Goal: Complete application form

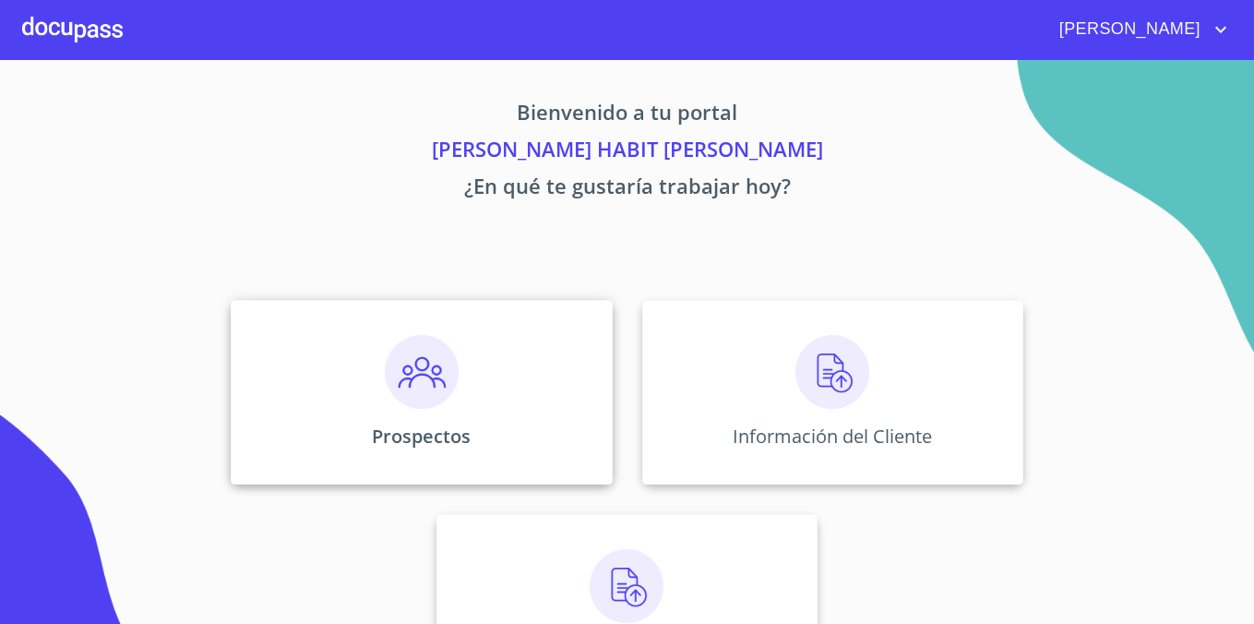
click at [424, 417] on div "Prospectos" at bounding box center [421, 392] width 381 height 185
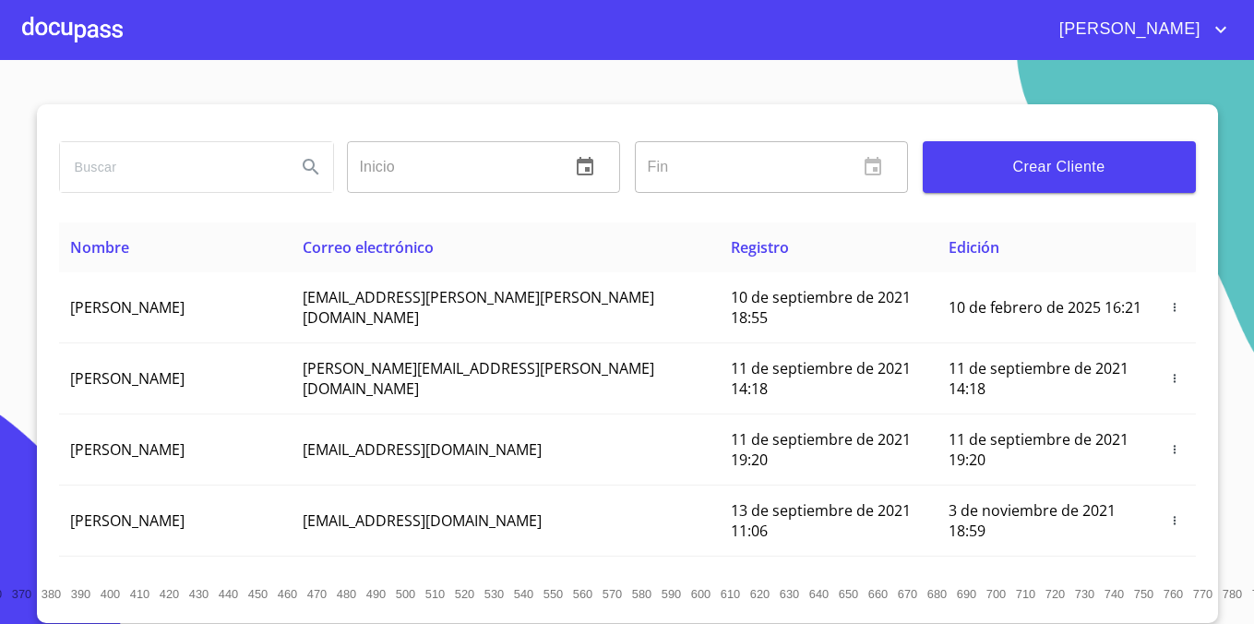
click at [1067, 173] on span "Crear Cliente" at bounding box center [1059, 167] width 244 height 26
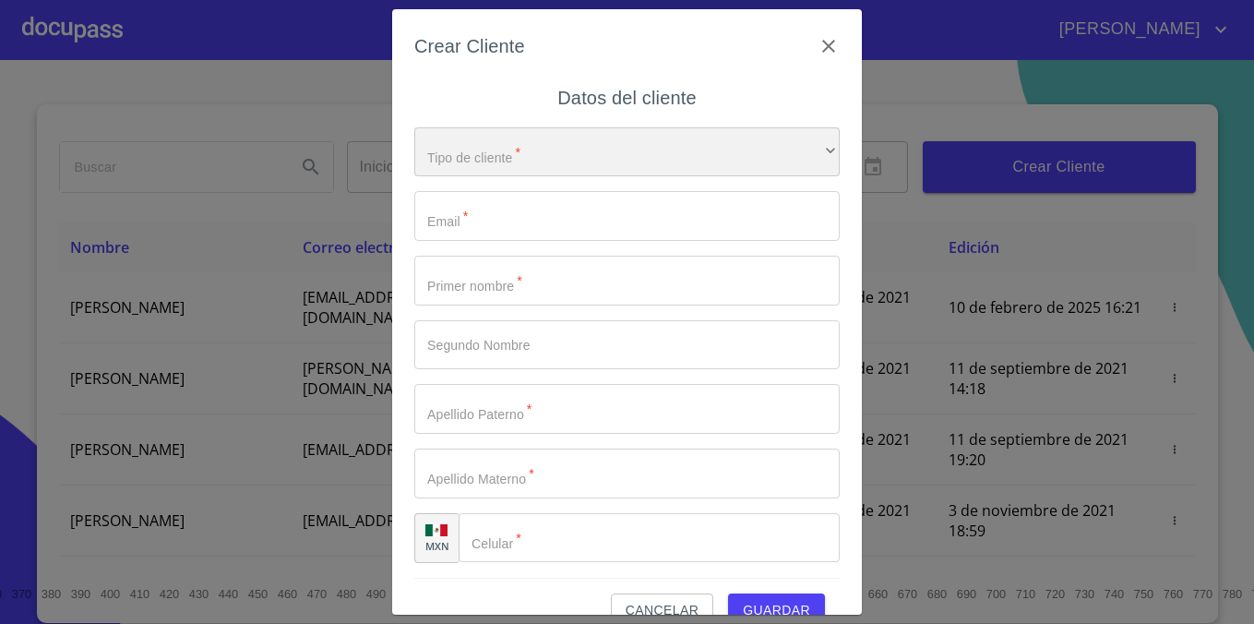
click at [691, 149] on div "​" at bounding box center [626, 152] width 425 height 50
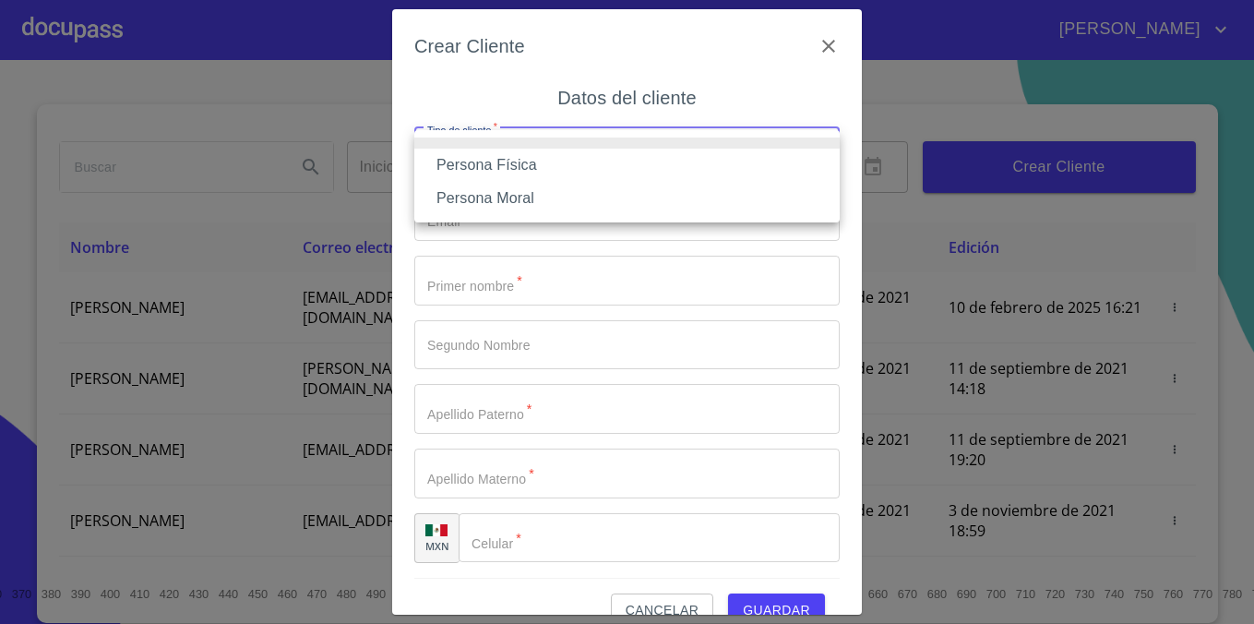
click at [674, 162] on li "Persona Física" at bounding box center [626, 165] width 425 height 33
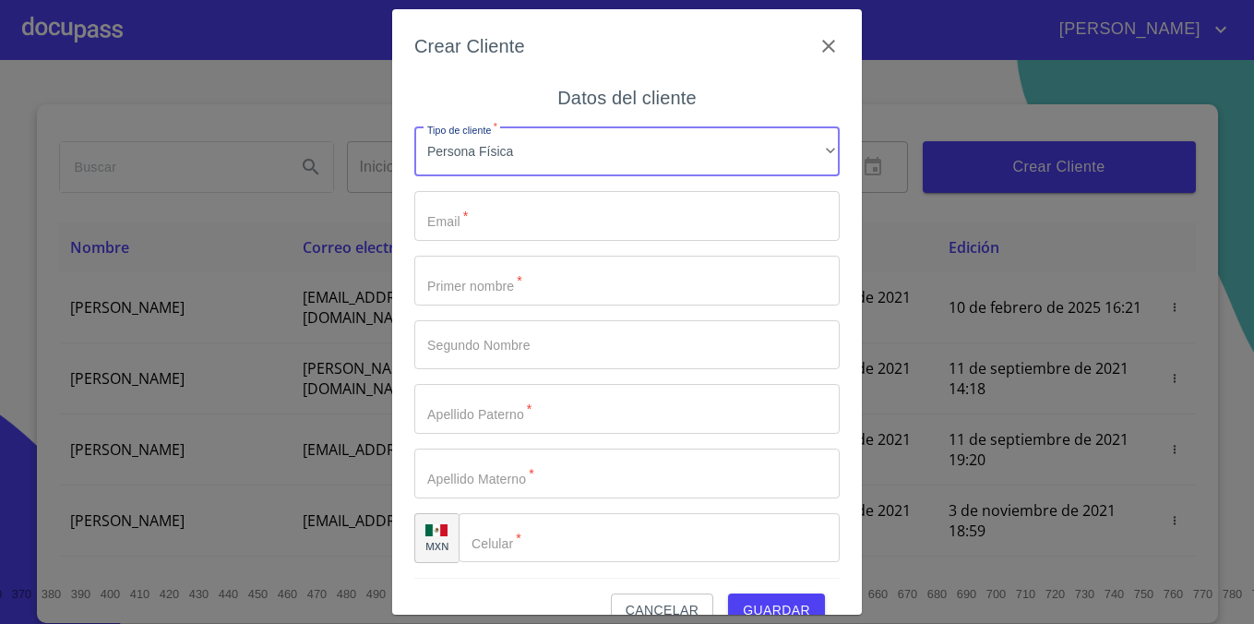
click at [632, 199] on input "Tipo de cliente   *" at bounding box center [626, 216] width 425 height 50
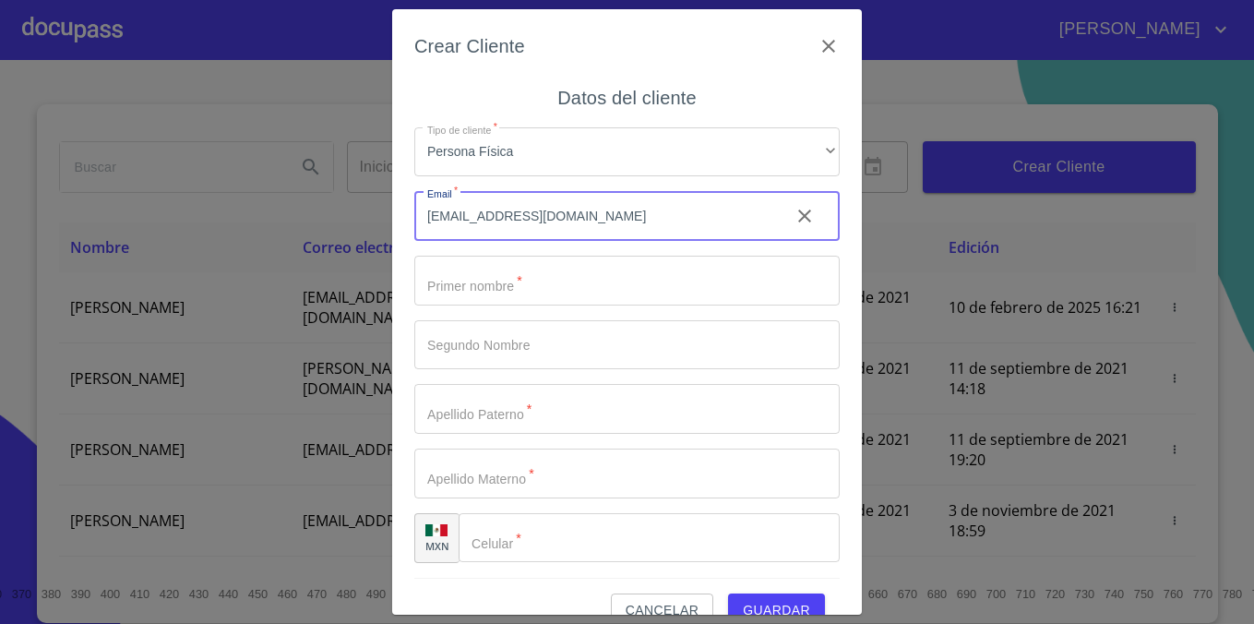
type input "[EMAIL_ADDRESS][DOMAIN_NAME]"
click at [618, 295] on input "Tipo de cliente   *" at bounding box center [626, 281] width 425 height 50
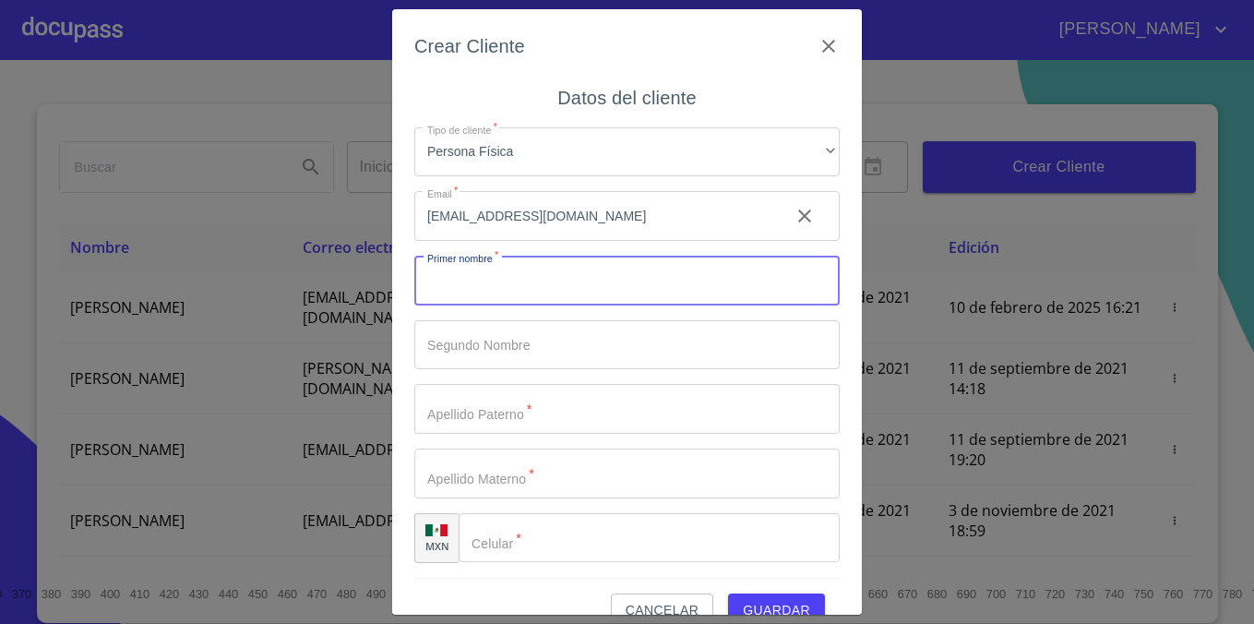
type input "h"
type input "j"
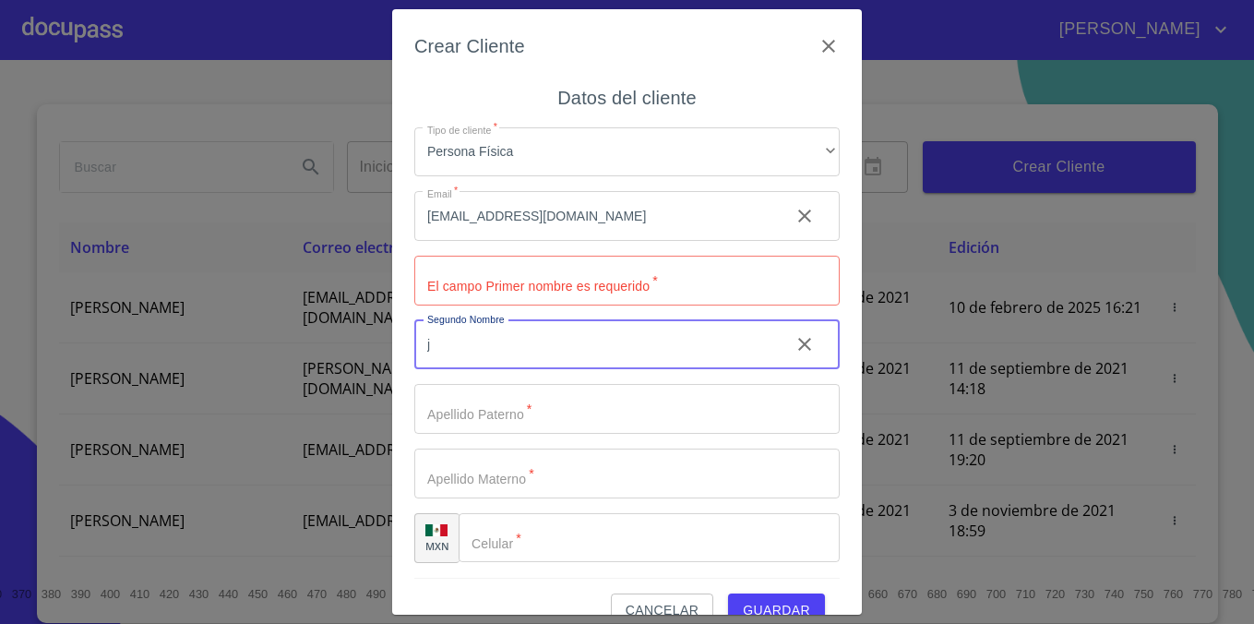
type input "j"
click at [590, 280] on input "Tipo de cliente   *" at bounding box center [626, 281] width 425 height 50
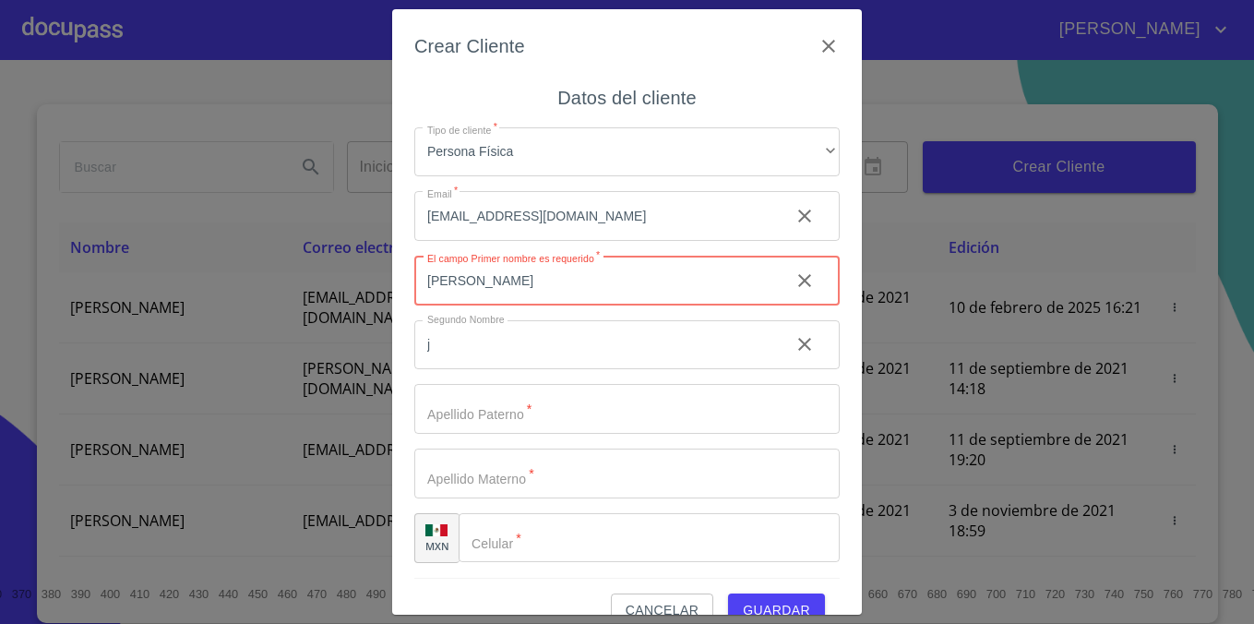
type input "[PERSON_NAME]"
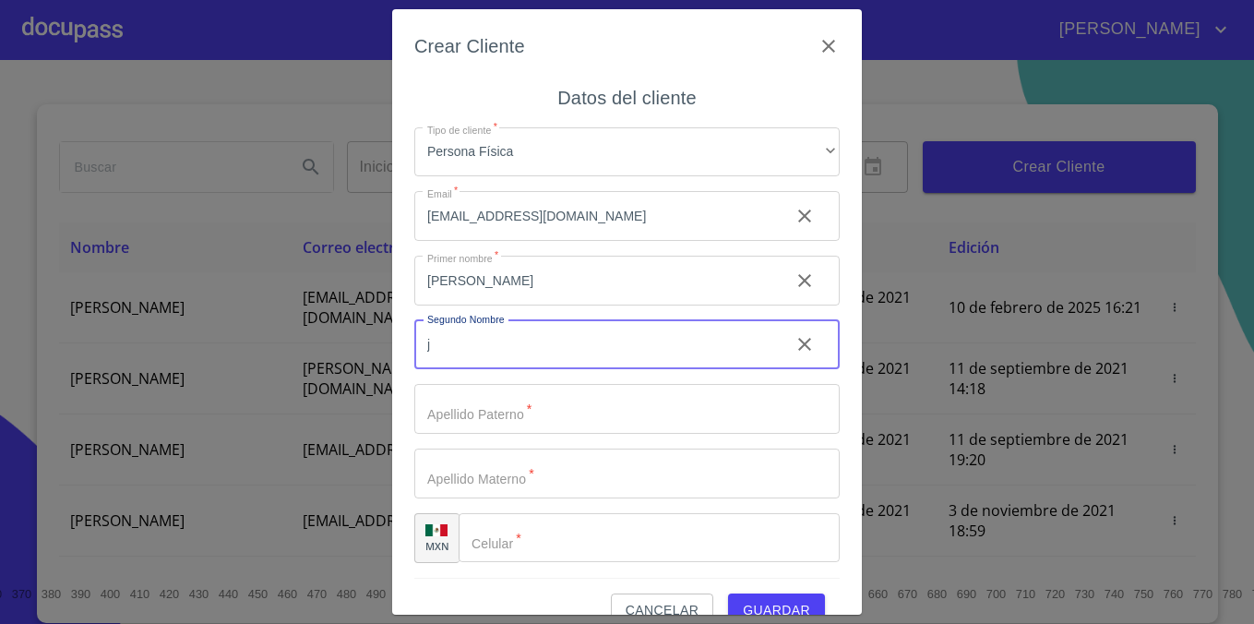
click at [568, 324] on input "j" at bounding box center [594, 345] width 361 height 50
click at [566, 331] on input "j" at bounding box center [594, 345] width 361 height 50
type input "[PERSON_NAME]"
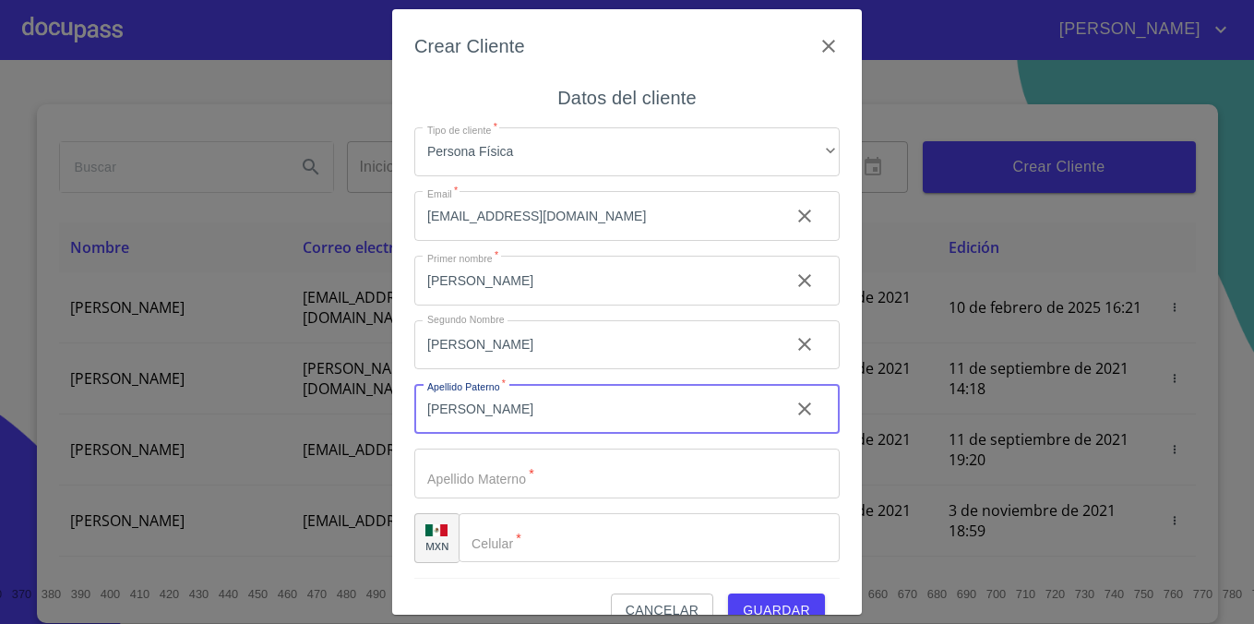
type input "[PERSON_NAME]"
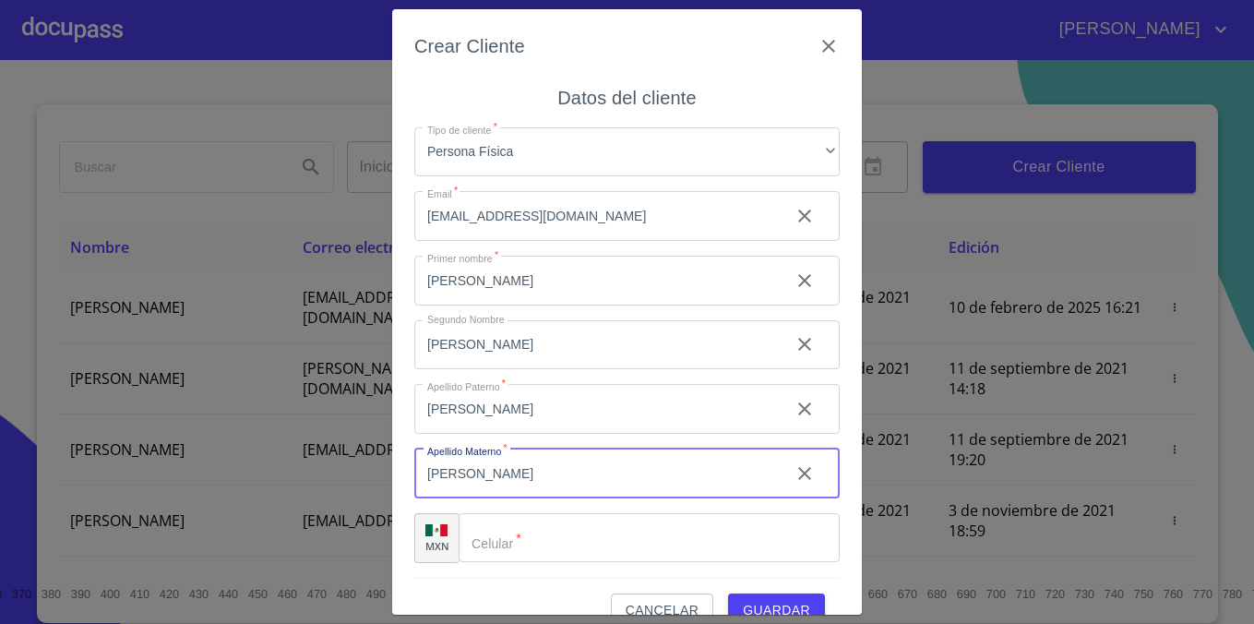
type input "[PERSON_NAME]"
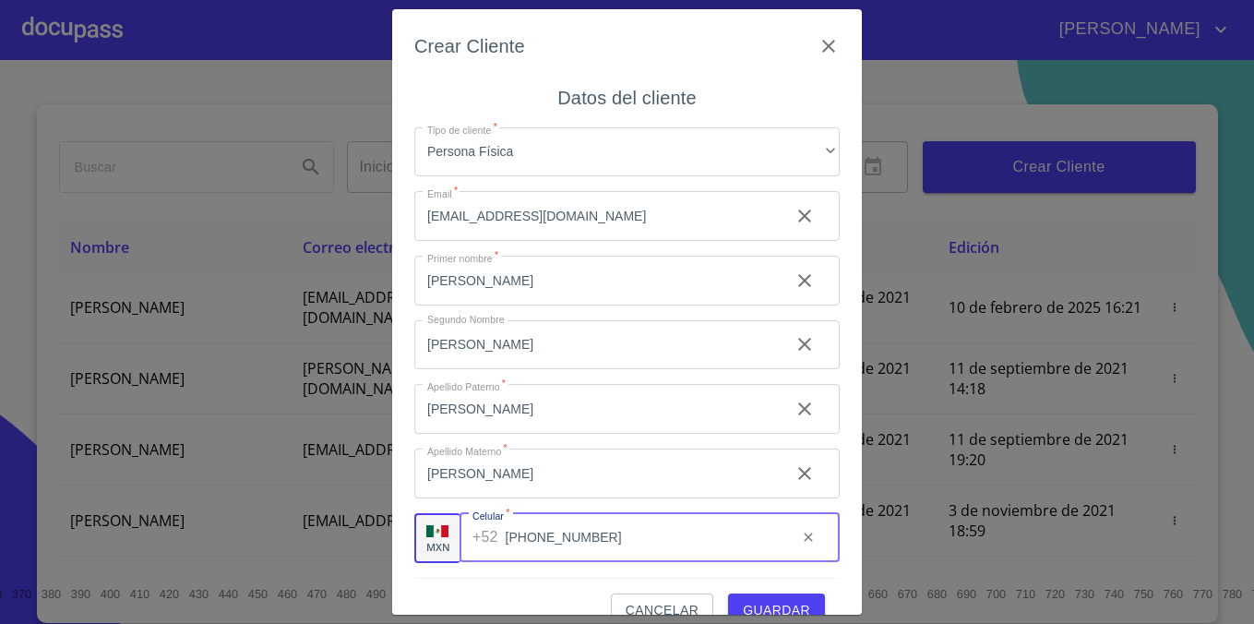
scroll to position [34, 0]
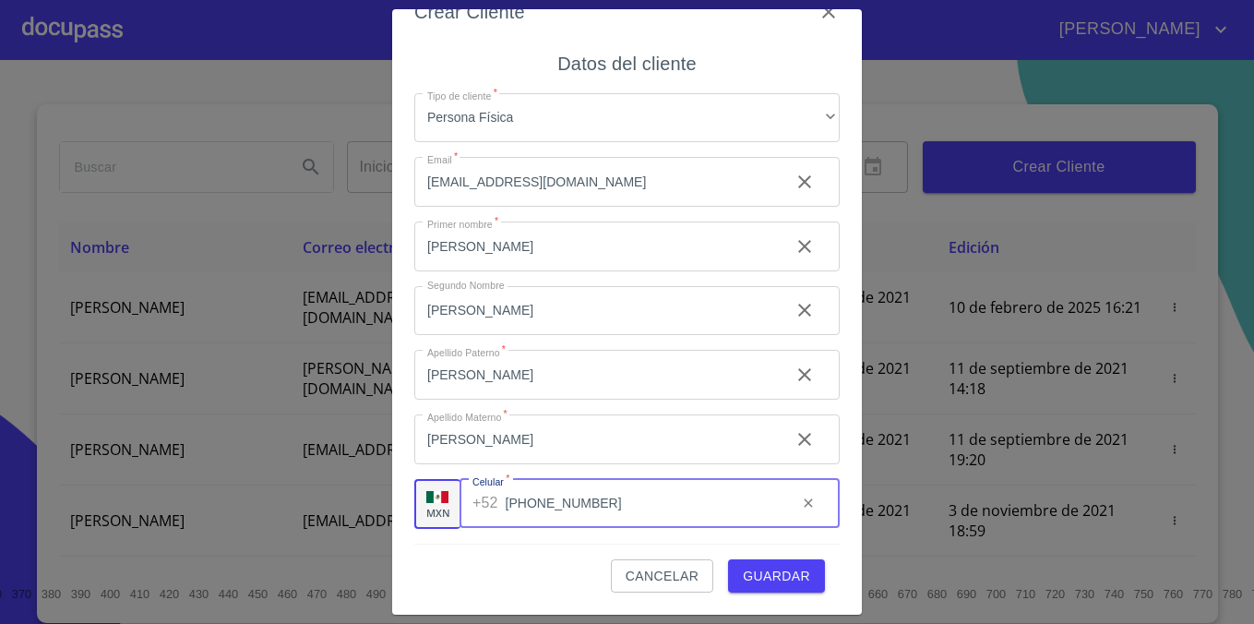
type input "[PHONE_NUMBER]"
click at [774, 575] on span "Guardar" at bounding box center [776, 576] width 67 height 23
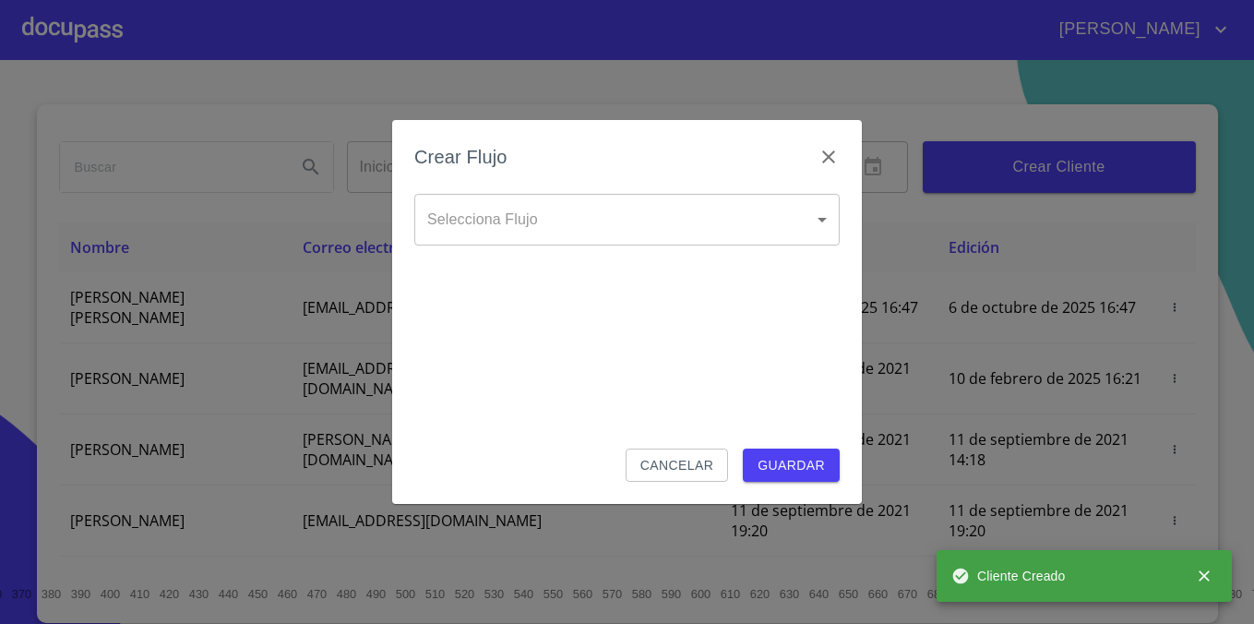
click at [801, 236] on body "[PERSON_NAME] Inicio ​ Fin ​ Crear Cliente Nombre Correo electrónico Registro E…" at bounding box center [627, 312] width 1254 height 624
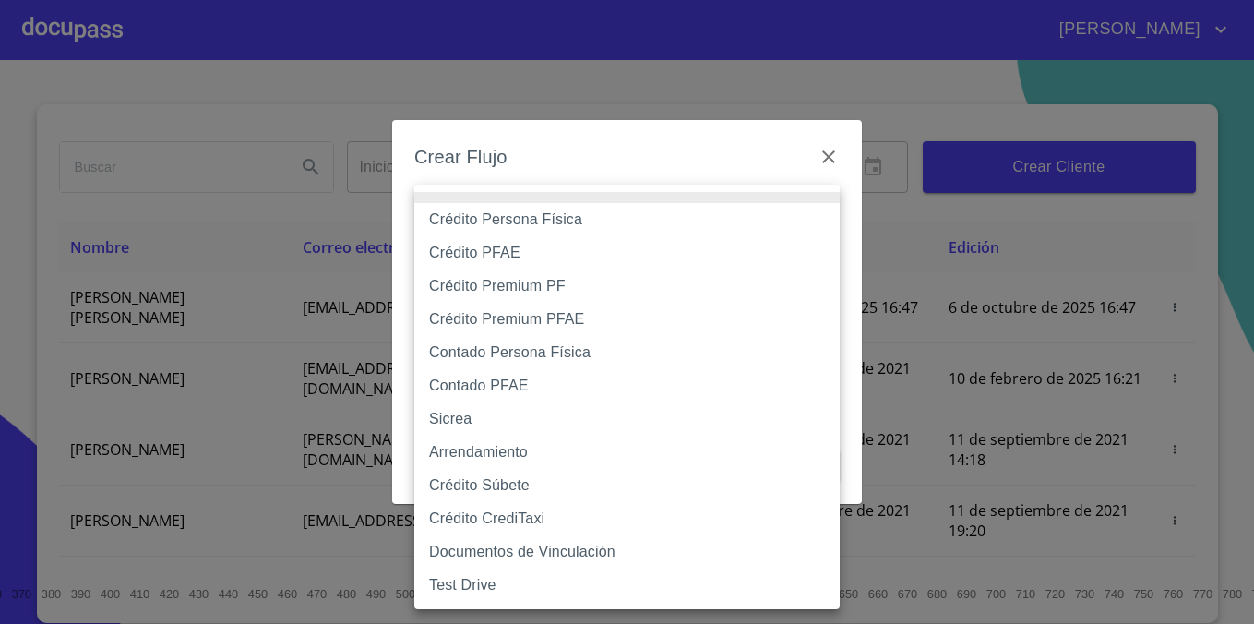
click at [707, 221] on li "Crédito Persona Física" at bounding box center [626, 219] width 425 height 33
type input "6009fb3c7d1714eb8809aa97"
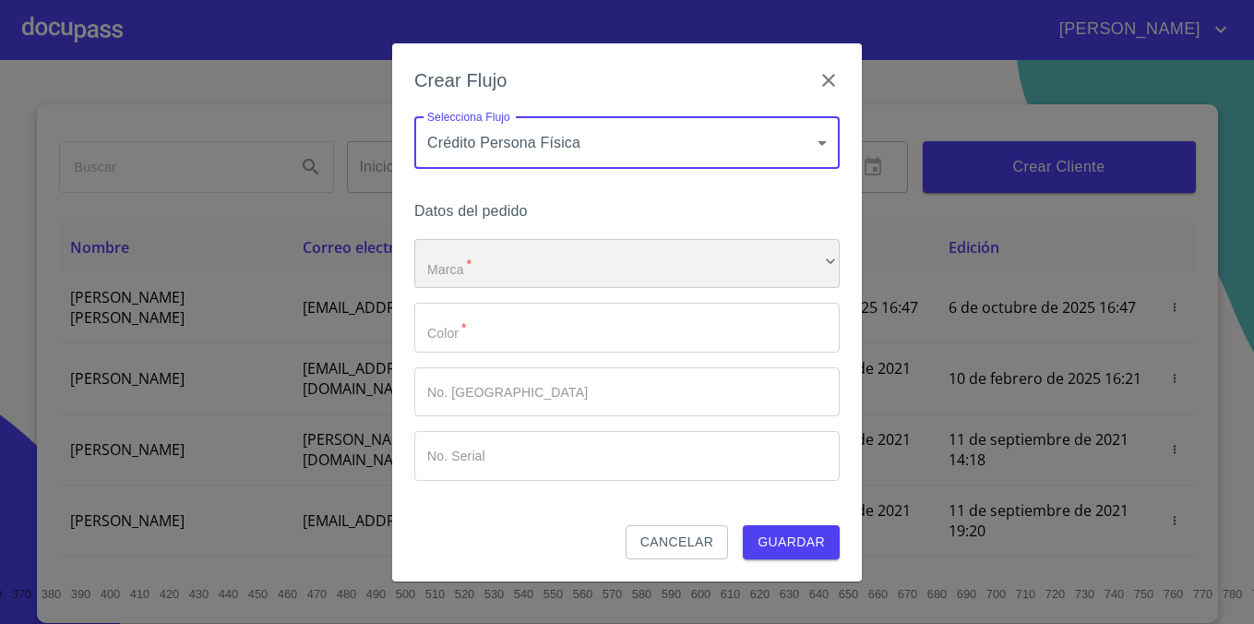
click at [630, 256] on div "​" at bounding box center [626, 264] width 425 height 50
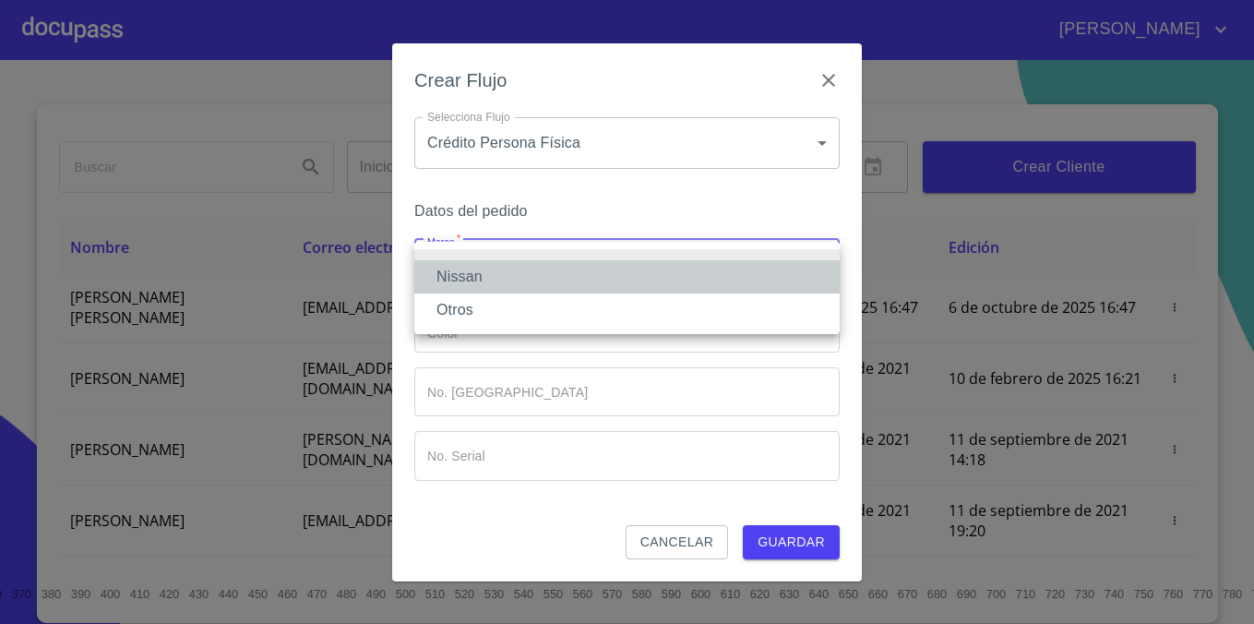
click at [610, 275] on li "Nissan" at bounding box center [626, 276] width 425 height 33
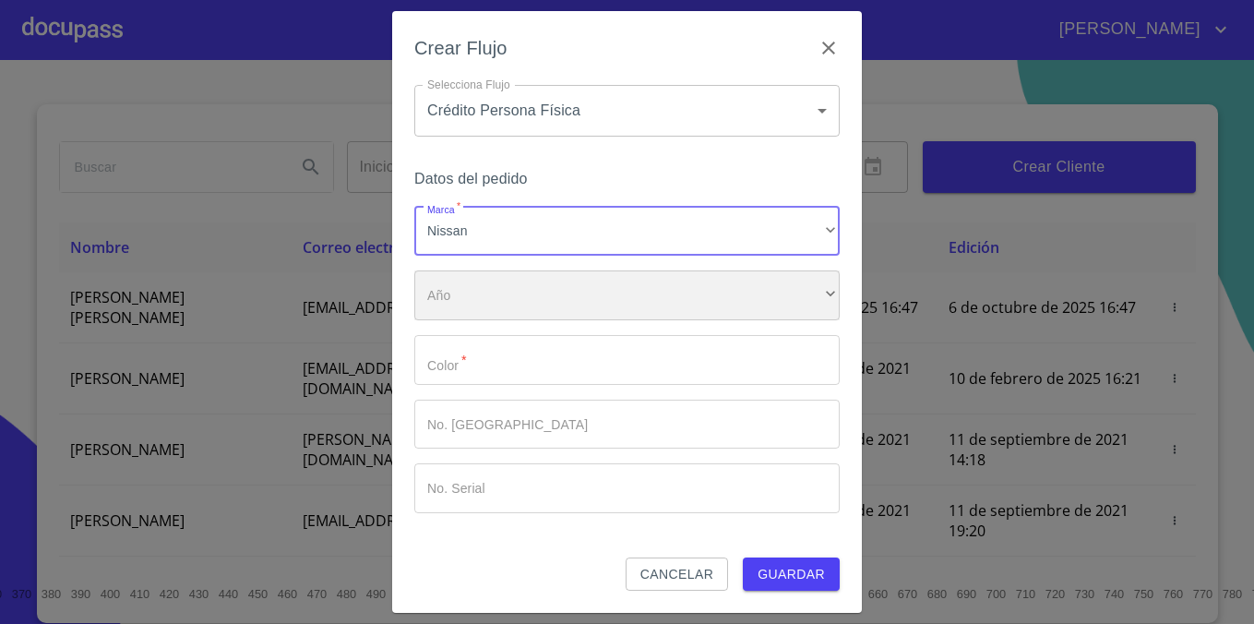
click at [597, 301] on div "​" at bounding box center [626, 295] width 425 height 50
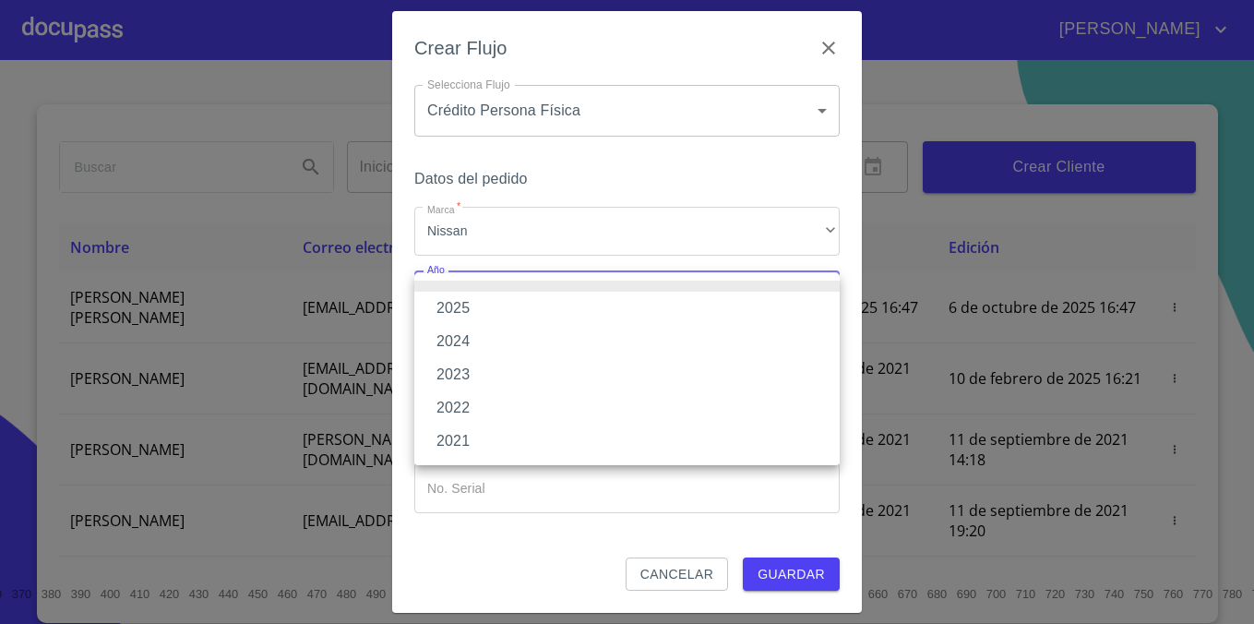
click at [581, 351] on li "2024" at bounding box center [626, 341] width 425 height 33
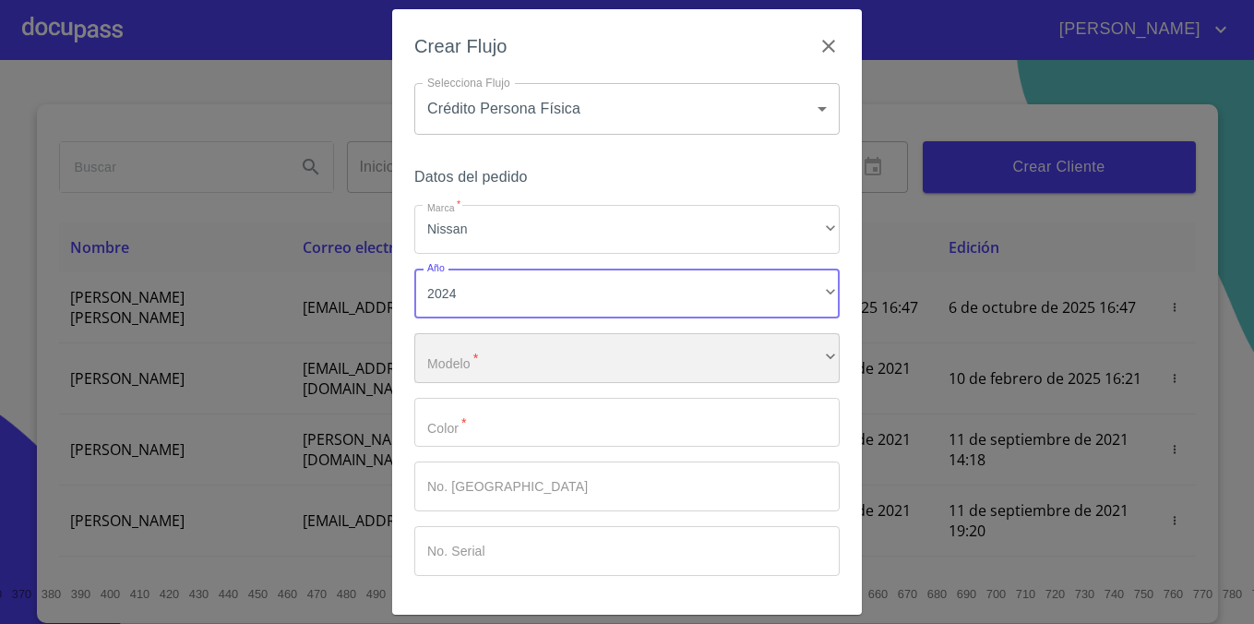
click at [578, 353] on div "​" at bounding box center [626, 358] width 425 height 50
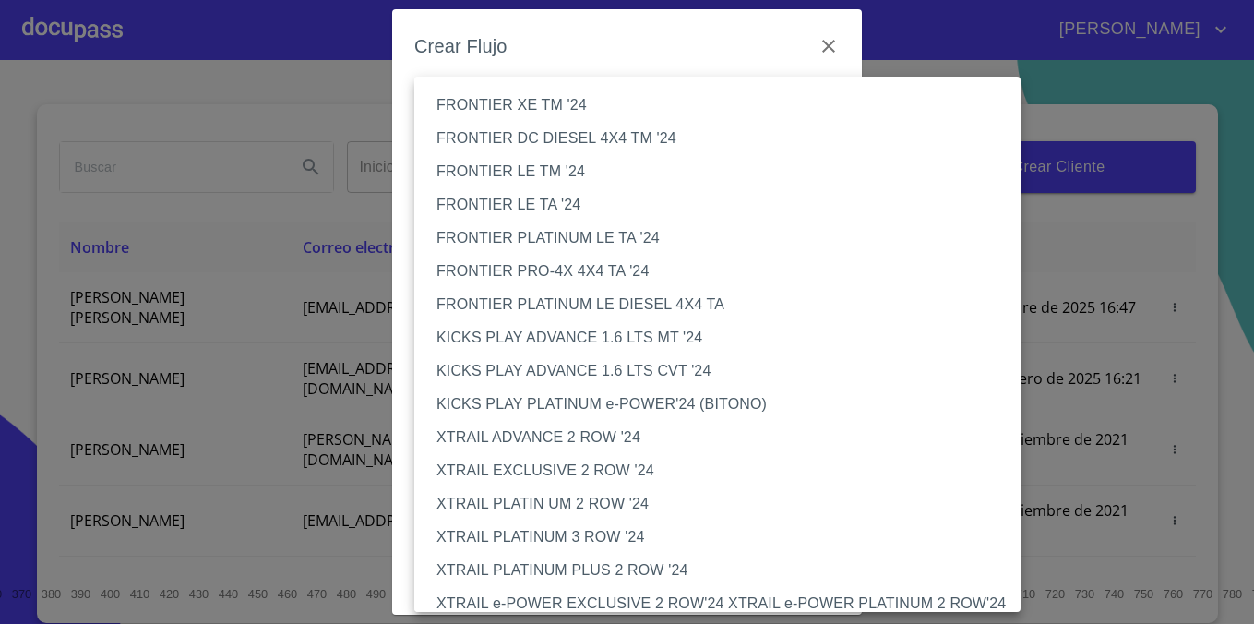
scroll to position [934, 0]
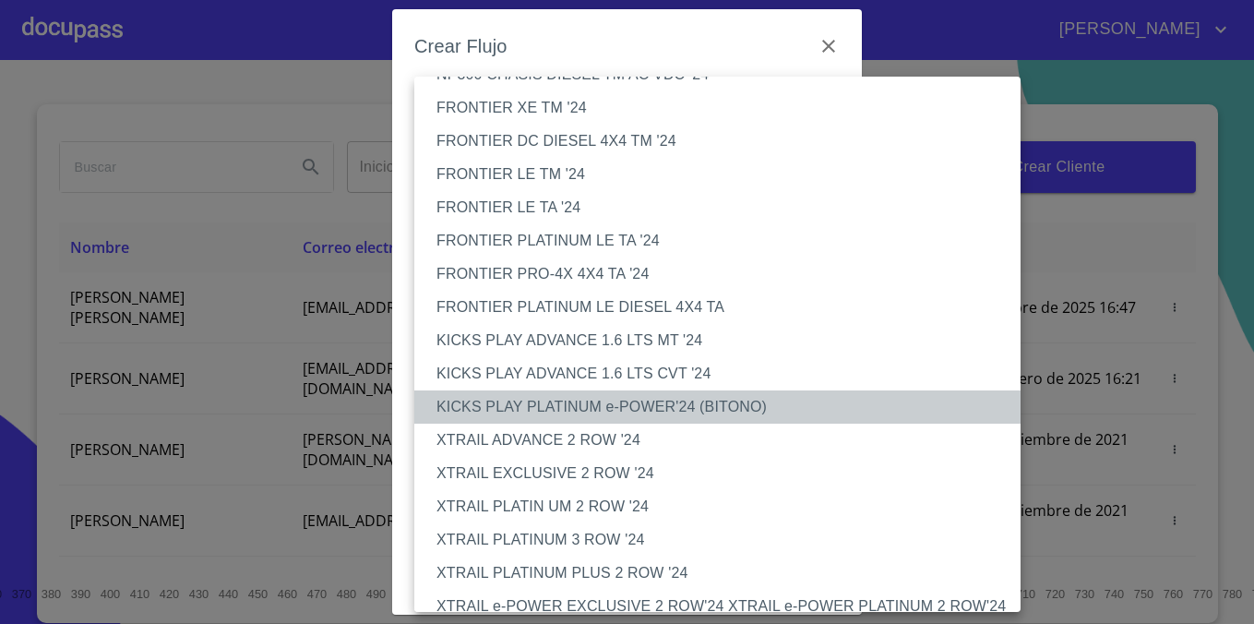
click at [677, 410] on li "KICKS PLAY PLATINUM e-POWER'24 (BITONO)" at bounding box center [717, 406] width 606 height 33
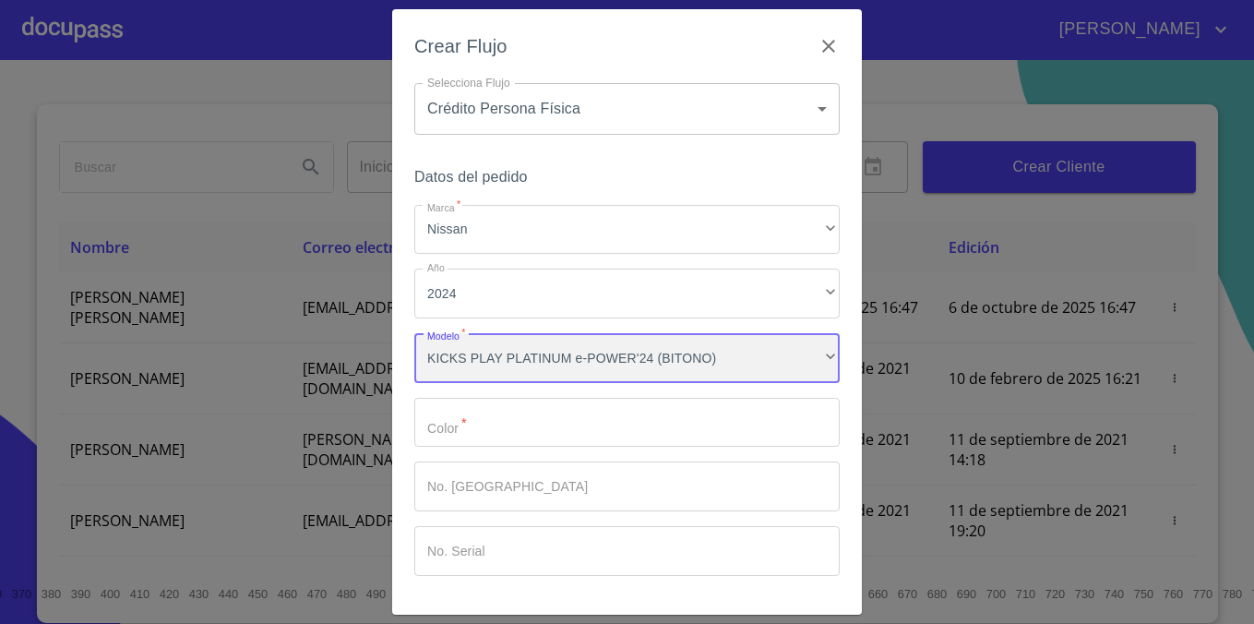
click at [749, 363] on div "KICKS PLAY PLATINUM e-POWER'24 (BITONO)" at bounding box center [626, 358] width 425 height 50
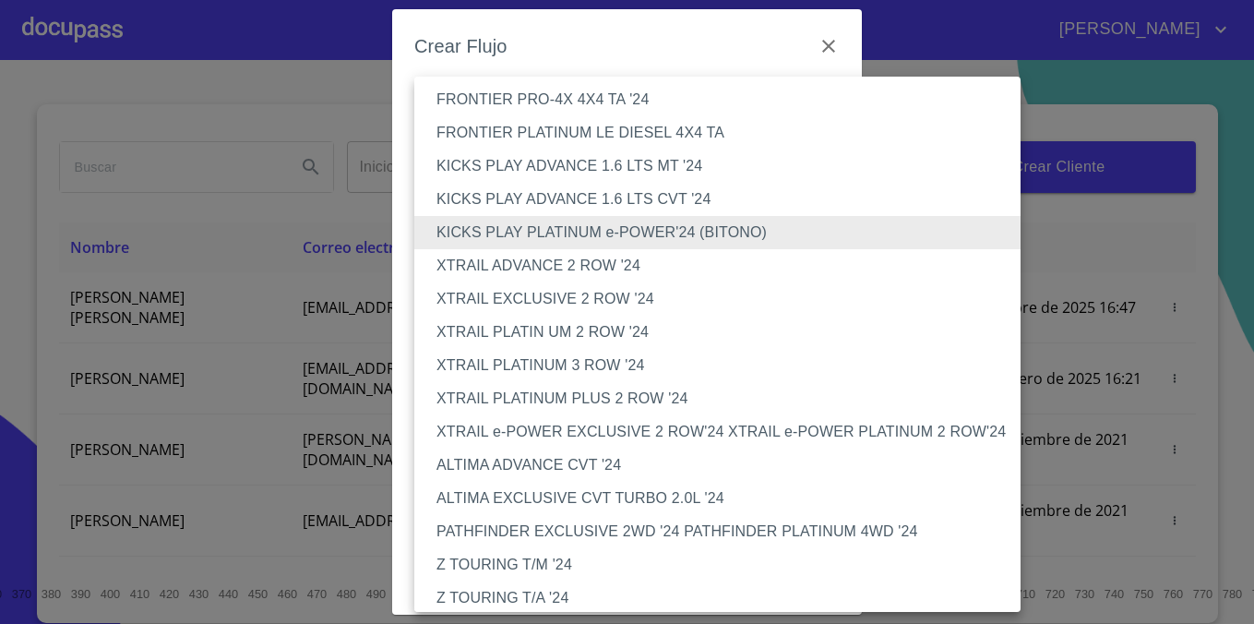
scroll to position [1118, 0]
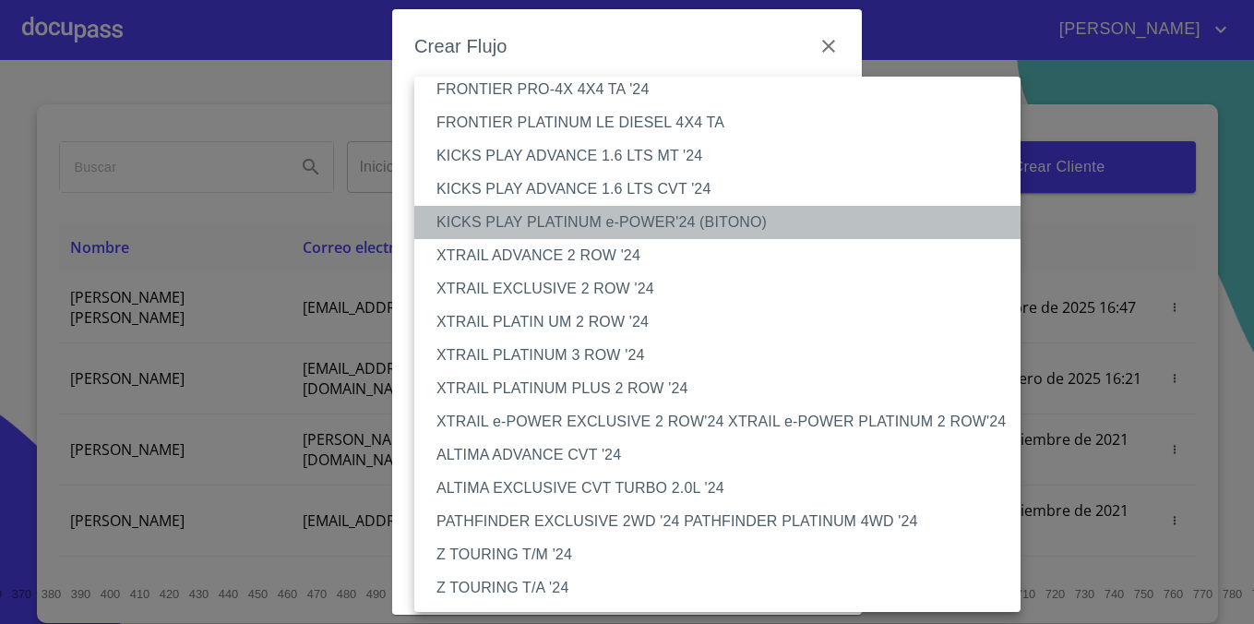
click at [724, 220] on li "KICKS PLAY PLATINUM e-POWER'24 (BITONO)" at bounding box center [717, 222] width 606 height 33
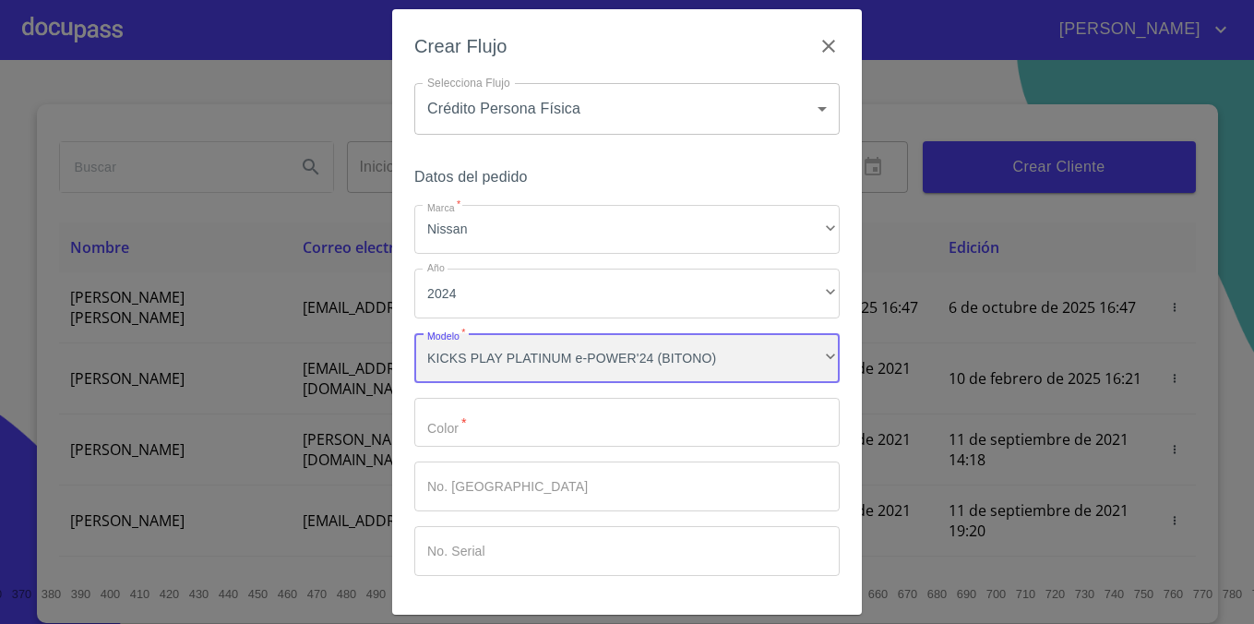
click at [662, 347] on div "KICKS PLAY PLATINUM e-POWER'24 (BITONO)" at bounding box center [626, 358] width 425 height 50
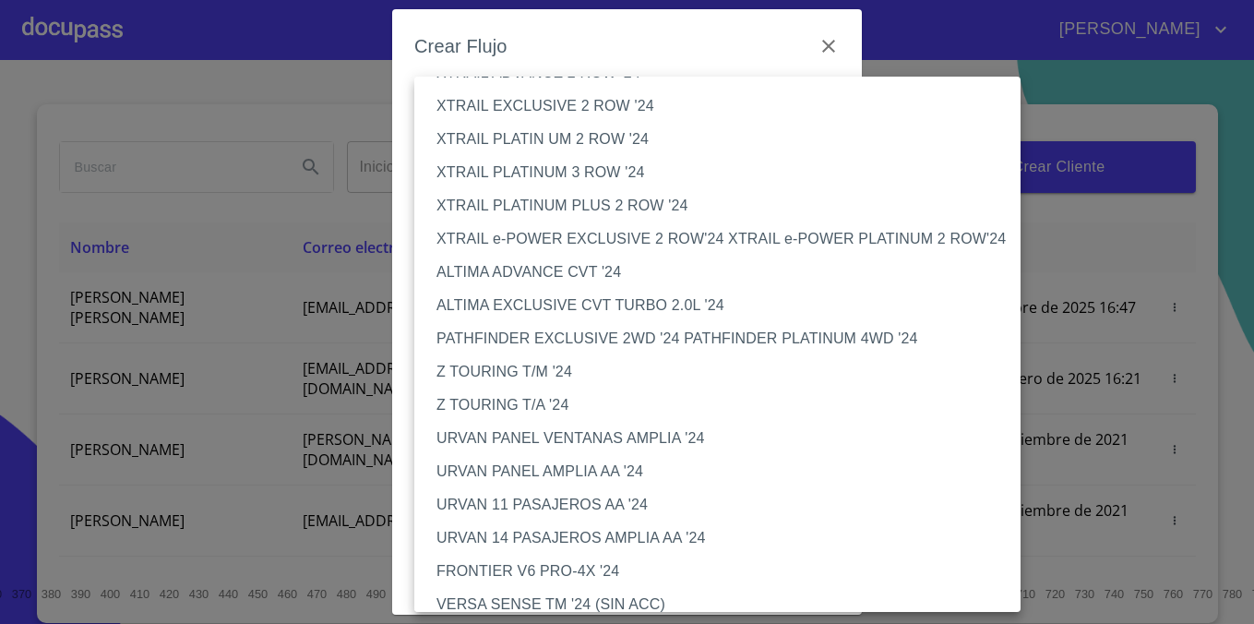
scroll to position [1318, 0]
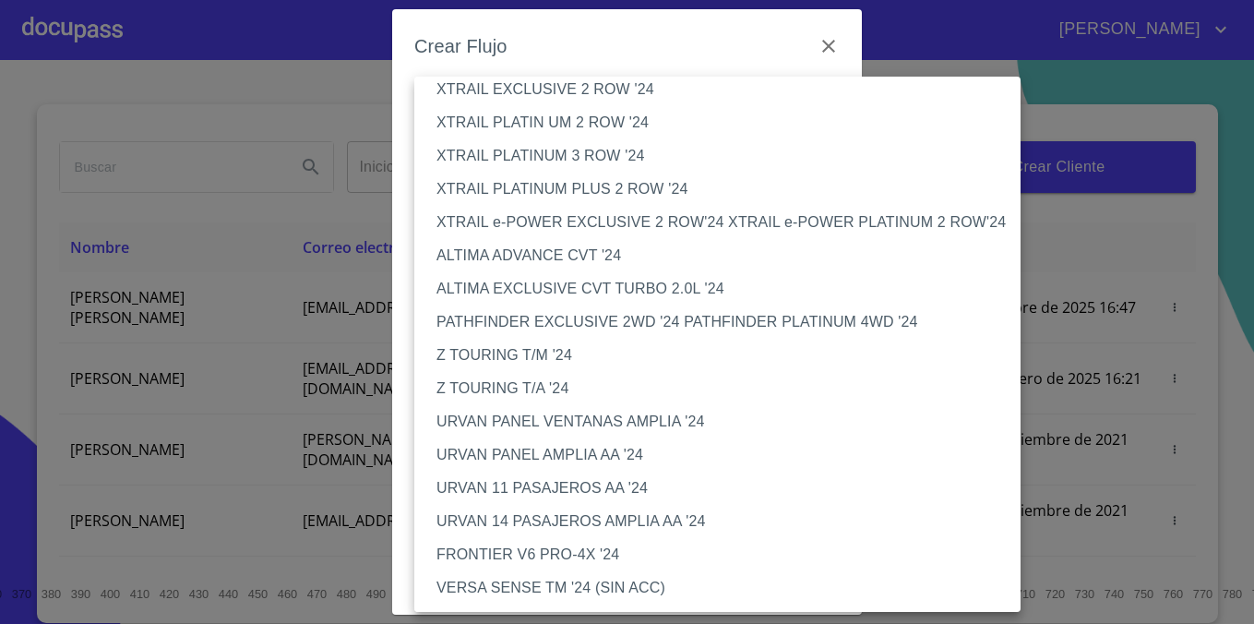
click at [768, 41] on div at bounding box center [627, 312] width 1254 height 624
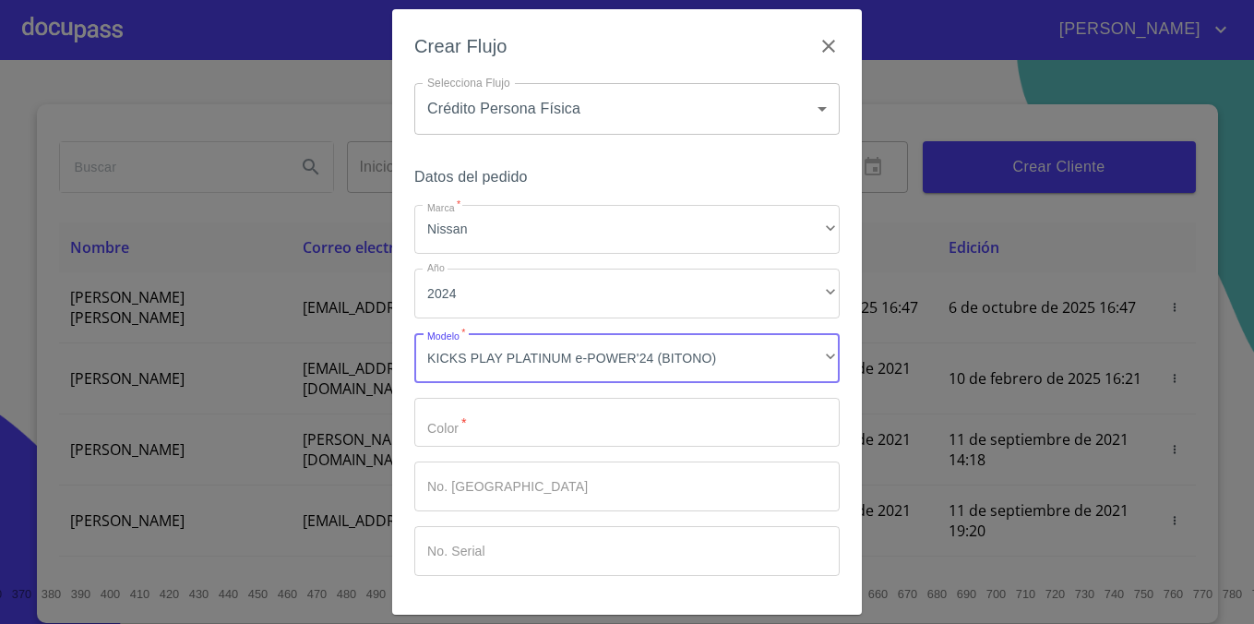
click at [620, 423] on input "Marca   *" at bounding box center [626, 423] width 425 height 50
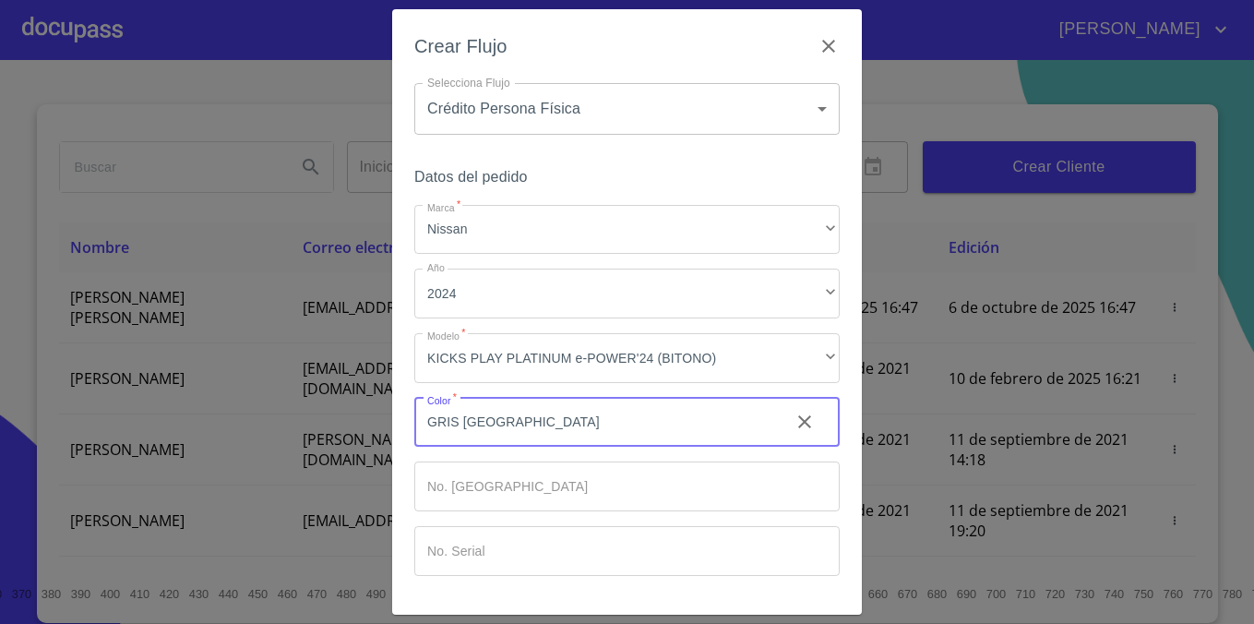
type input "GRIS [GEOGRAPHIC_DATA]"
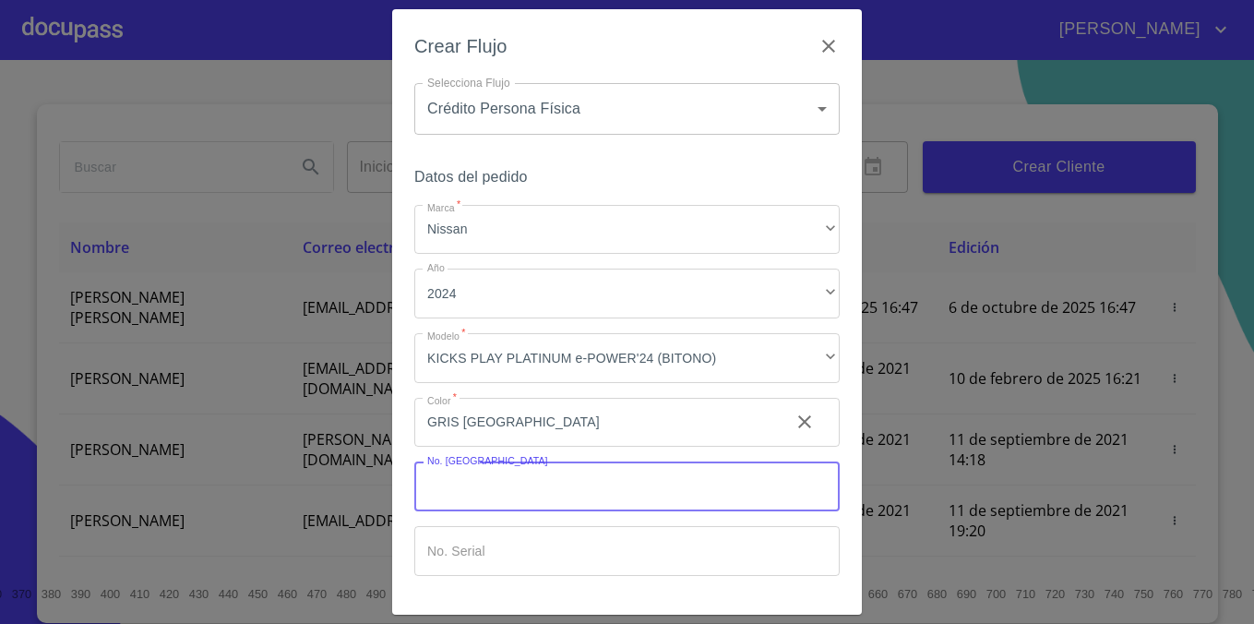
click at [513, 497] on input "Marca   *" at bounding box center [626, 486] width 425 height 50
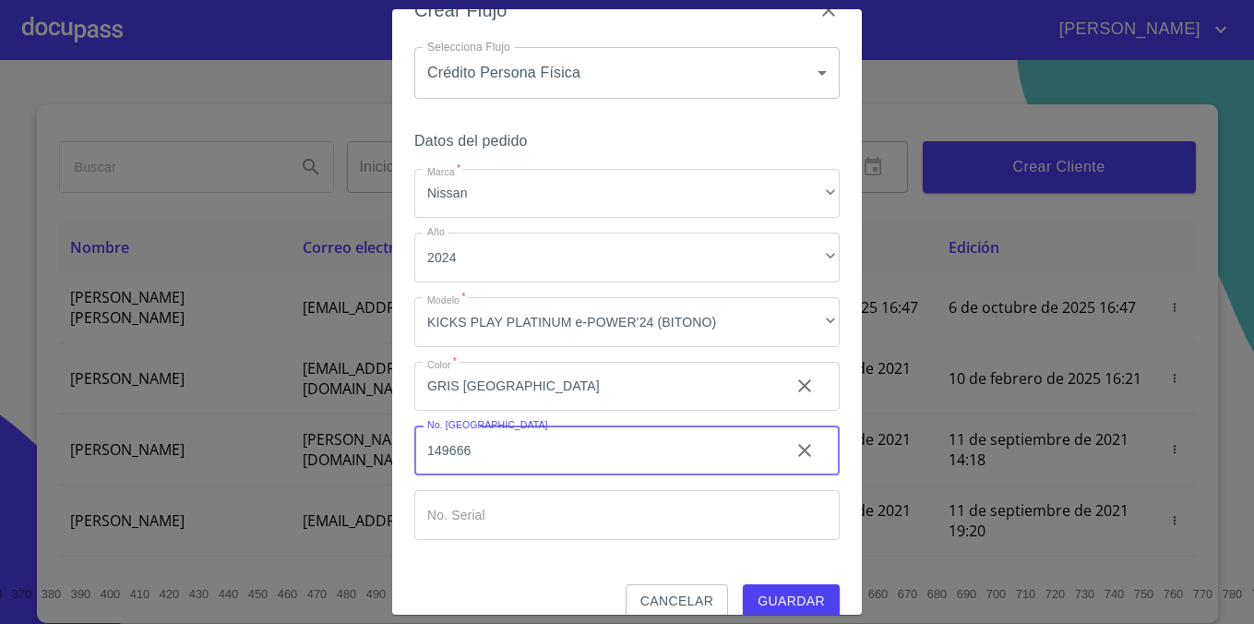
scroll to position [43, 0]
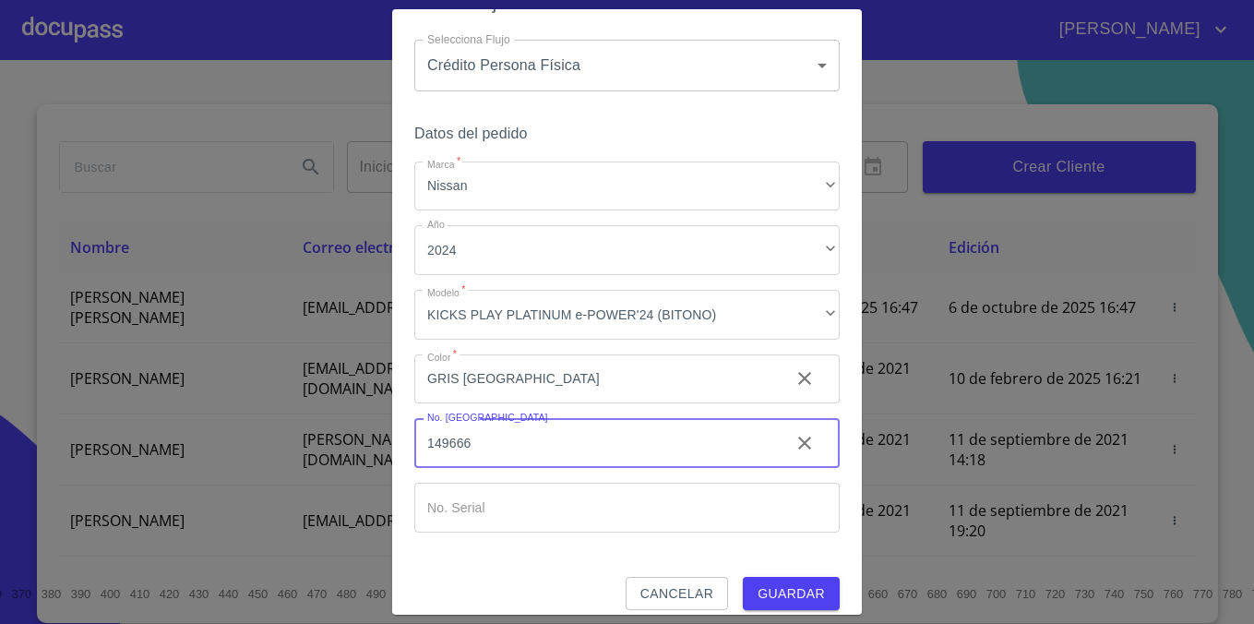
type input "149666"
click at [462, 507] on input "Marca   *" at bounding box center [626, 508] width 425 height 50
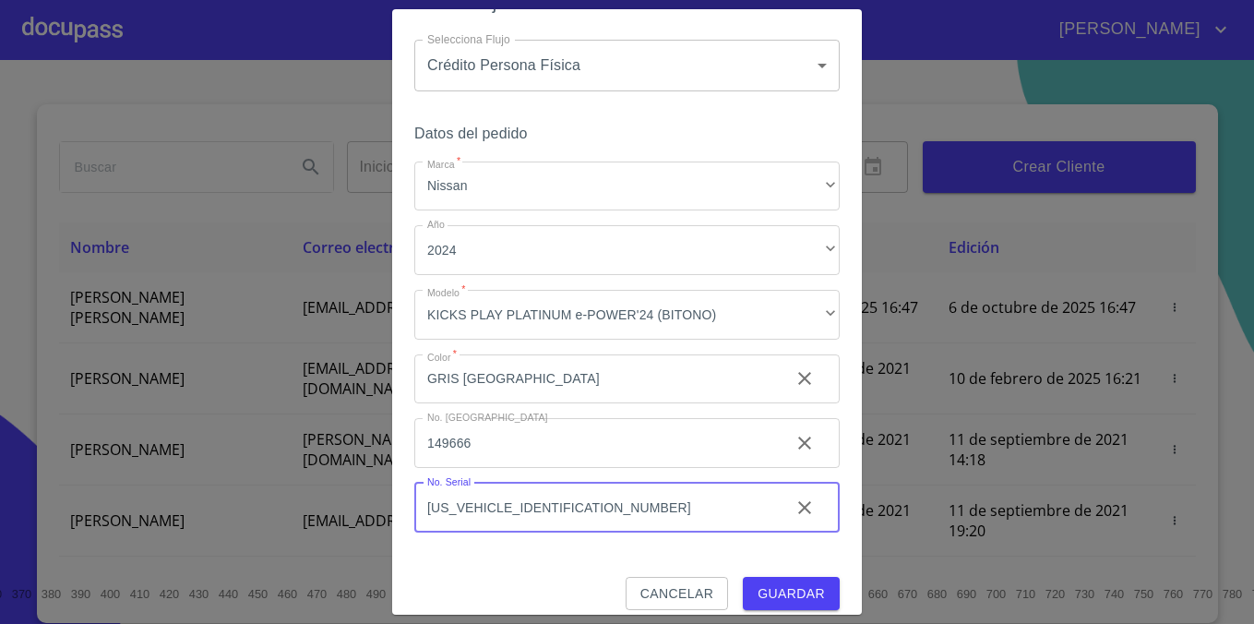
scroll to position [61, 0]
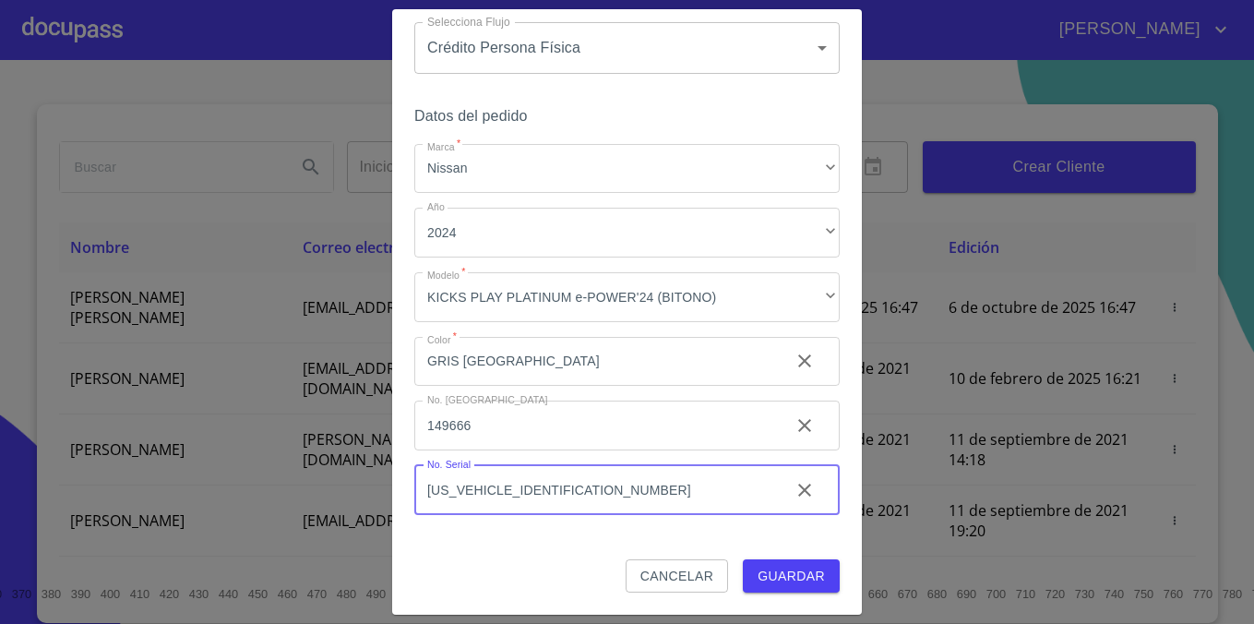
type input "[US_VEHICLE_IDENTIFICATION_NUMBER]"
click at [809, 578] on span "Guardar" at bounding box center [790, 576] width 67 height 23
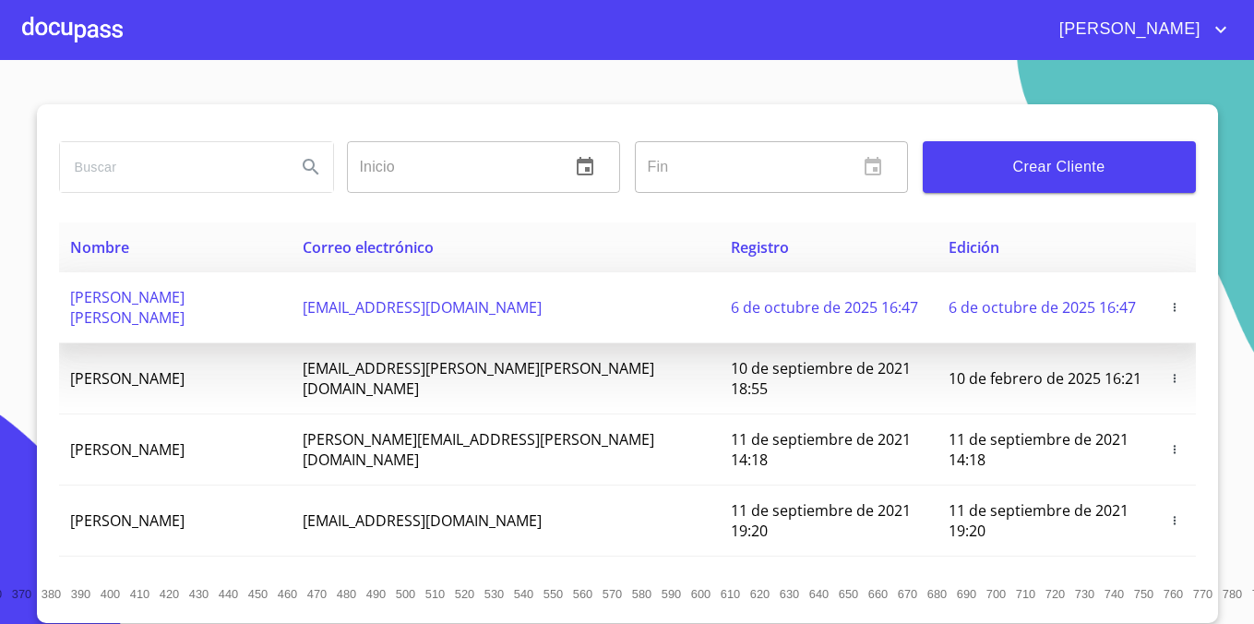
click at [720, 285] on td "6 de octubre de 2025 16:47" at bounding box center [829, 307] width 218 height 71
click at [1166, 298] on button "button" at bounding box center [1174, 307] width 18 height 18
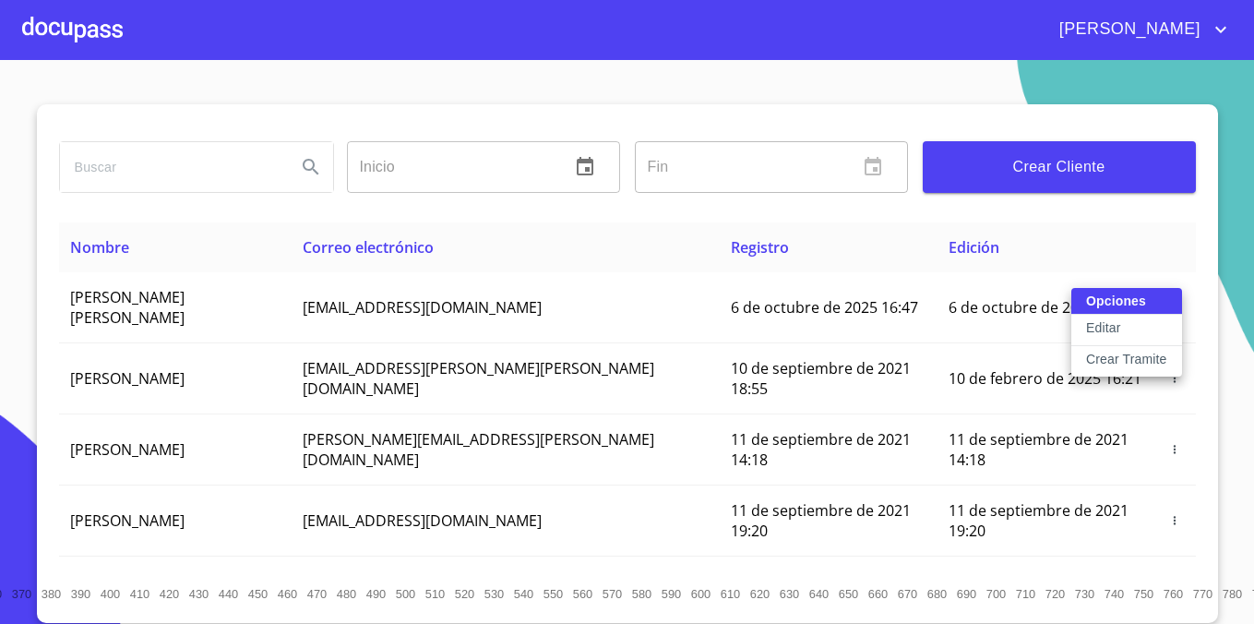
click at [1030, 242] on div at bounding box center [627, 312] width 1254 height 624
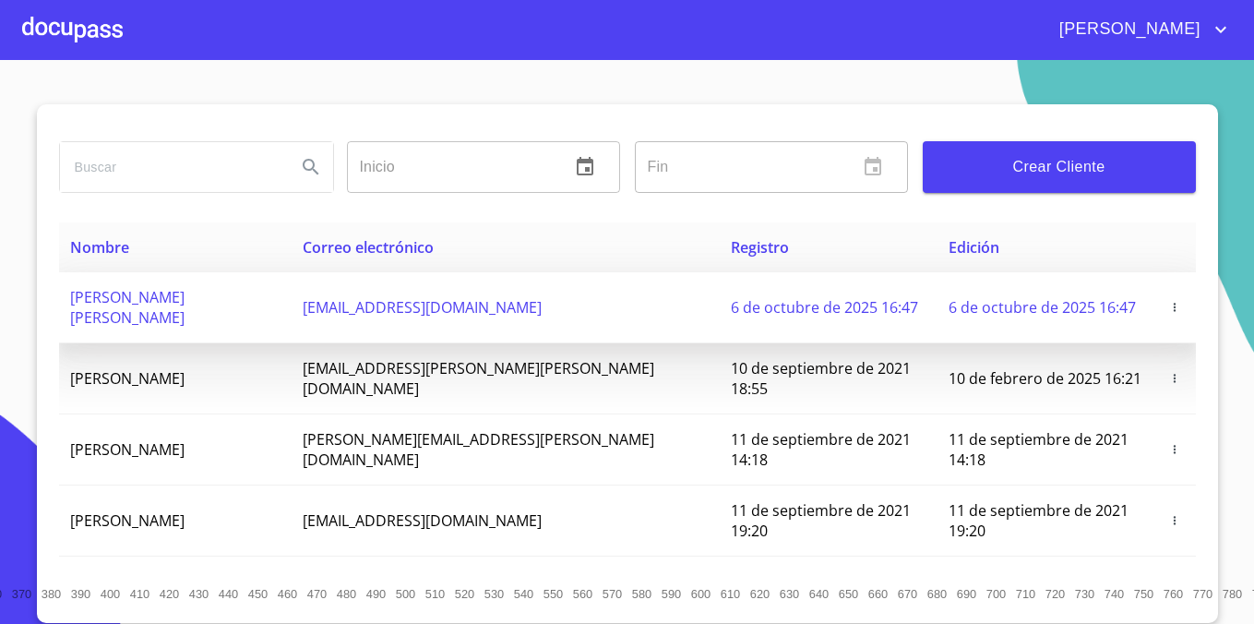
click at [1177, 303] on icon "button" at bounding box center [1174, 307] width 13 height 13
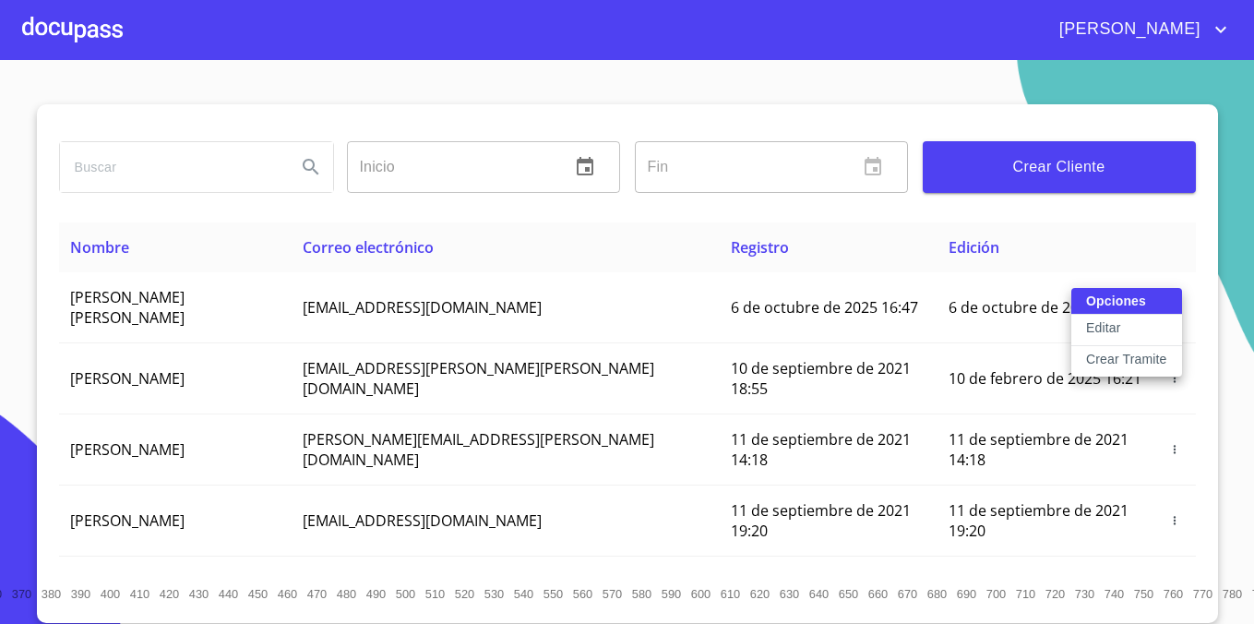
click at [1126, 234] on div at bounding box center [627, 312] width 1254 height 624
click at [107, 27] on div at bounding box center [72, 29] width 101 height 59
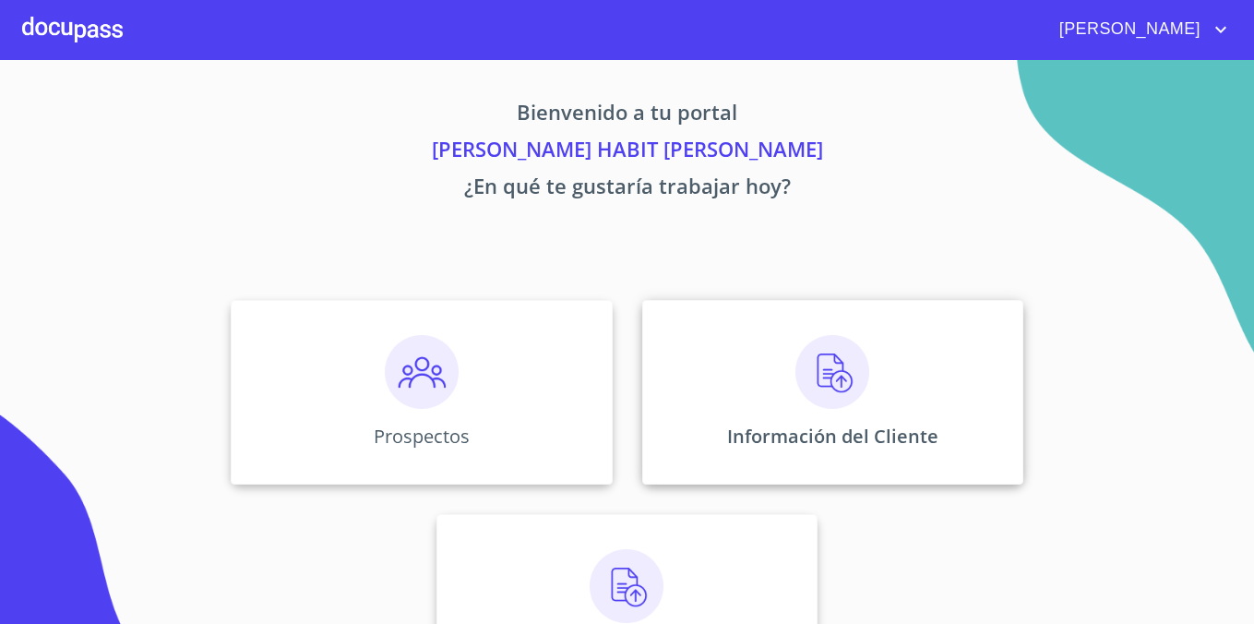
click at [755, 380] on div "Información del Cliente" at bounding box center [832, 392] width 381 height 185
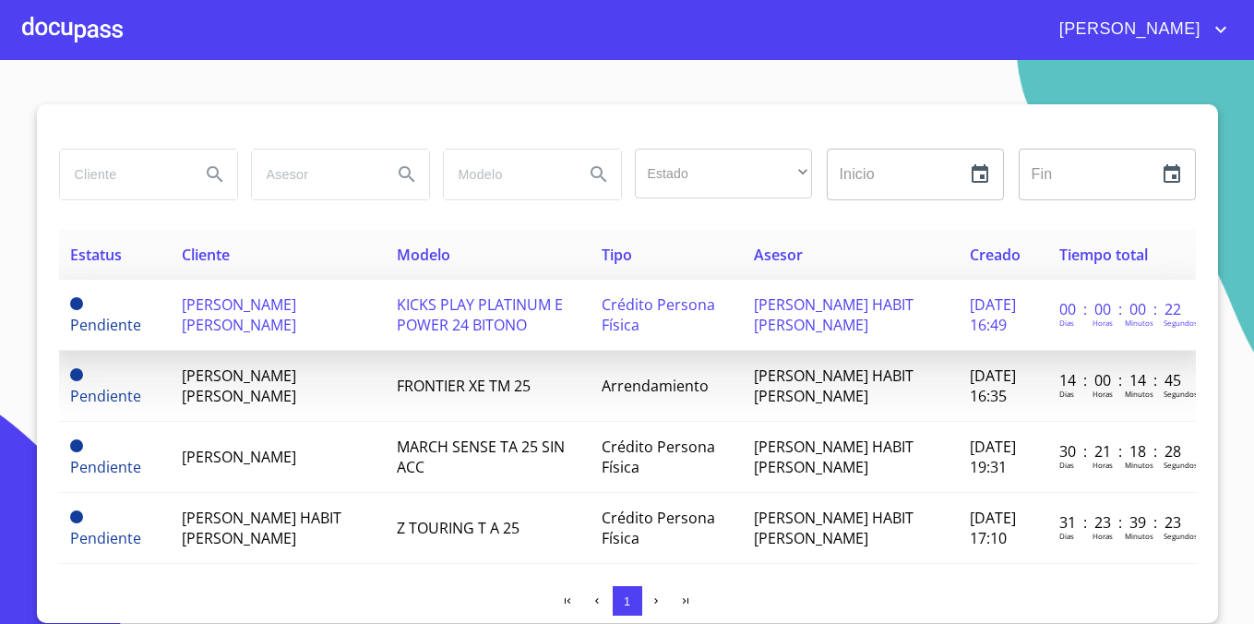
click at [296, 310] on span "[PERSON_NAME] [PERSON_NAME]" at bounding box center [239, 314] width 114 height 41
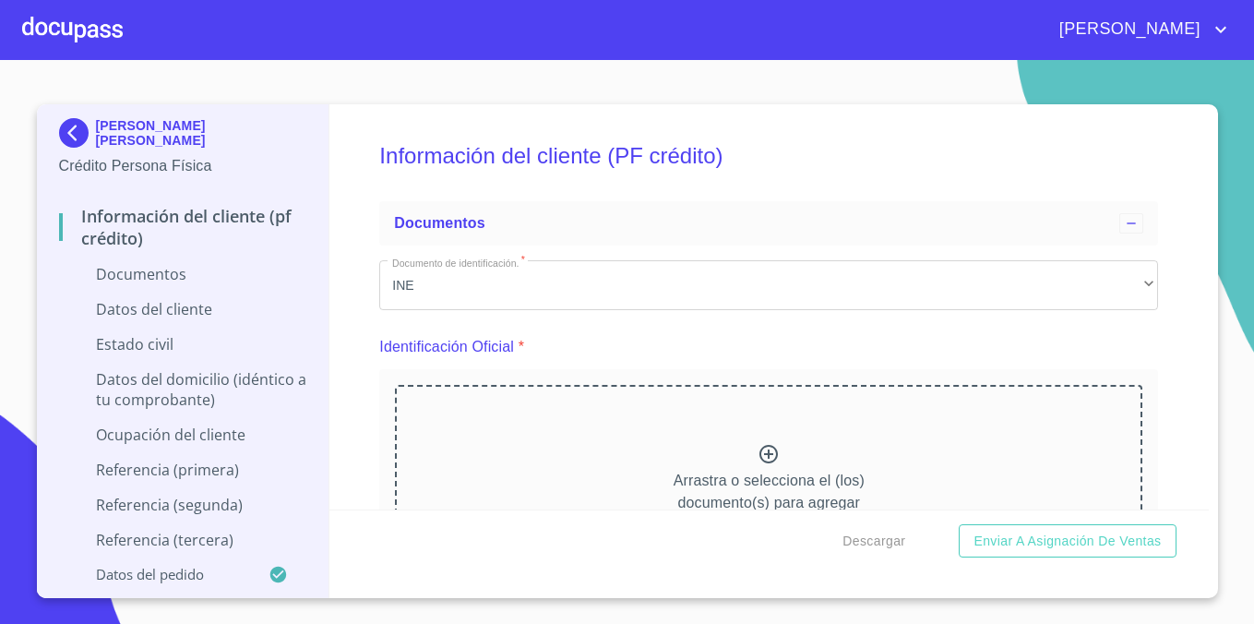
scroll to position [148, 0]
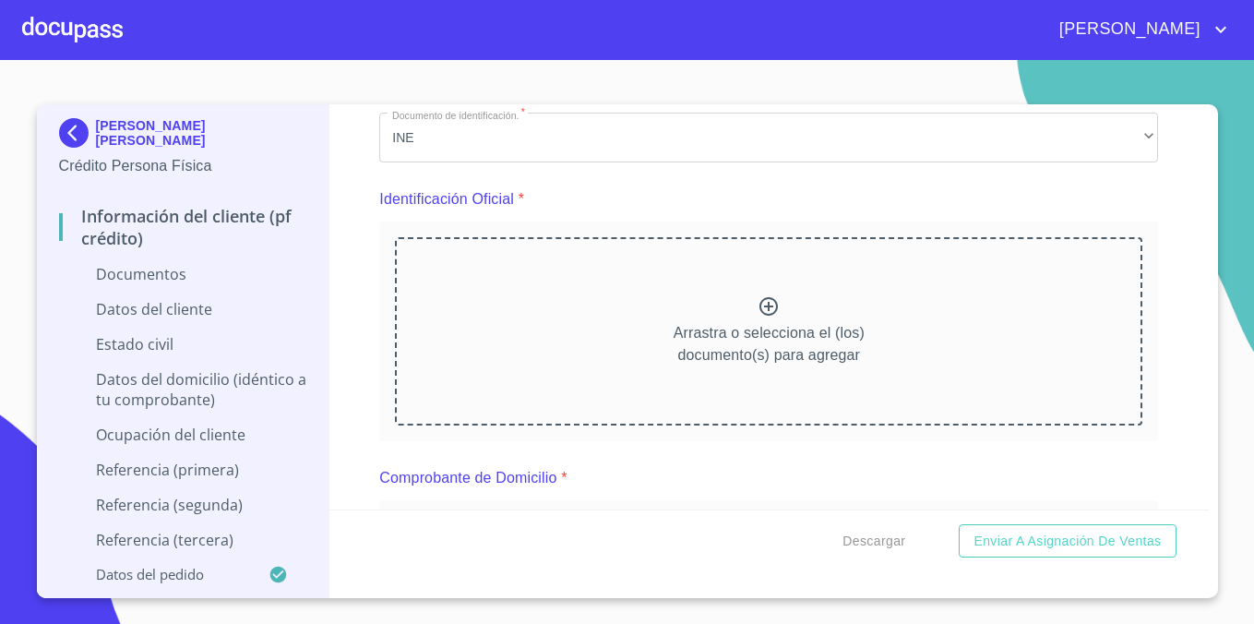
click at [759, 322] on p "Arrastra o selecciona el (los) documento(s) para agregar" at bounding box center [769, 344] width 191 height 44
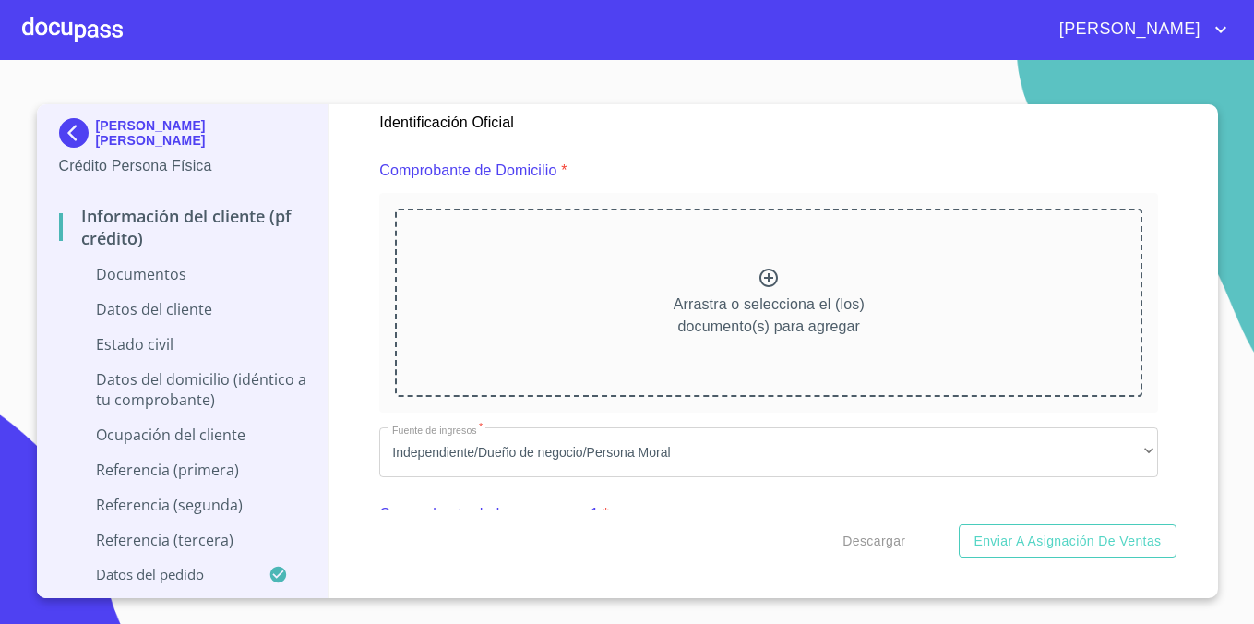
scroll to position [948, 0]
click at [780, 276] on icon at bounding box center [768, 279] width 22 height 22
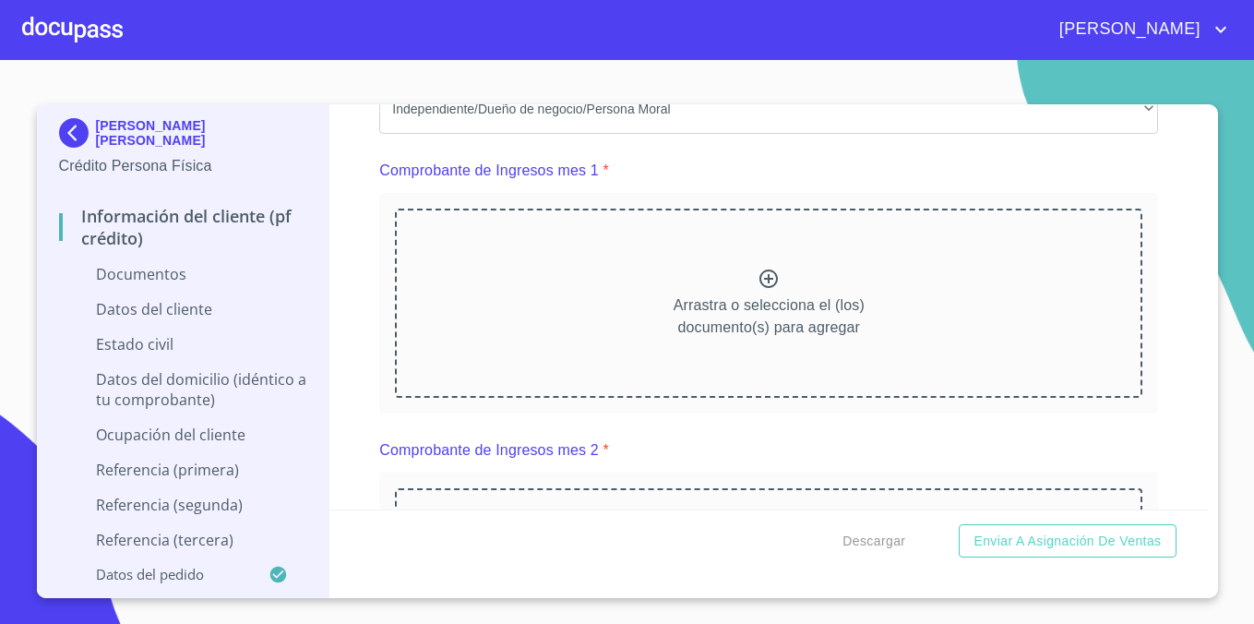
scroll to position [1788, 0]
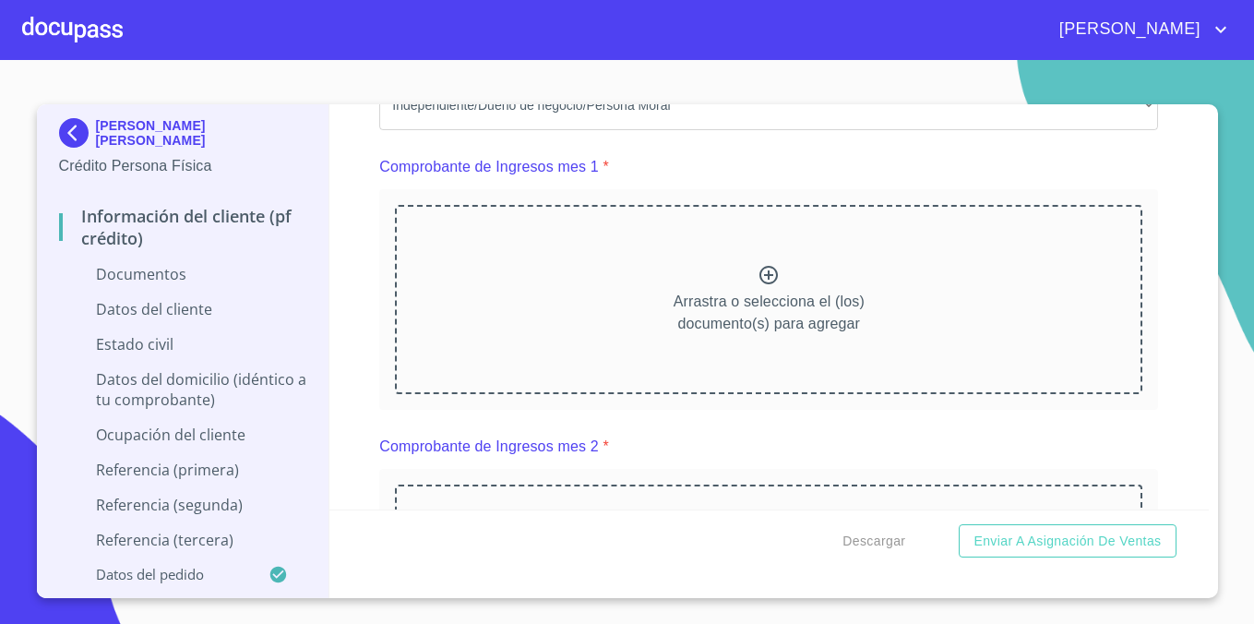
click at [761, 269] on icon at bounding box center [768, 275] width 18 height 18
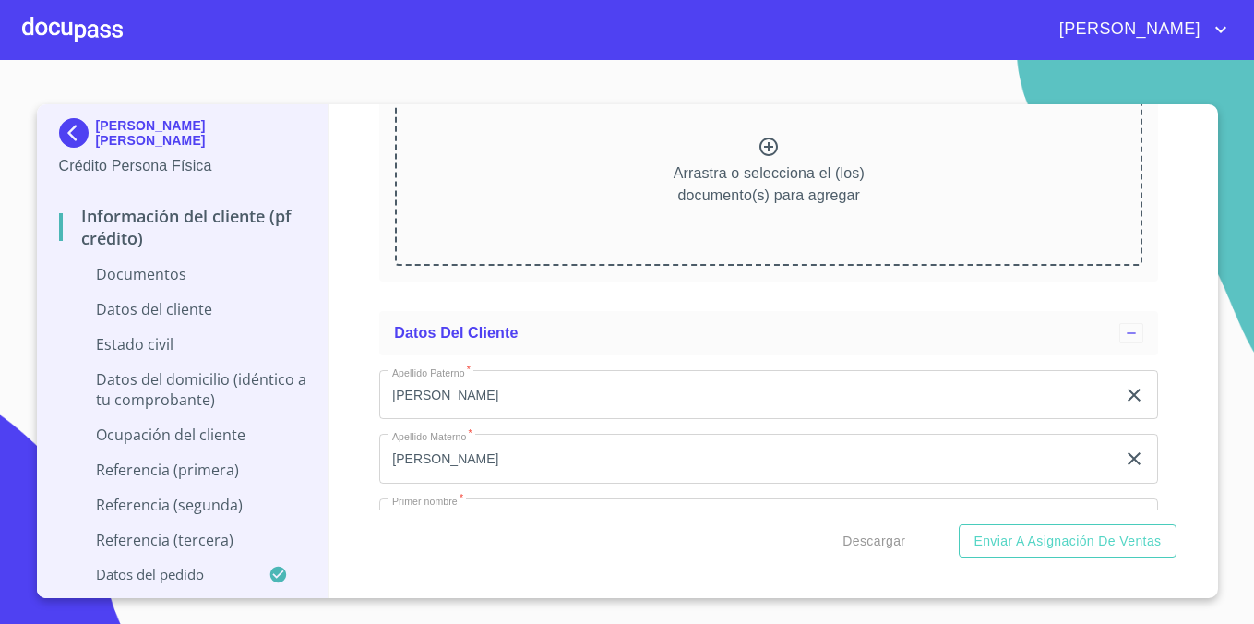
scroll to position [3071, 0]
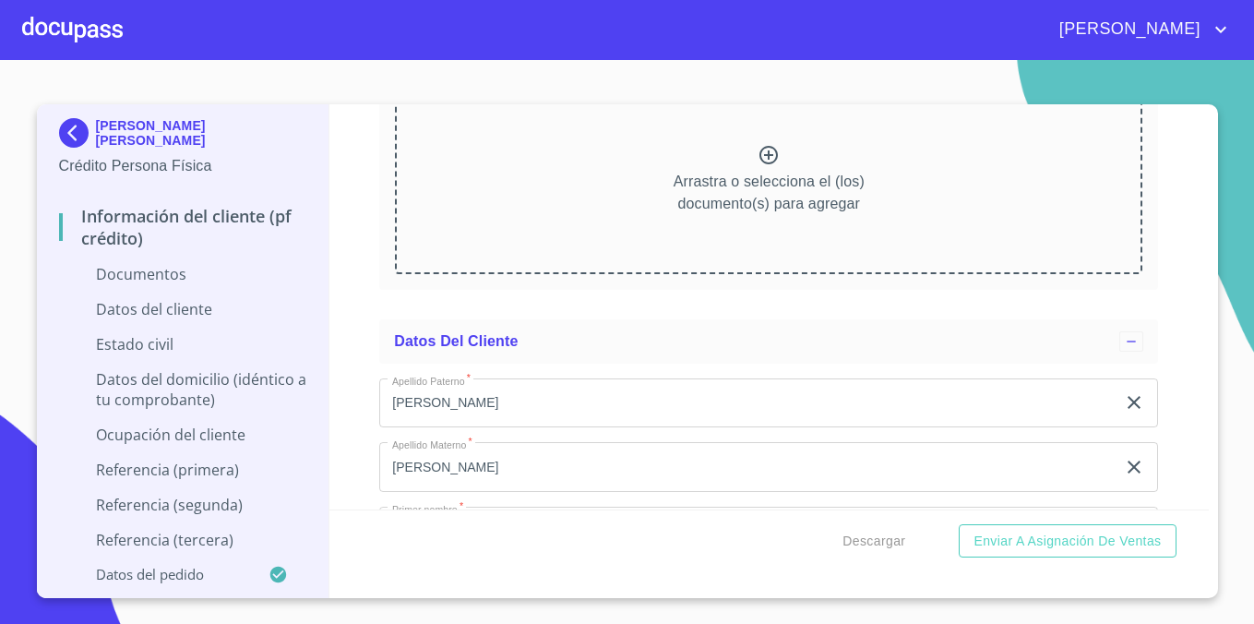
click at [1209, 291] on div "[PERSON_NAME] [PERSON_NAME] Crédito Persona Física Información del cliente (PF …" at bounding box center [627, 351] width 1181 height 494
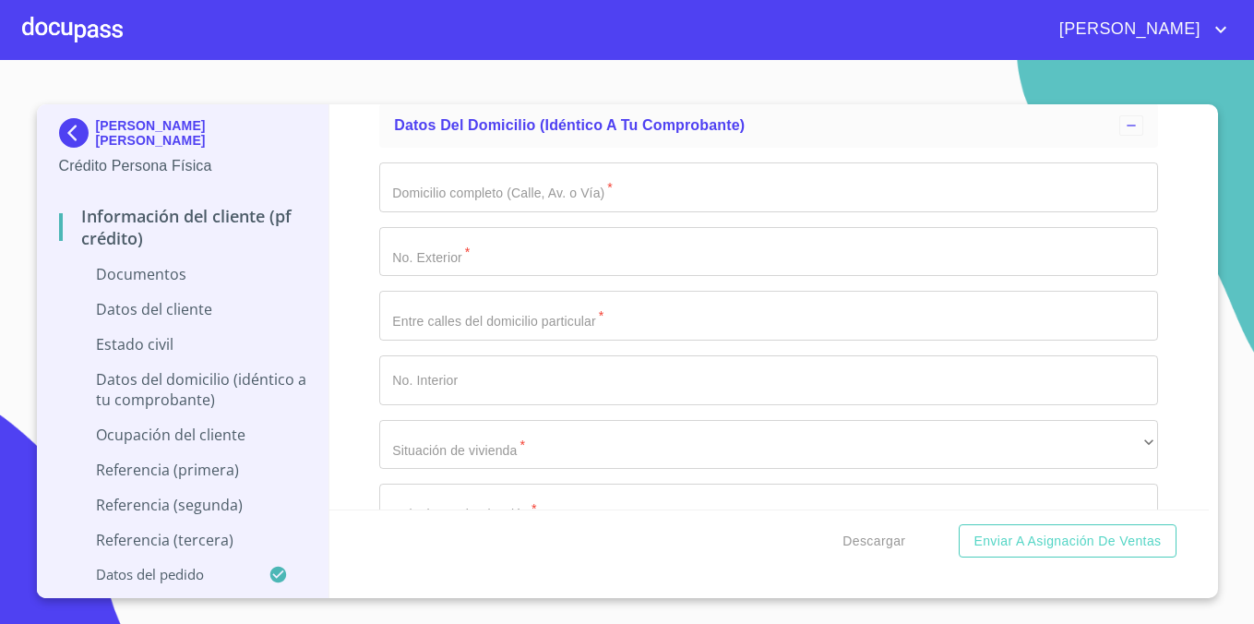
scroll to position [4325, 0]
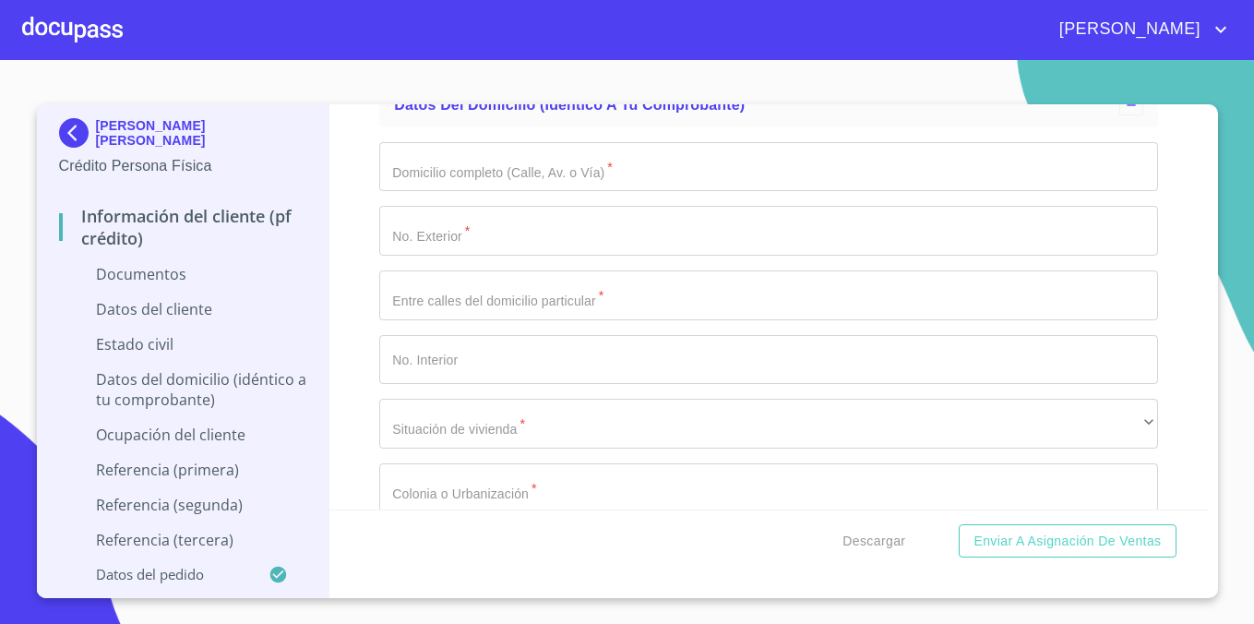
click at [1197, 321] on div "Información del cliente (PF crédito) Documentos Documento de identificación.   …" at bounding box center [768, 306] width 879 height 405
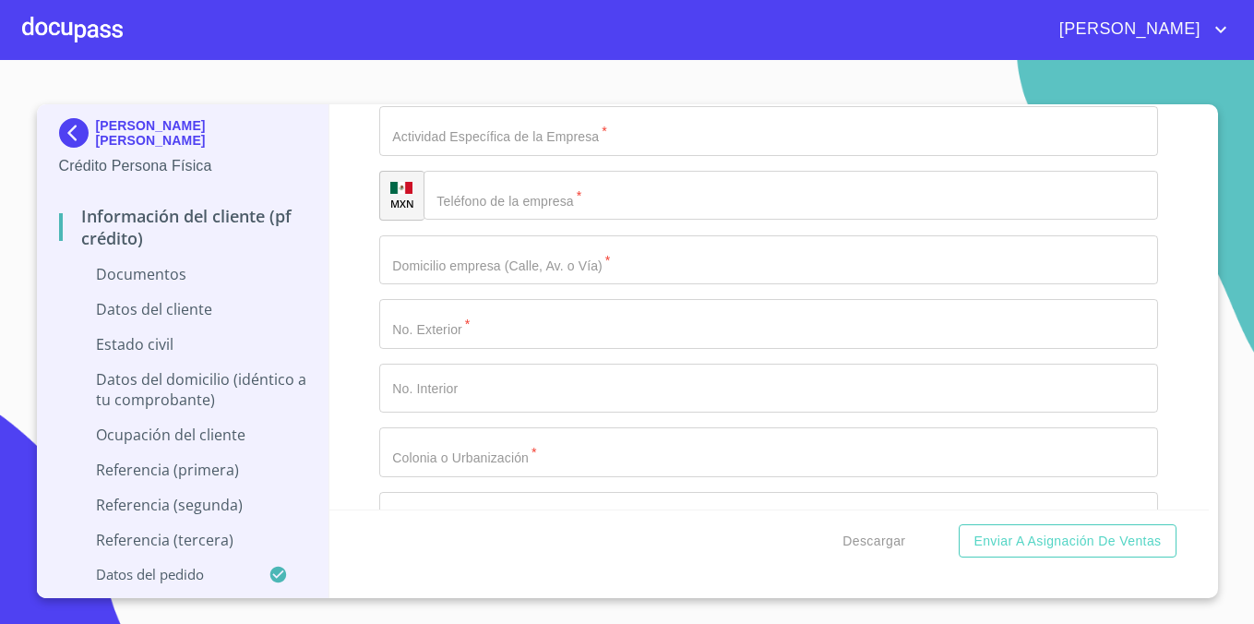
scroll to position [5615, 0]
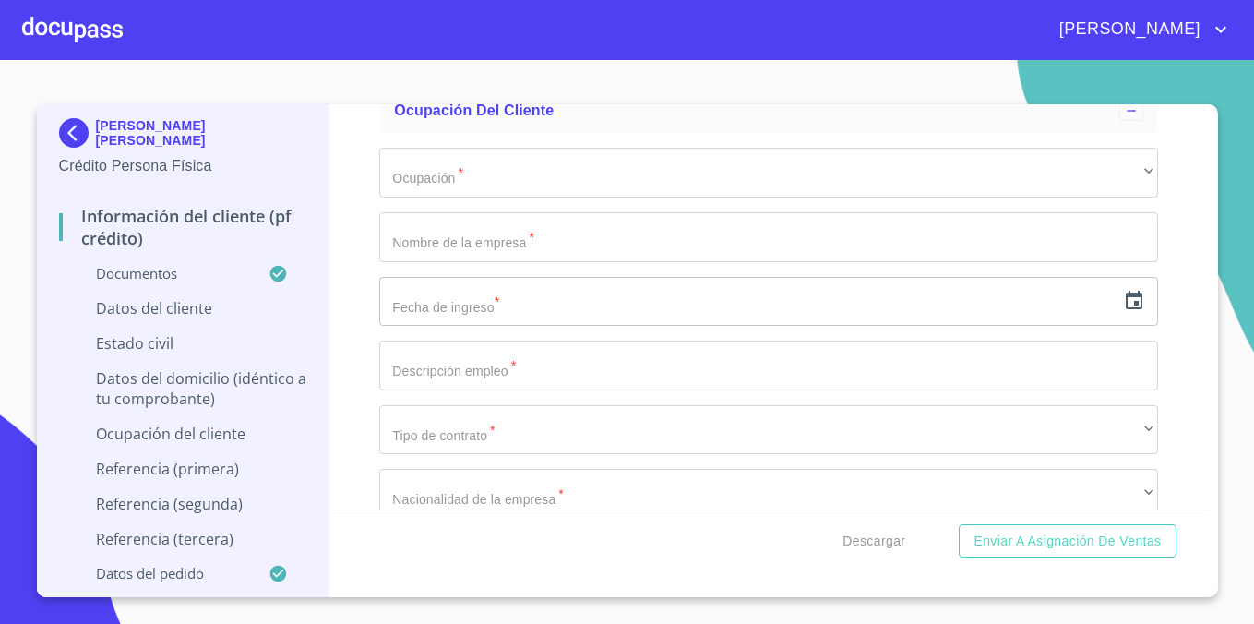
scroll to position [0, 0]
click at [1184, 327] on div "Información del cliente (PF crédito) Documentos Documento de identificación.   …" at bounding box center [768, 306] width 879 height 405
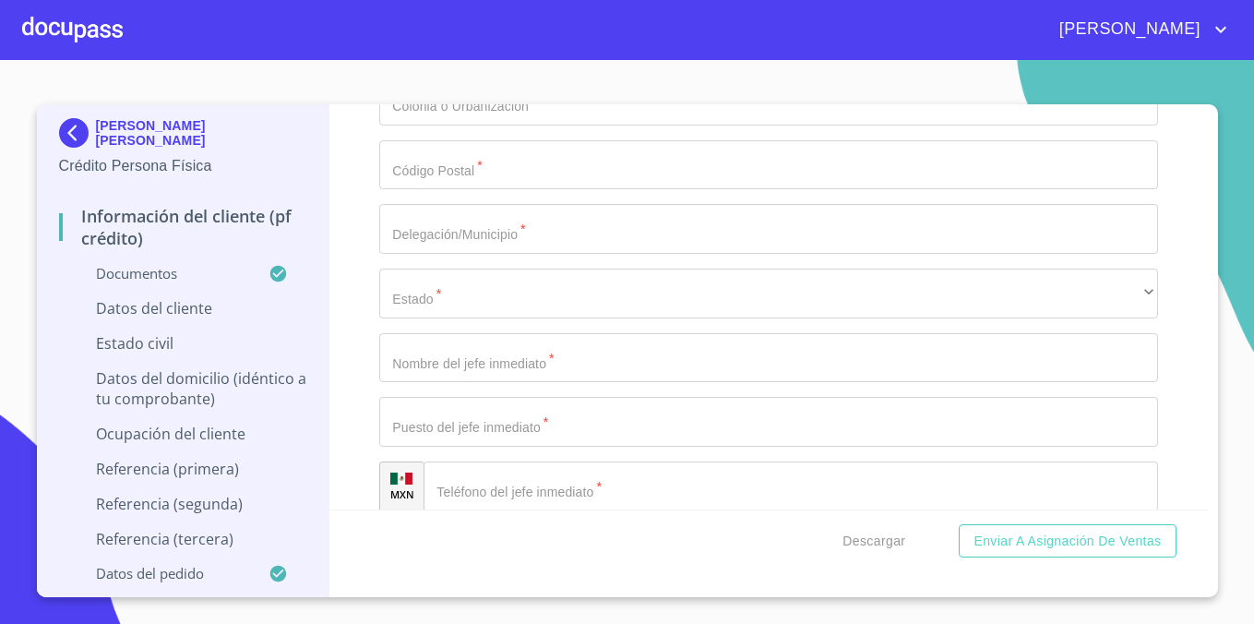
scroll to position [6478, 0]
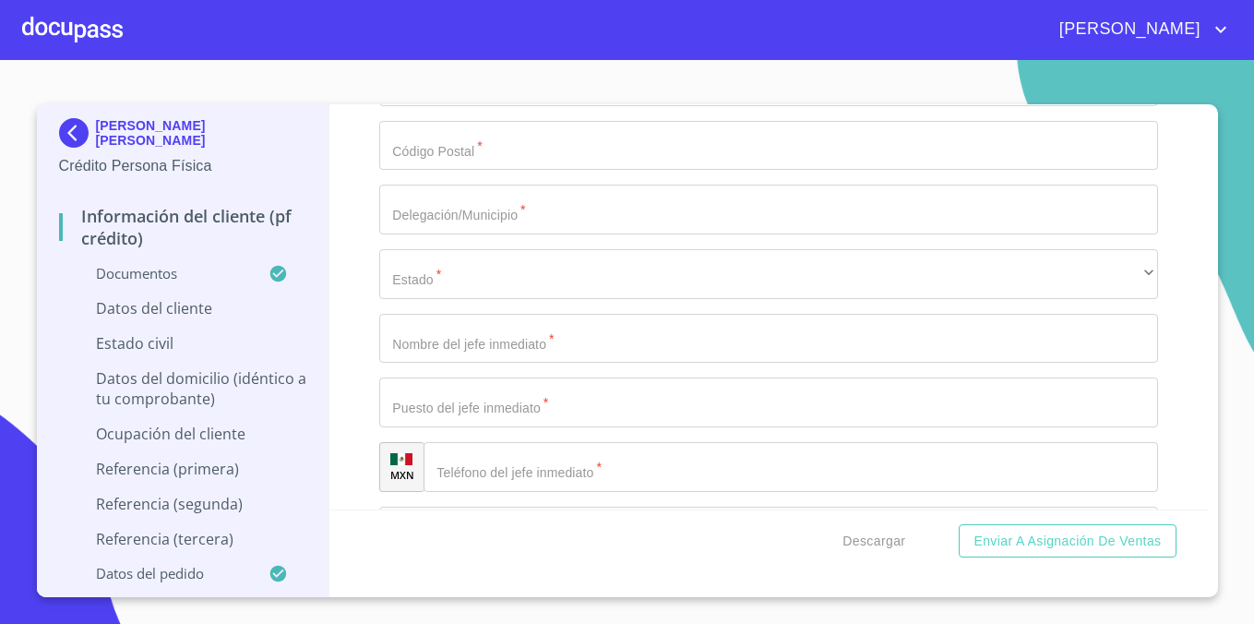
click at [1198, 257] on div "Información del cliente (PF crédito) Documentos Documento de identificación.   …" at bounding box center [768, 306] width 879 height 405
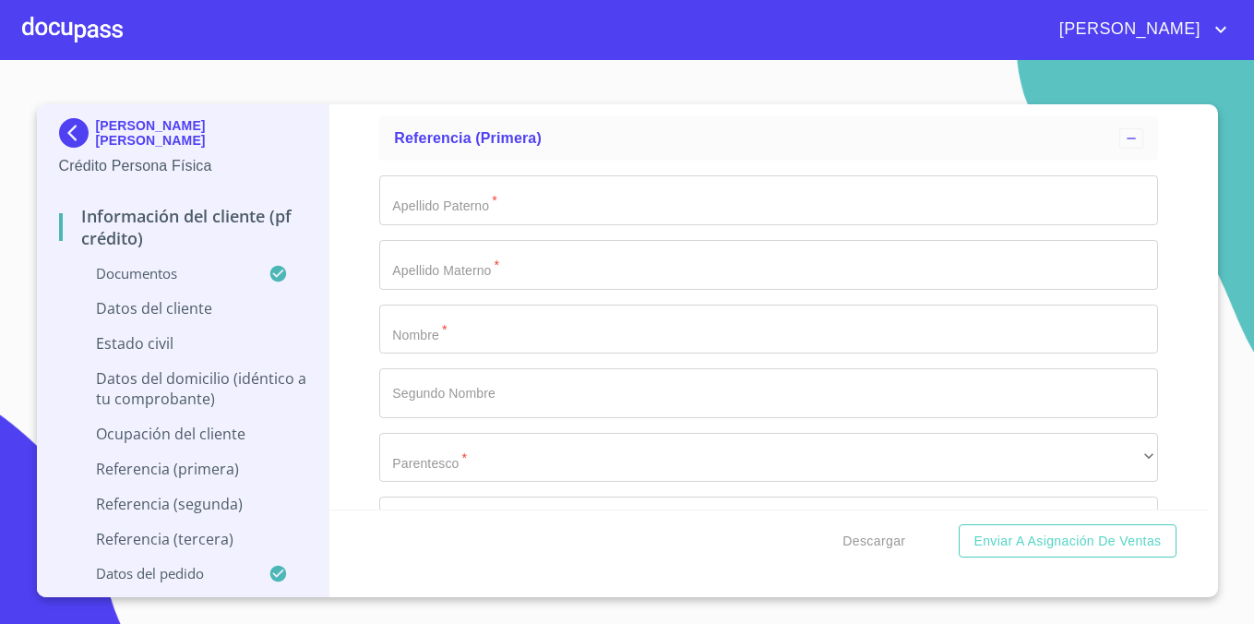
scroll to position [7466, 0]
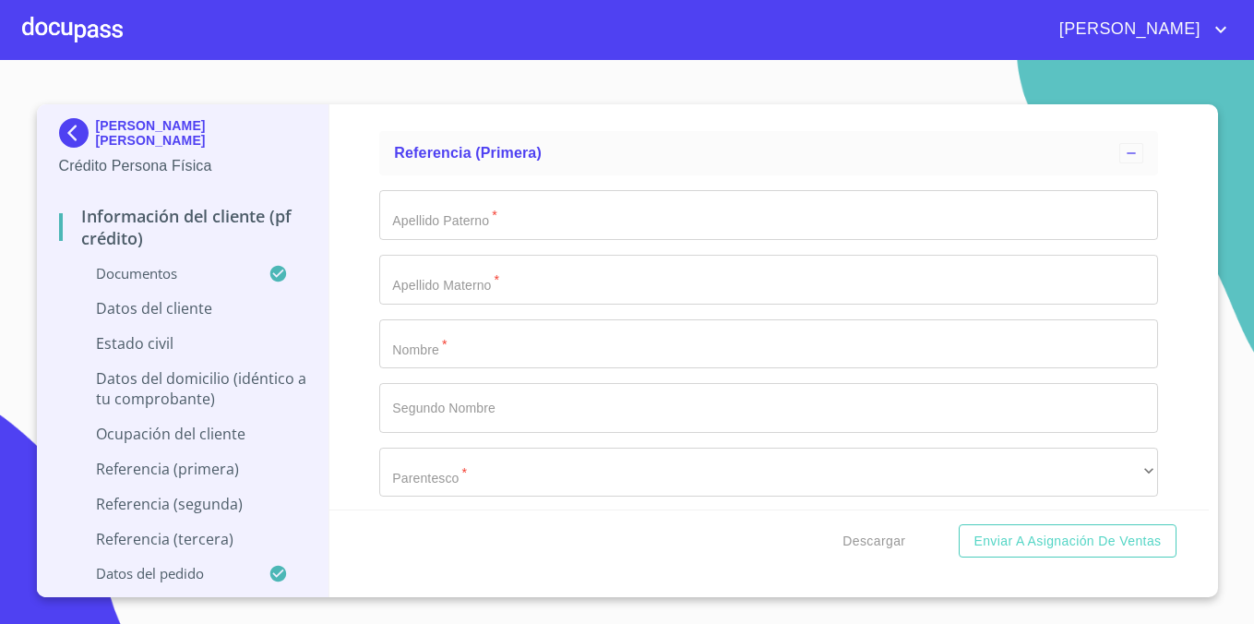
type input "0_"
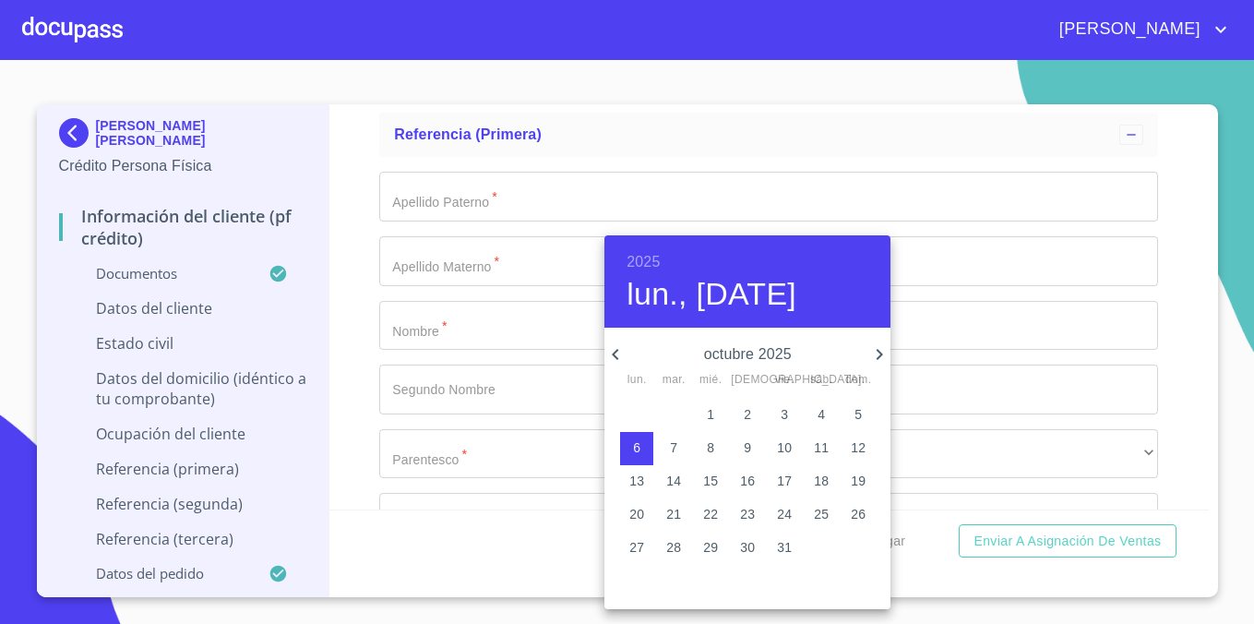
click at [632, 265] on h6 "2025" at bounding box center [642, 262] width 33 height 26
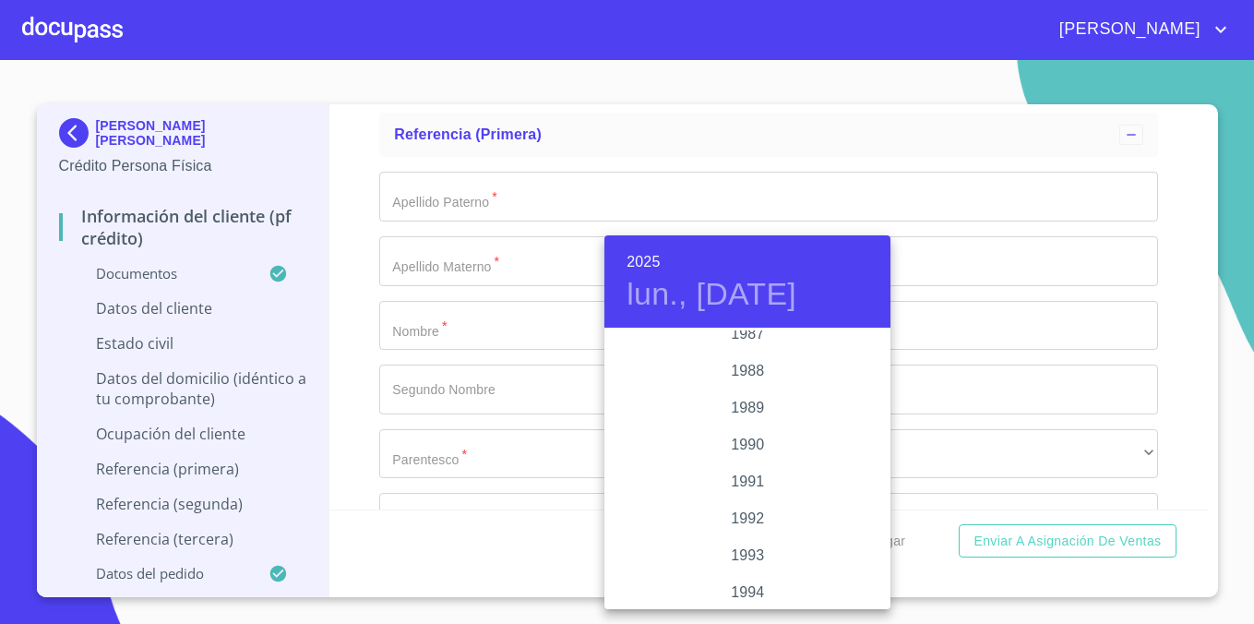
scroll to position [2302, 0]
click at [759, 404] on div "1989" at bounding box center [747, 408] width 286 height 37
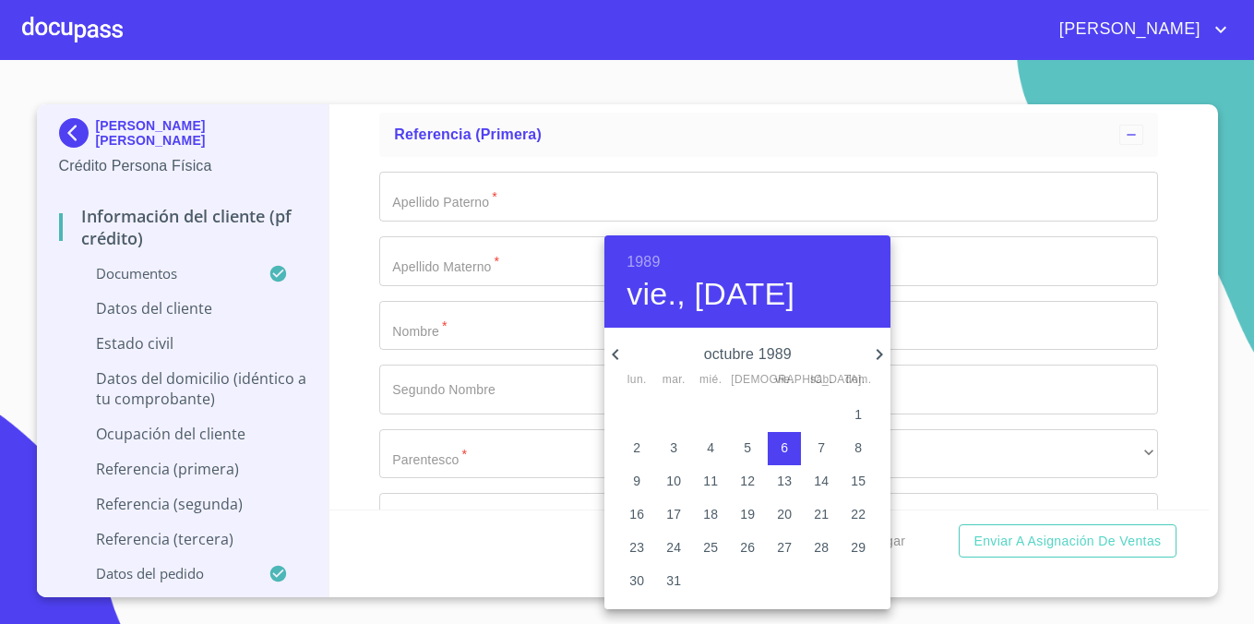
click at [881, 336] on div "octubre 1989 lun. mar. mié. jue. vie. sáb. dom. 25 26 27 28 29 30 1 2 3 4 5 6 7…" at bounding box center [747, 468] width 286 height 281
click at [879, 345] on icon "button" at bounding box center [879, 354] width 22 height 22
click at [825, 449] on p "11" at bounding box center [821, 447] width 15 height 18
type input "11 de nov. de 1989"
click at [462, 341] on div at bounding box center [627, 312] width 1254 height 624
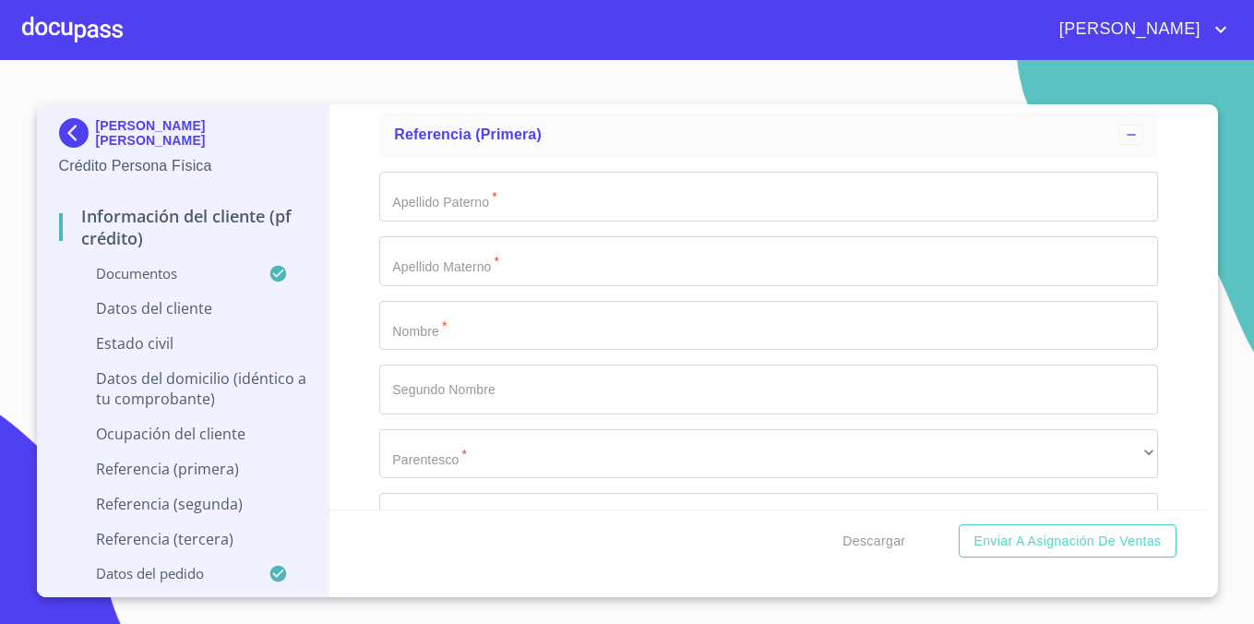
paste input "CAJJ891102"
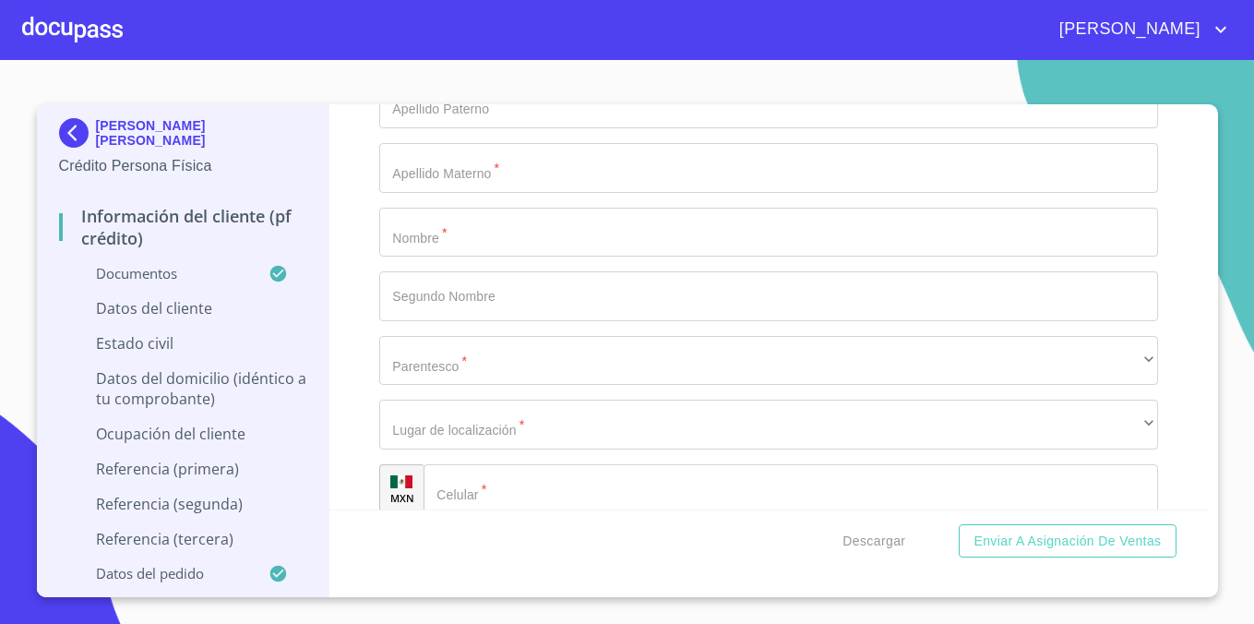
scroll to position [7562, 0]
type input "CAJJ891102260"
paste input "CAJJ891102"
drag, startPoint x: 540, startPoint y: 300, endPoint x: 406, endPoint y: 316, distance: 134.8
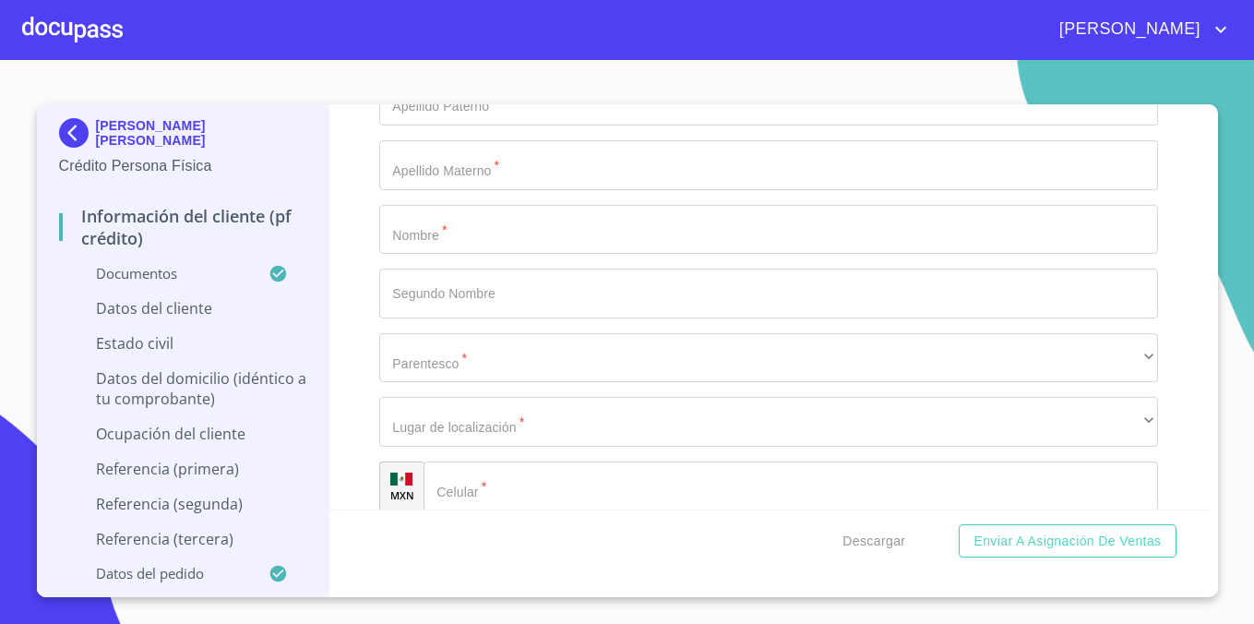
click at [354, 300] on div "Información del cliente (PF crédito) Documentos Documento de identificación.   …" at bounding box center [768, 306] width 879 height 405
paste input "HJCRMN07"
drag, startPoint x: 421, startPoint y: 304, endPoint x: 481, endPoint y: 338, distance: 69.0
type input "CAJJ891102HJCRMN07"
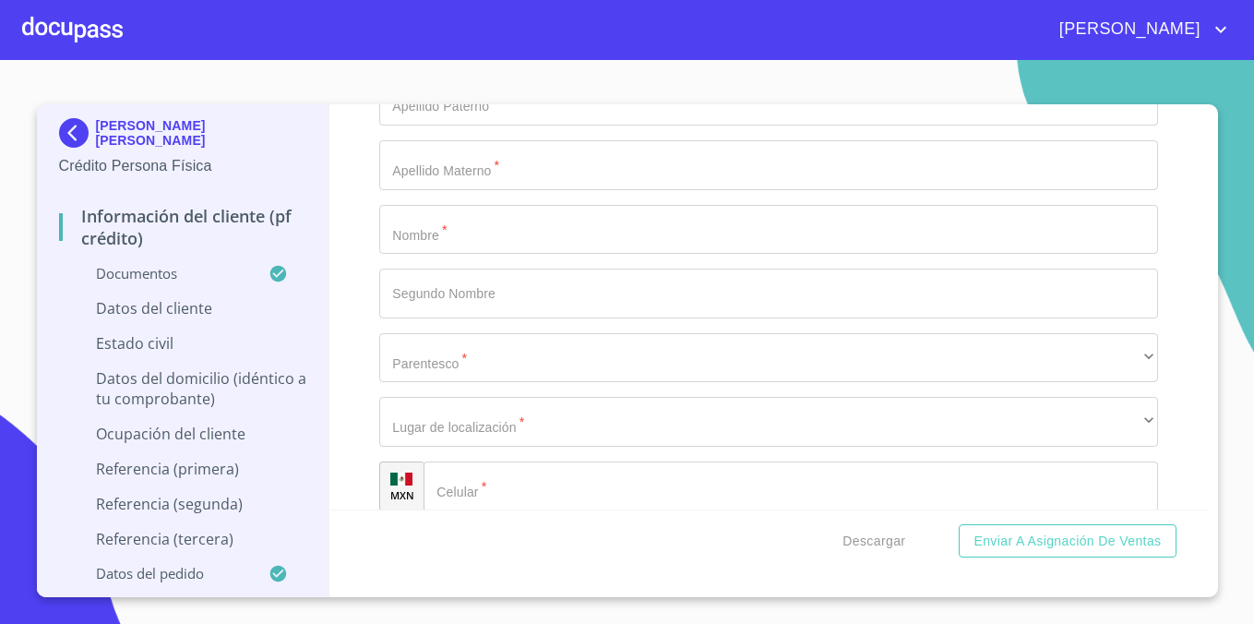
type input "1931189260"
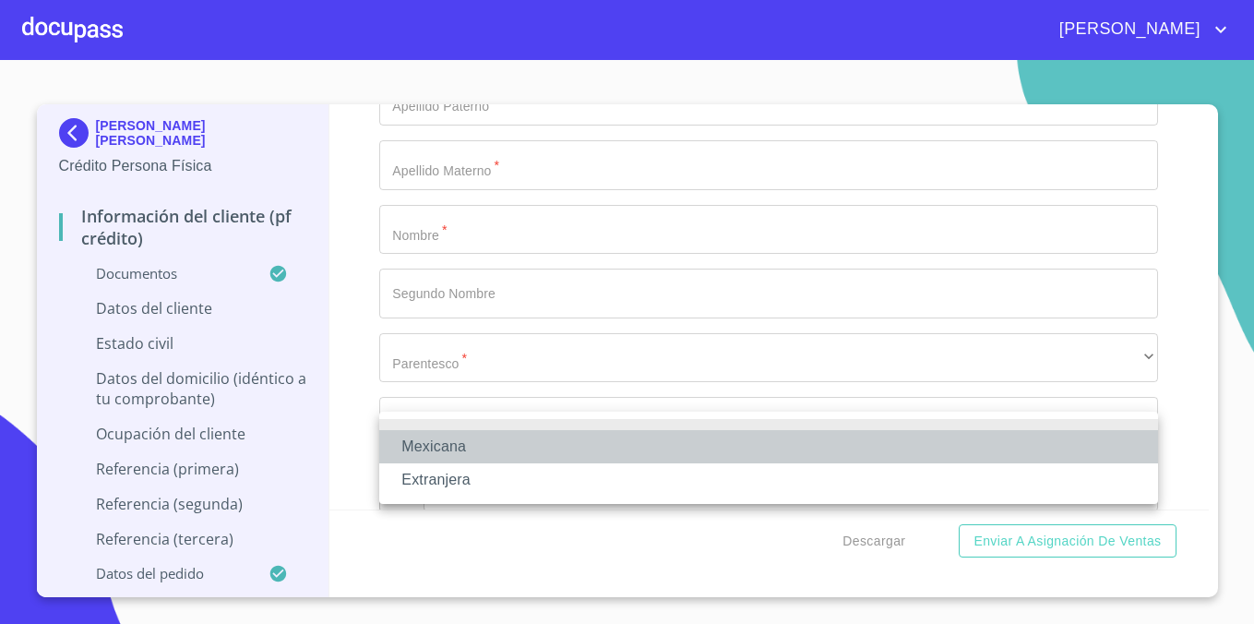
click at [578, 454] on li "Mexicana" at bounding box center [768, 446] width 779 height 33
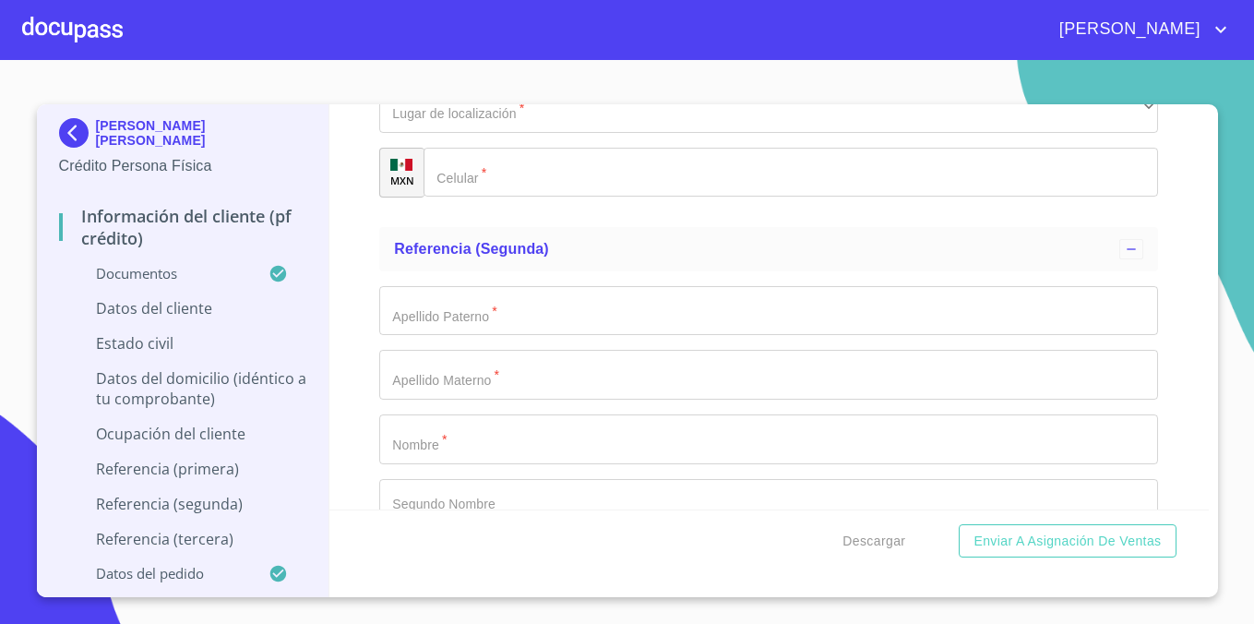
scroll to position [7945, 0]
type input "[GEOGRAPHIC_DATA]"
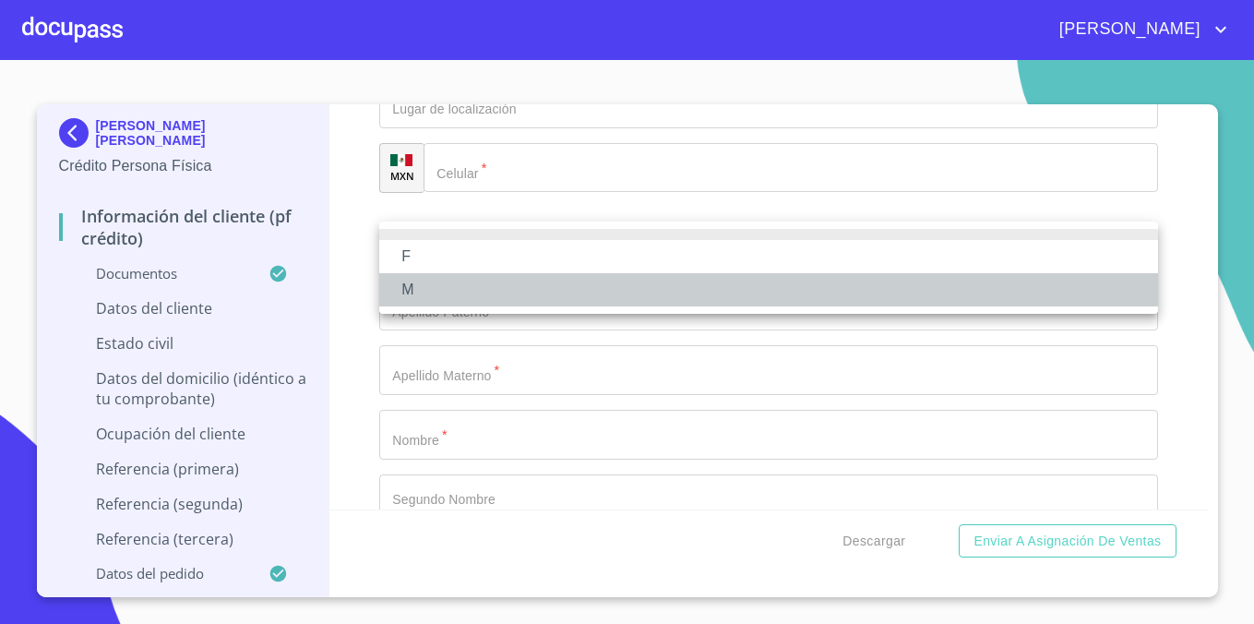
click at [471, 290] on li "M" at bounding box center [768, 289] width 779 height 33
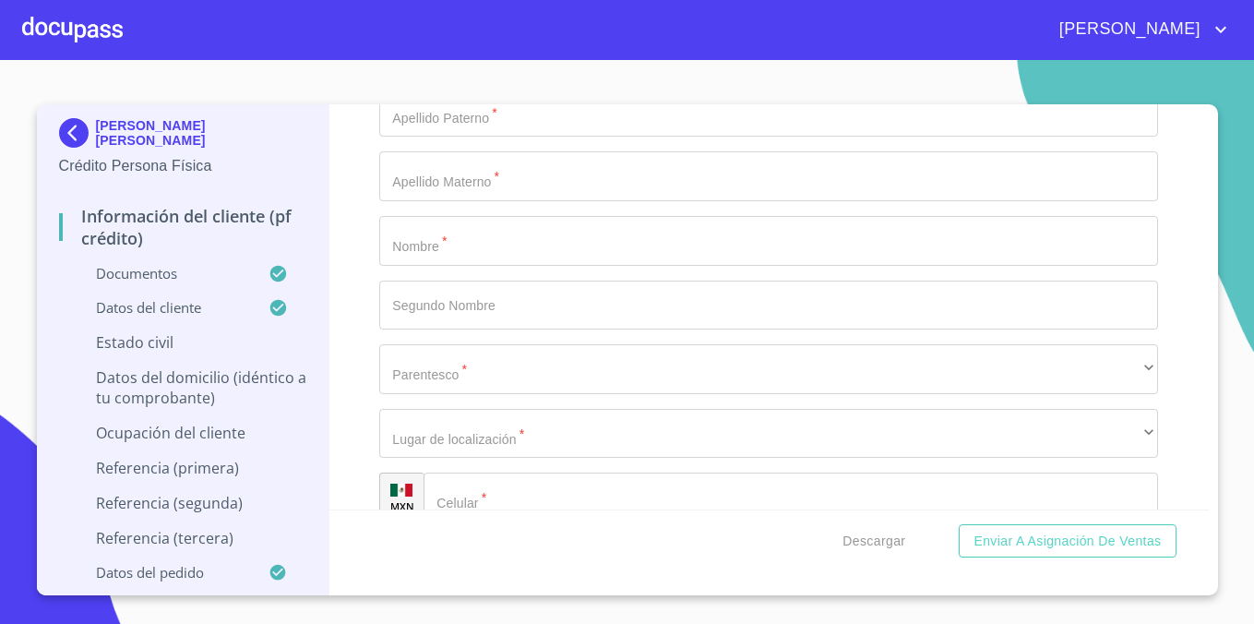
scroll to position [8145, 0]
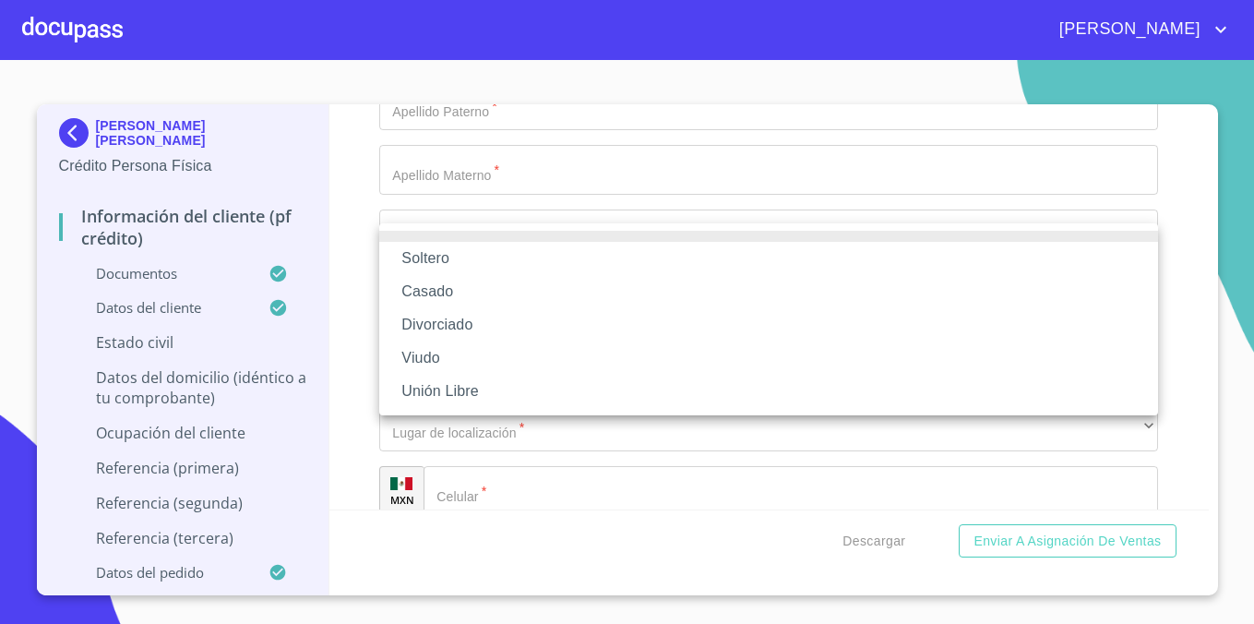
click at [501, 252] on li "Soltero" at bounding box center [768, 258] width 779 height 33
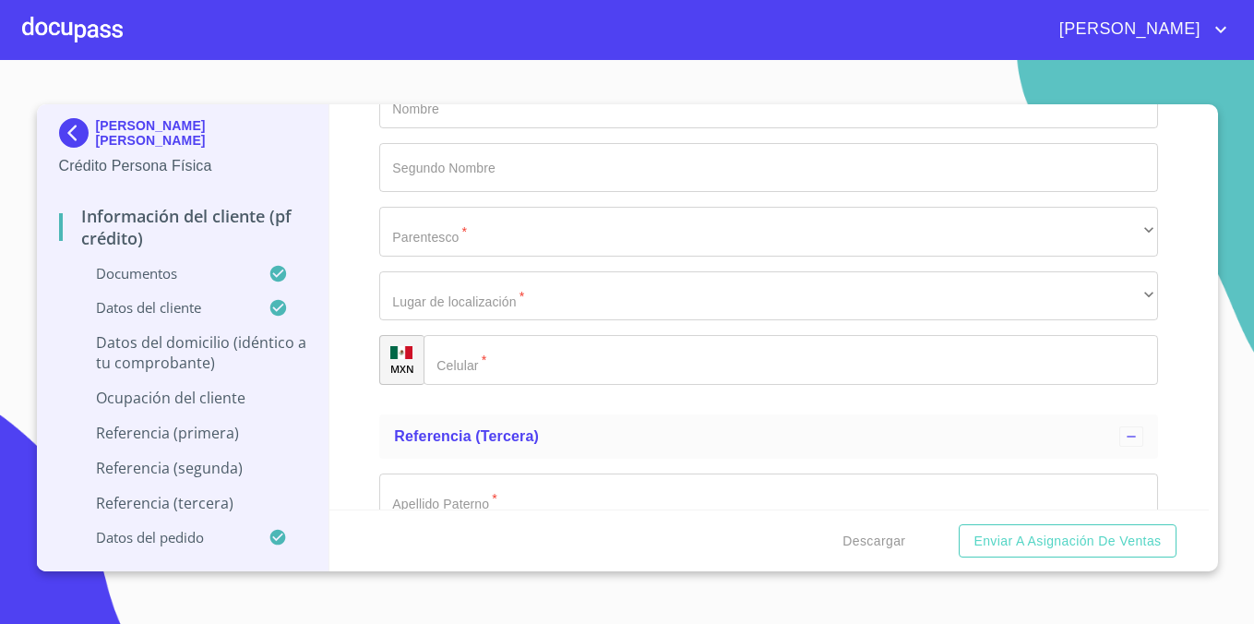
scroll to position [8281, 0]
type input "LA ESCONDIDA"
type input "6561"
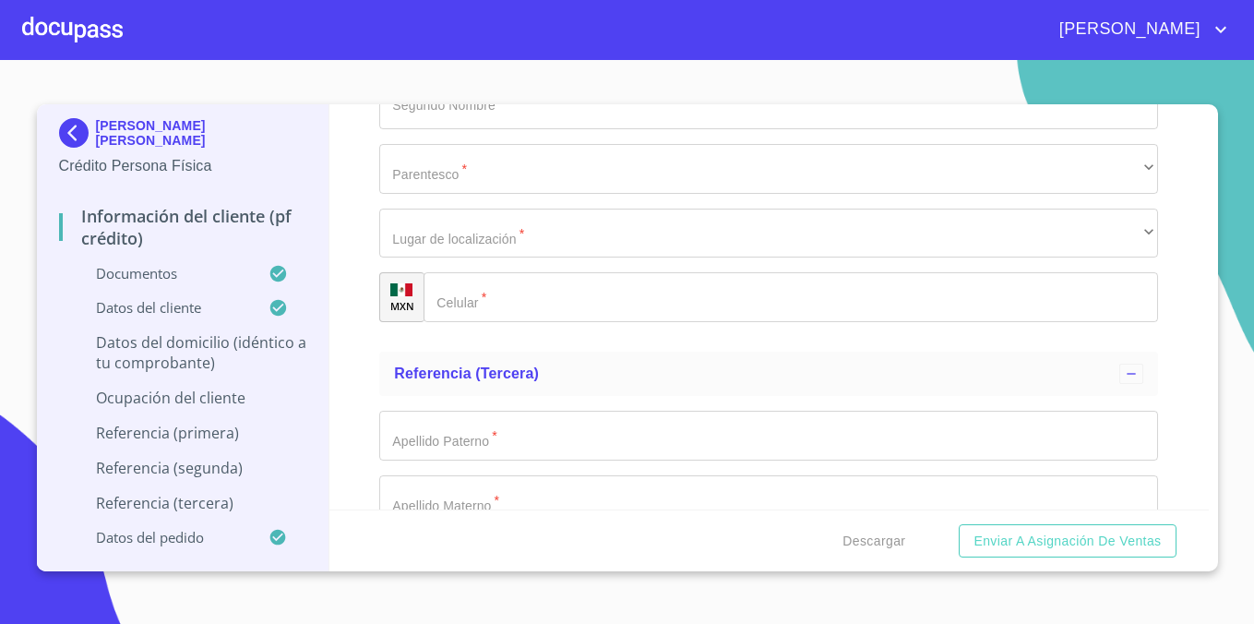
scroll to position [8344, 0]
type input "[PERSON_NAME]"
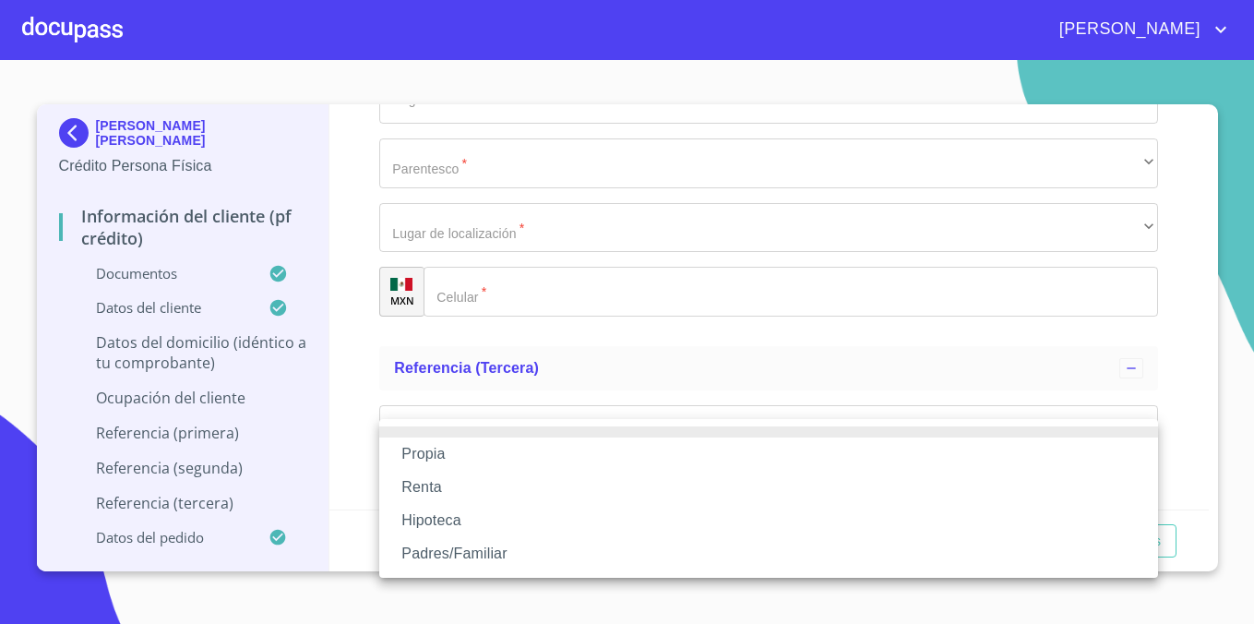
click at [466, 440] on li "Propia" at bounding box center [768, 453] width 779 height 33
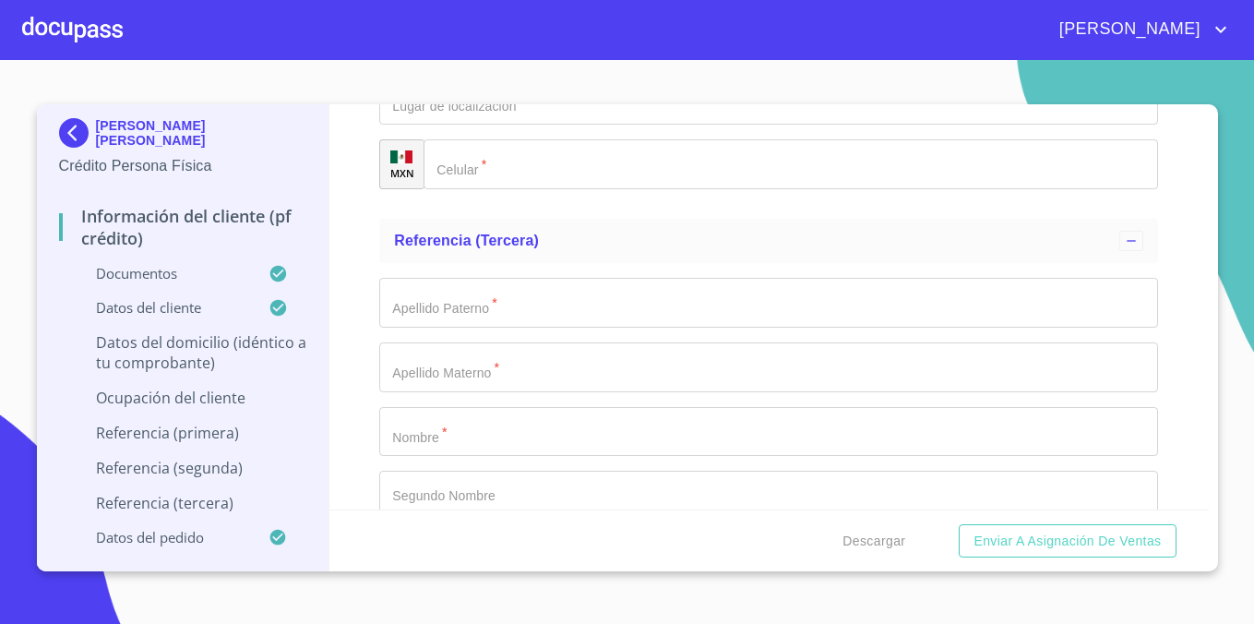
scroll to position [8509, 0]
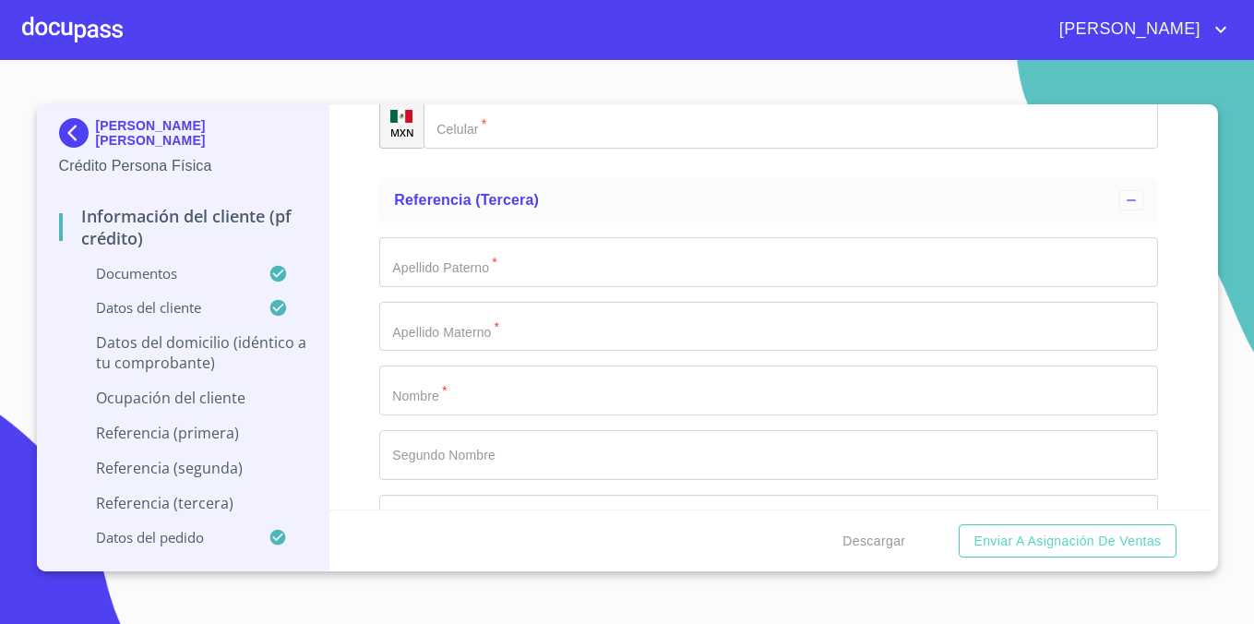
scroll to position [8578, 0]
type input "$3,000,000"
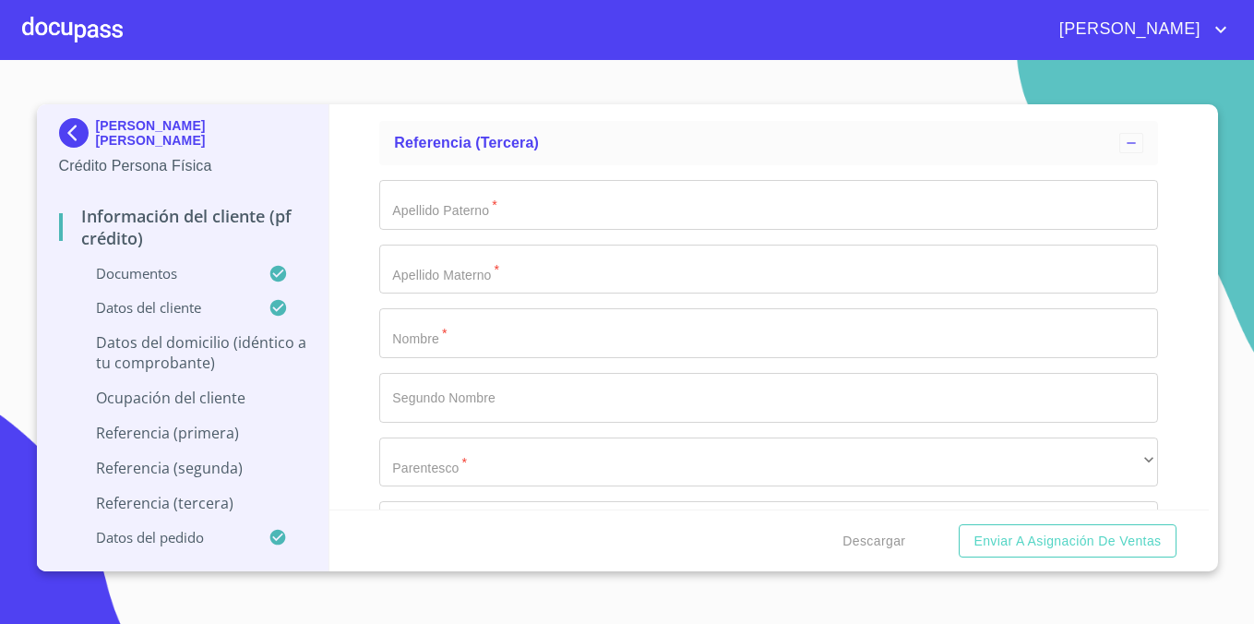
scroll to position [8647, 0]
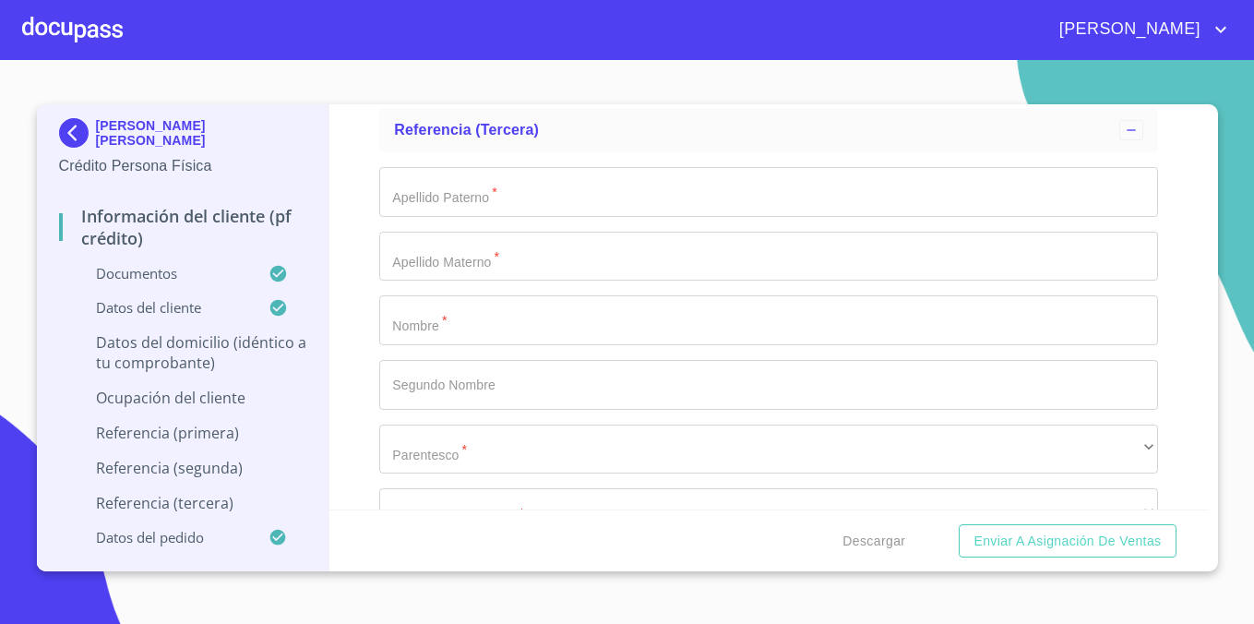
type input "LAS PINTAS"
type input "[GEOGRAPHIC_DATA]"
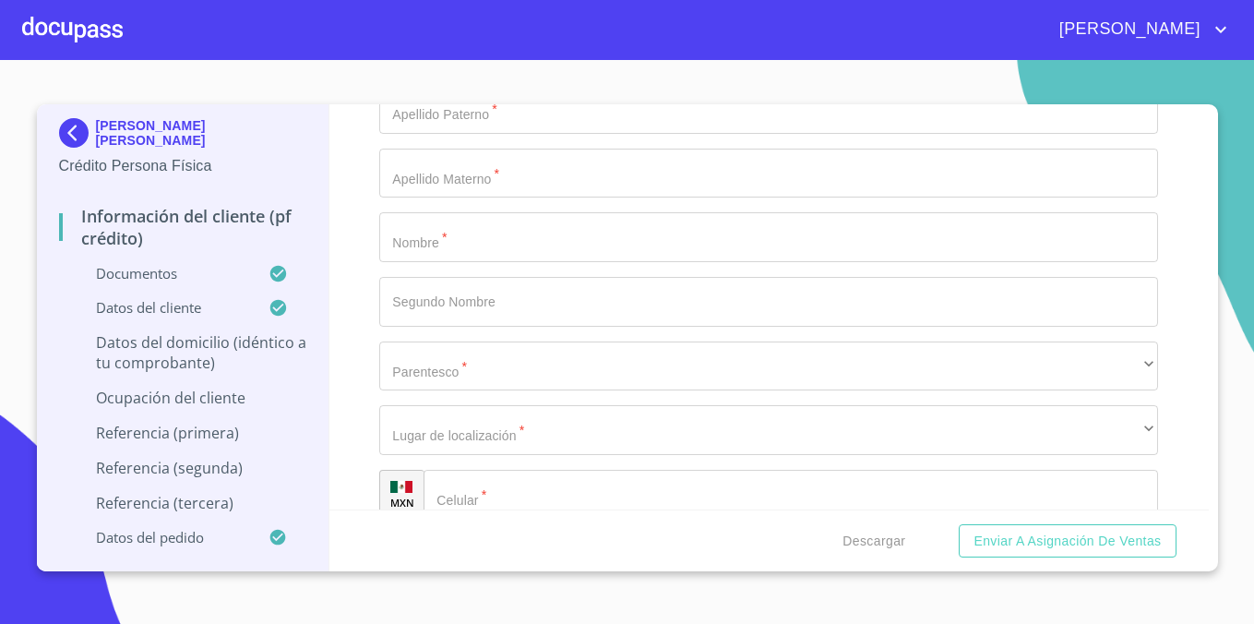
scroll to position [8734, 0]
type input "EL SALTO"
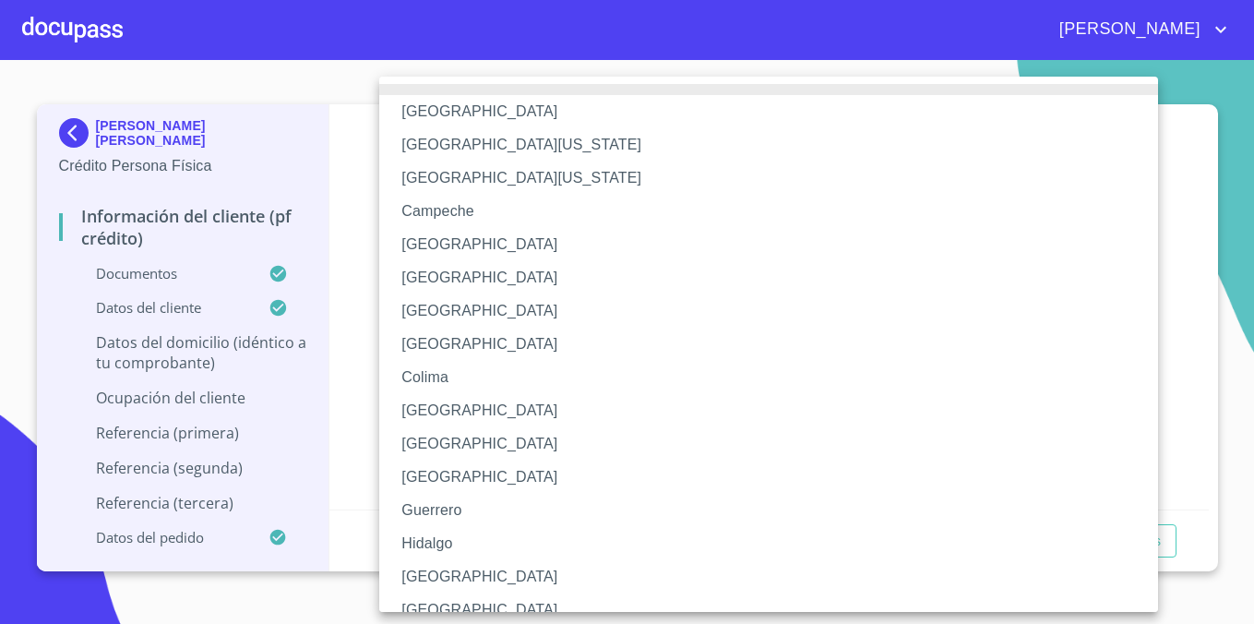
click at [433, 577] on li "[GEOGRAPHIC_DATA]" at bounding box center [768, 576] width 779 height 33
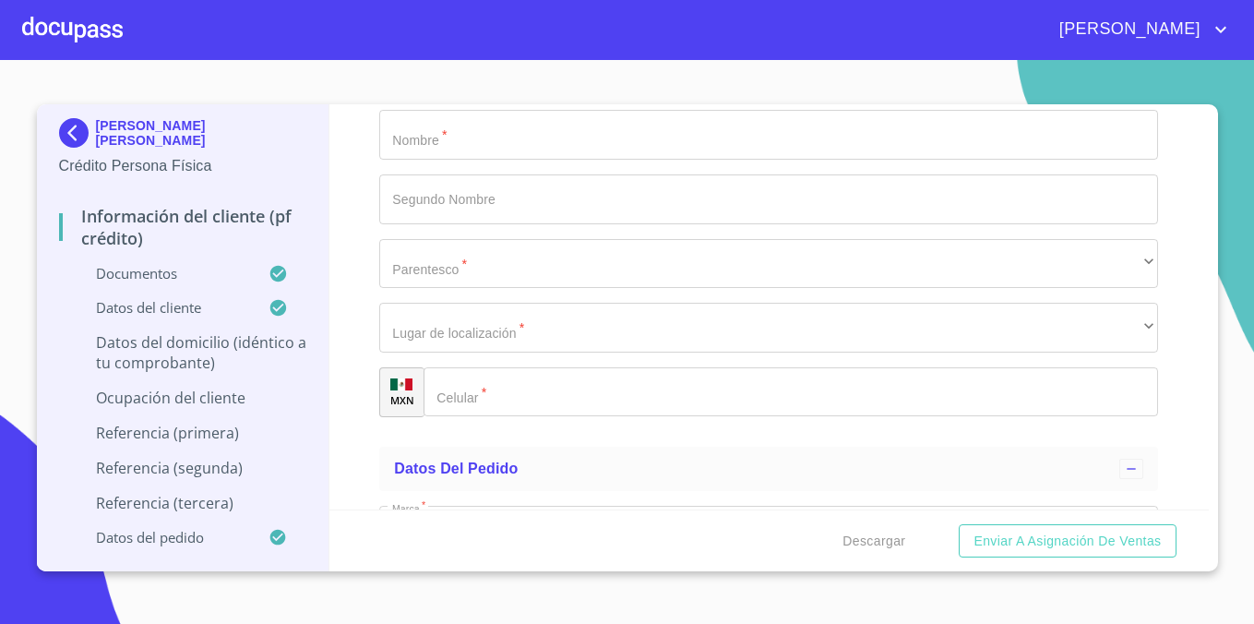
type input "45690"
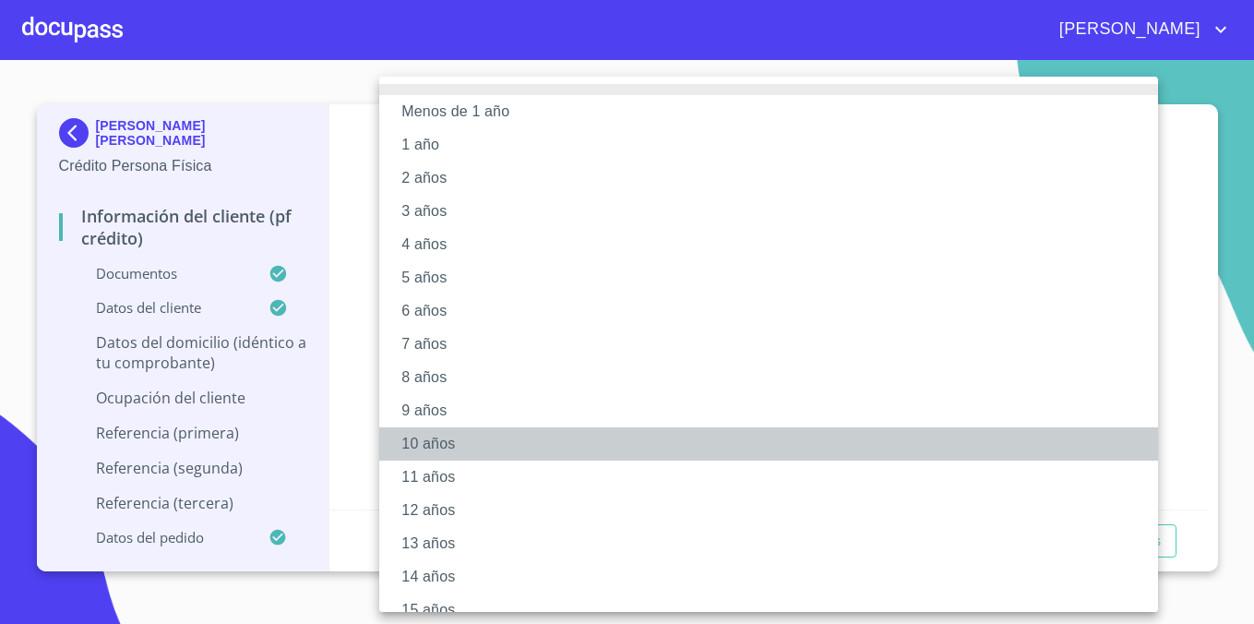
click at [454, 455] on li "10 años" at bounding box center [768, 443] width 779 height 33
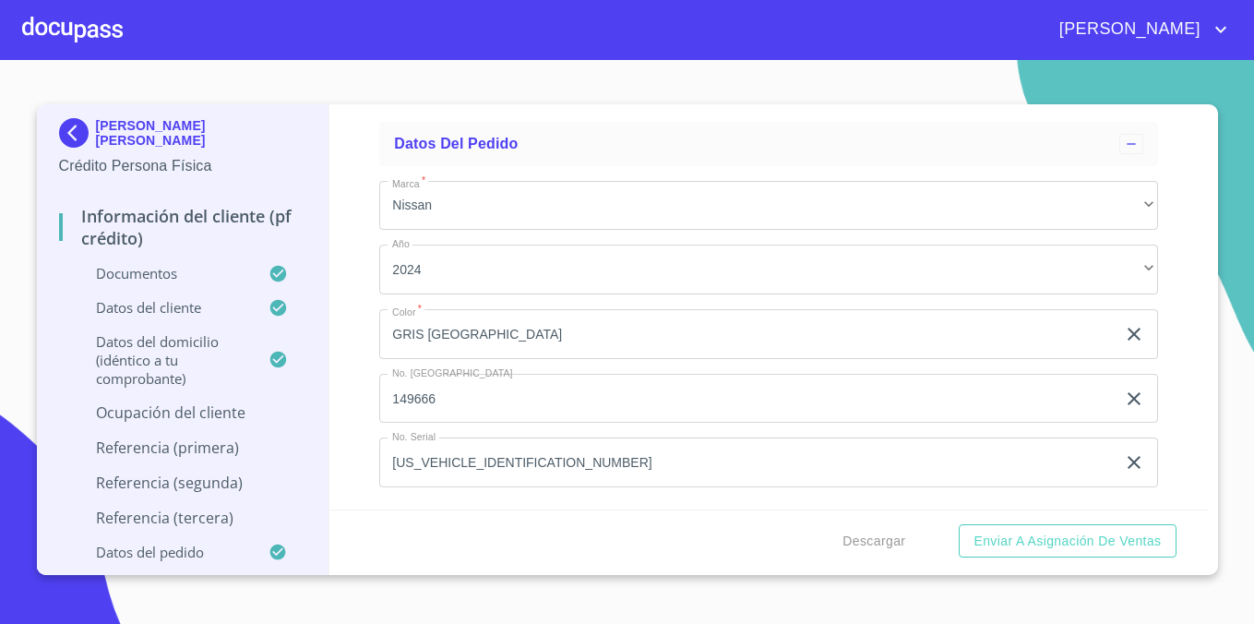
scroll to position [9172, 0]
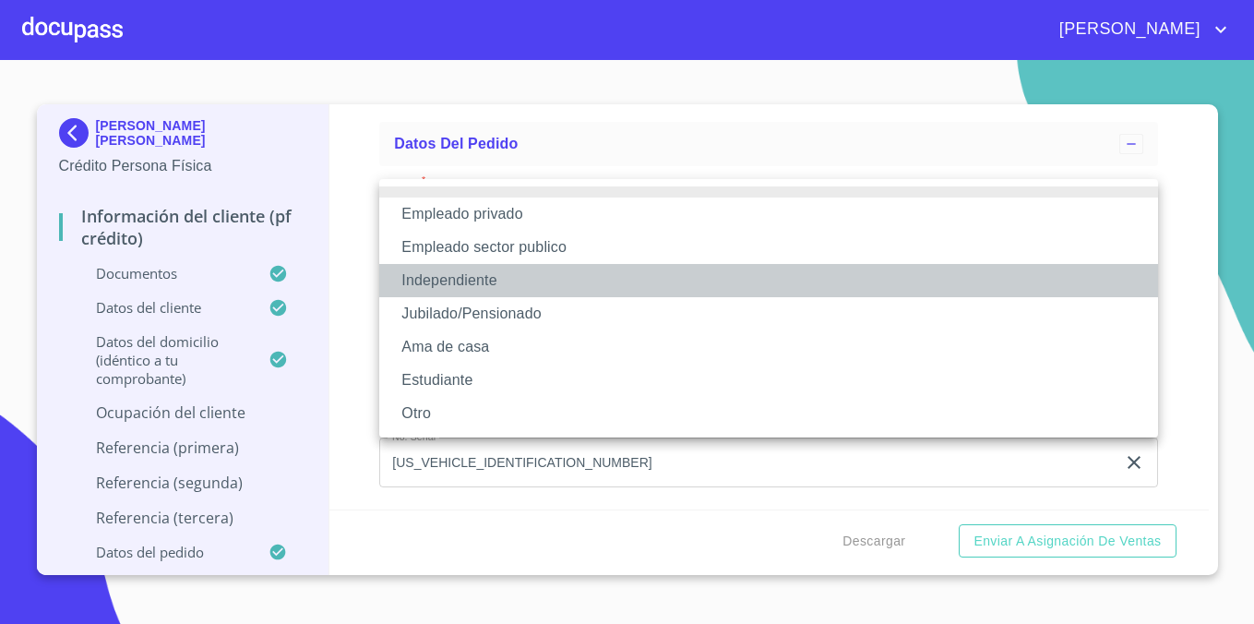
click at [530, 279] on li "Independiente" at bounding box center [768, 280] width 779 height 33
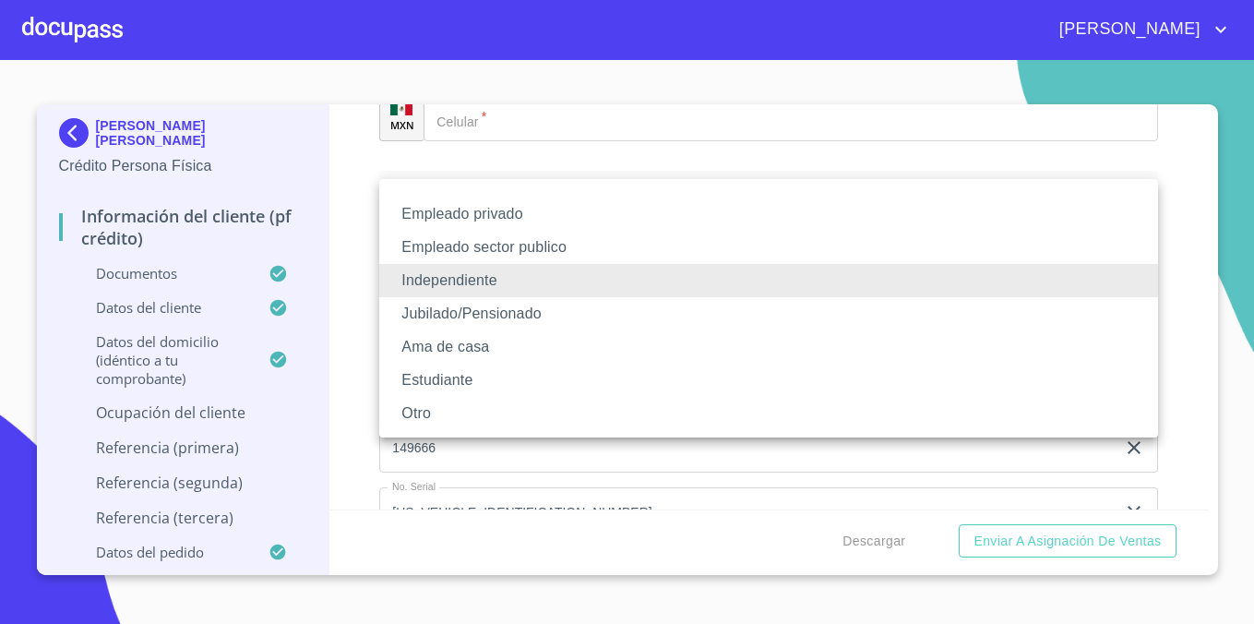
click at [364, 245] on div at bounding box center [627, 312] width 1254 height 624
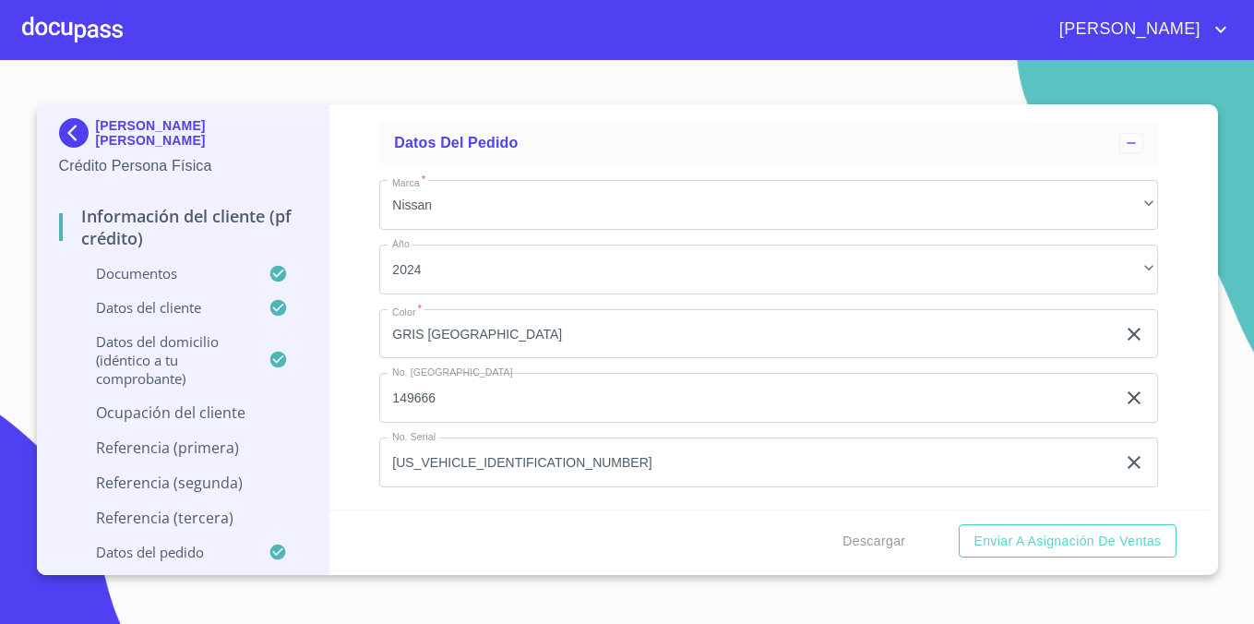
scroll to position [9232, 0]
type input "SIN NOMBRE"
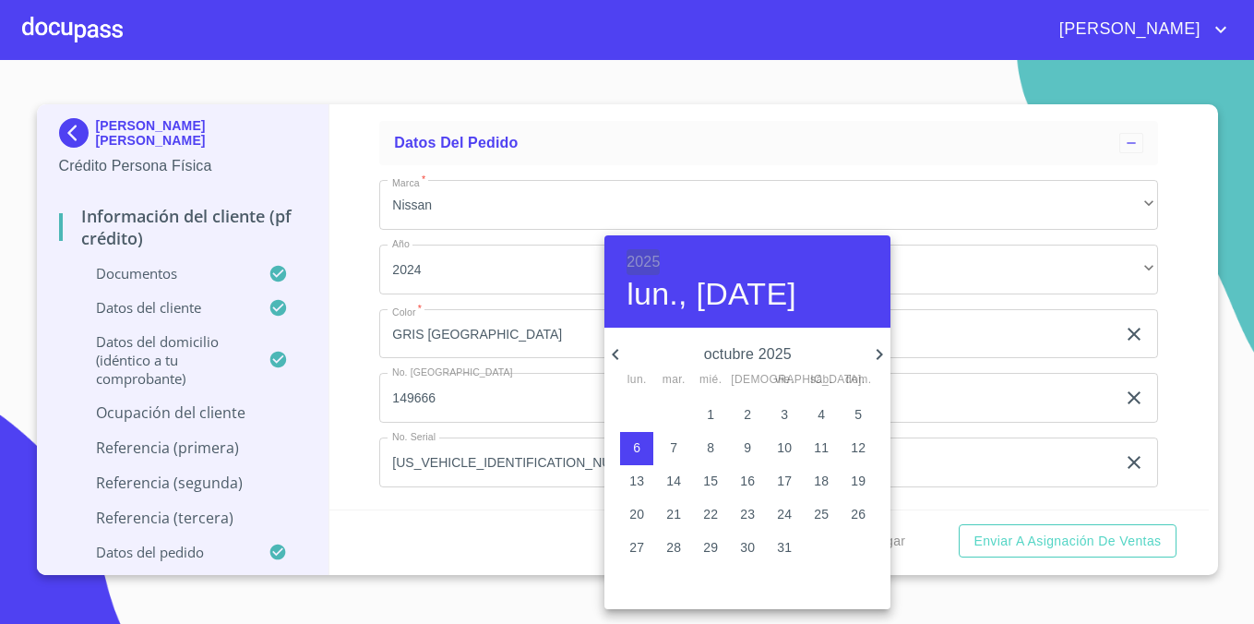
click at [647, 259] on h6 "2025" at bounding box center [642, 262] width 33 height 26
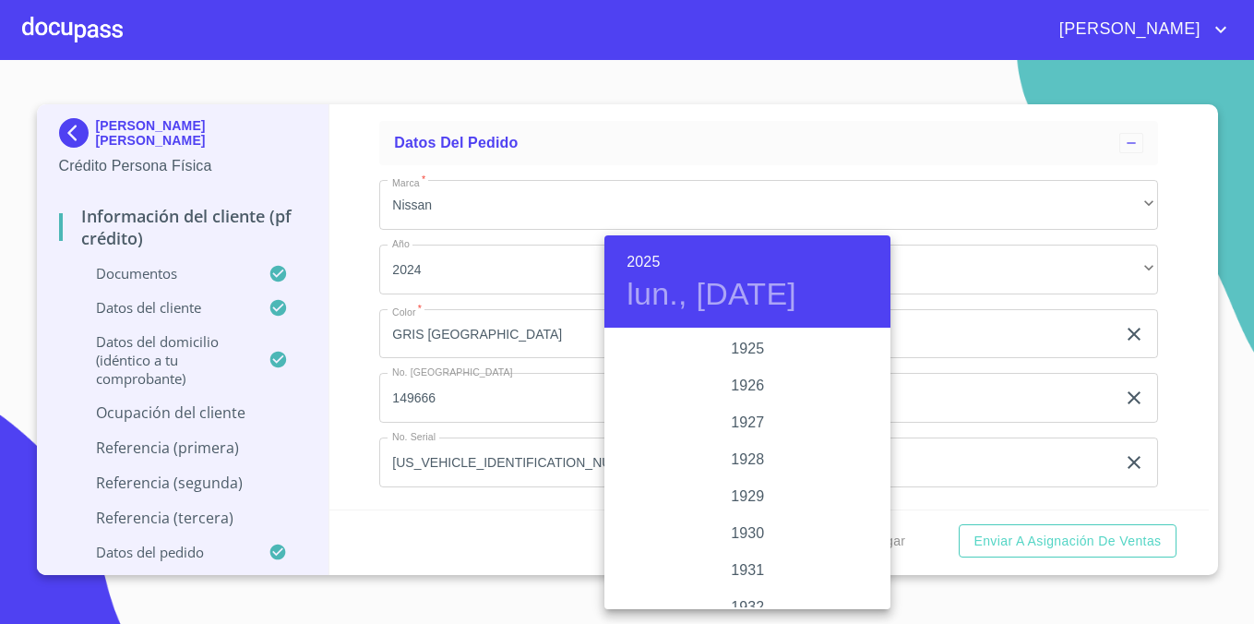
scroll to position [3580, 0]
click at [761, 355] on div "2022" at bounding box center [747, 348] width 286 height 37
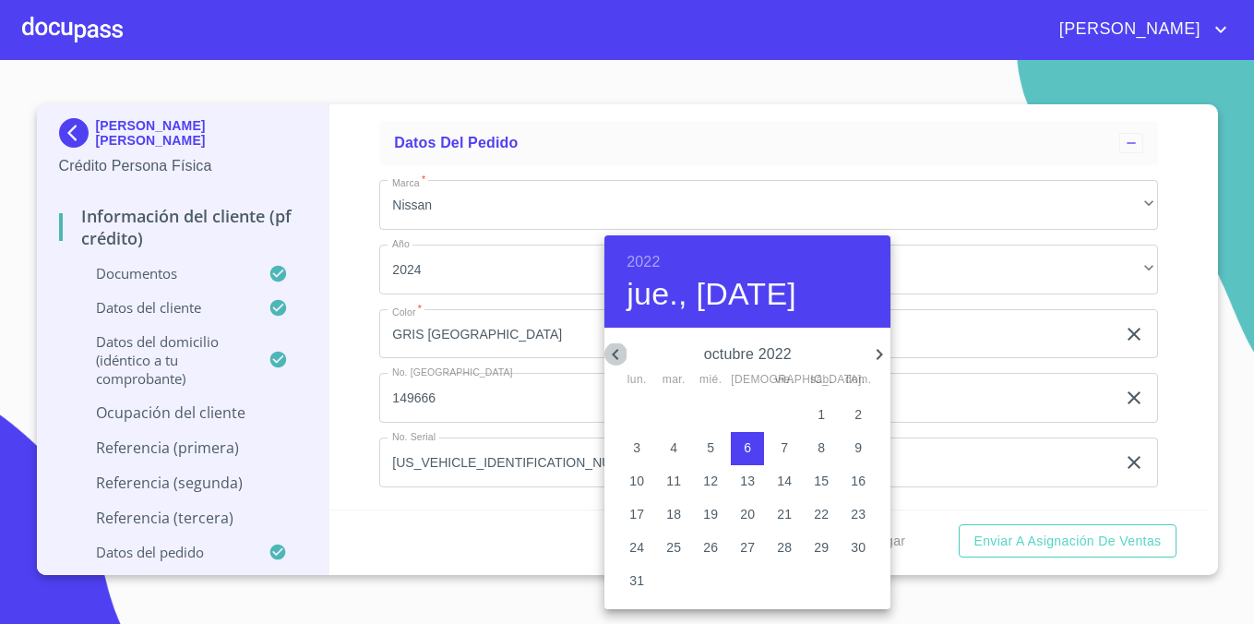
click at [618, 349] on icon "button" at bounding box center [615, 354] width 22 height 22
click at [790, 404] on button "1" at bounding box center [784, 415] width 33 height 33
type input "1 de [DATE]. de 2022"
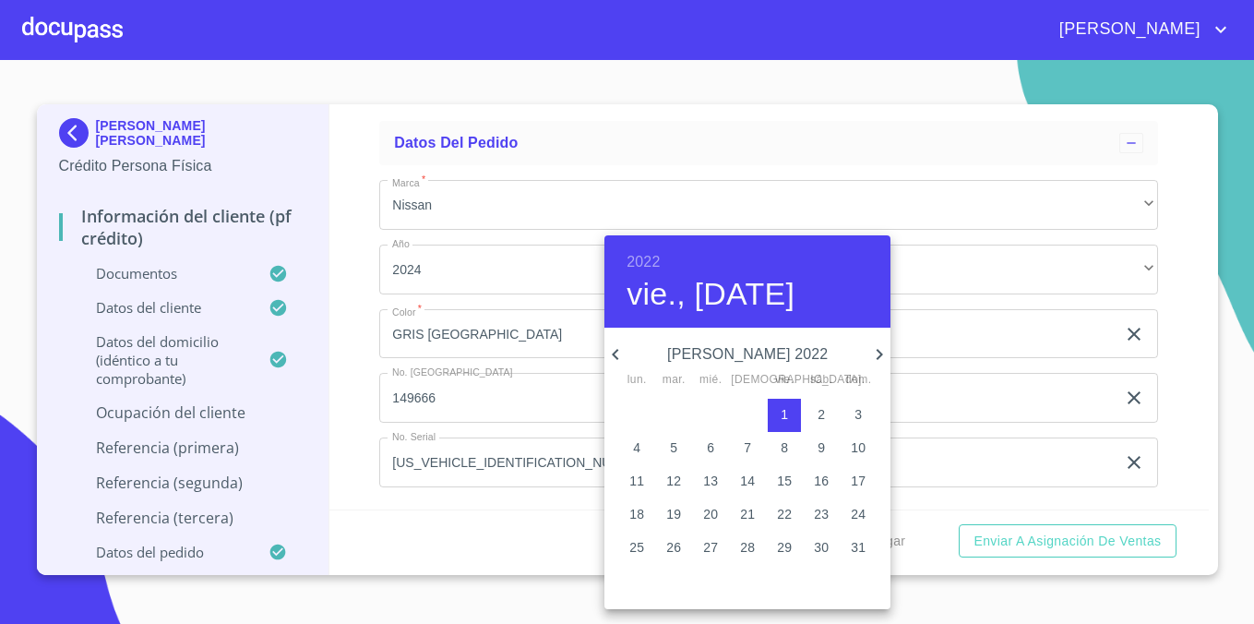
click at [484, 348] on div at bounding box center [627, 312] width 1254 height 624
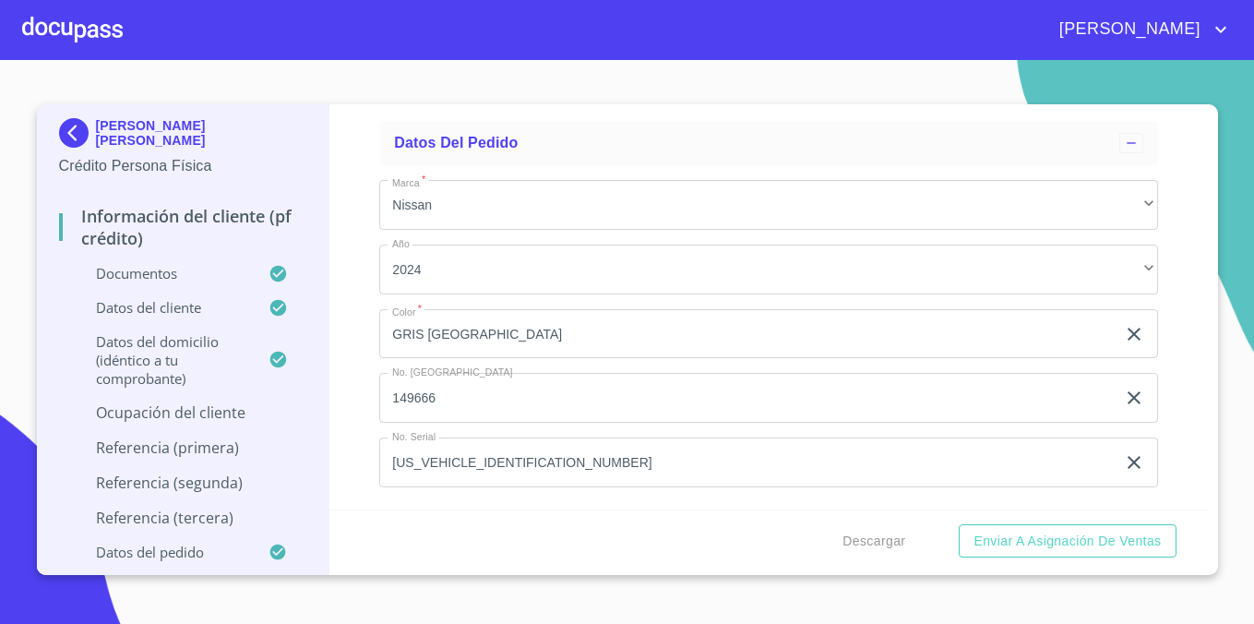
type input "CONSTRUCCIÓN"
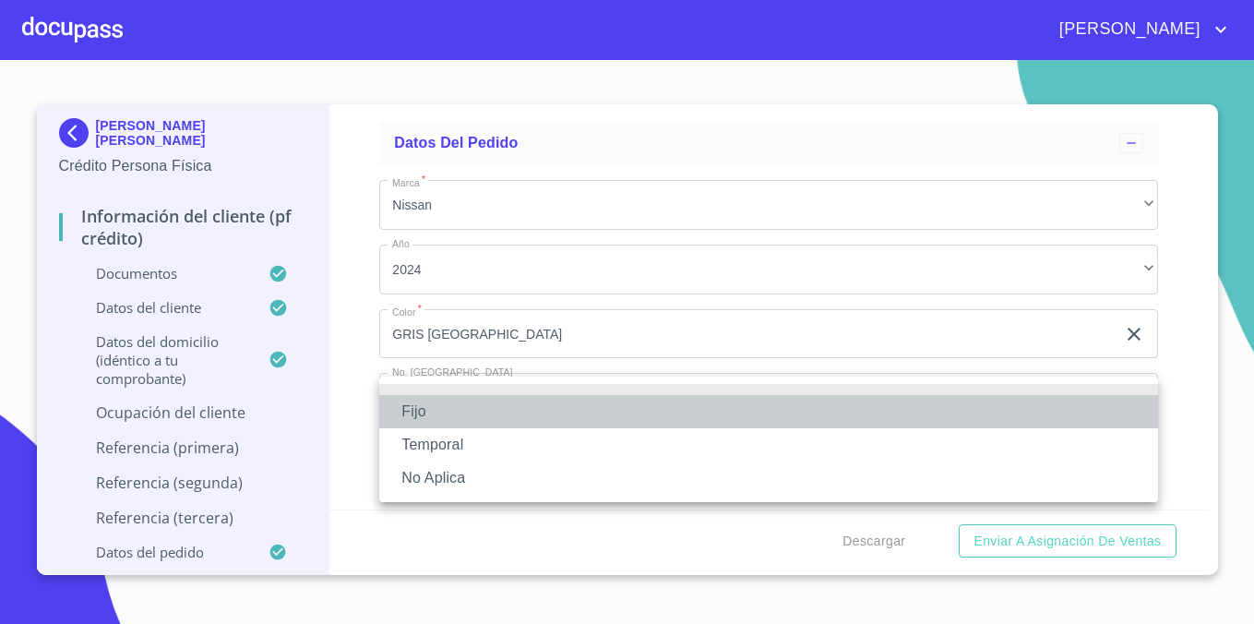
click at [509, 407] on li "Fijo" at bounding box center [768, 411] width 779 height 33
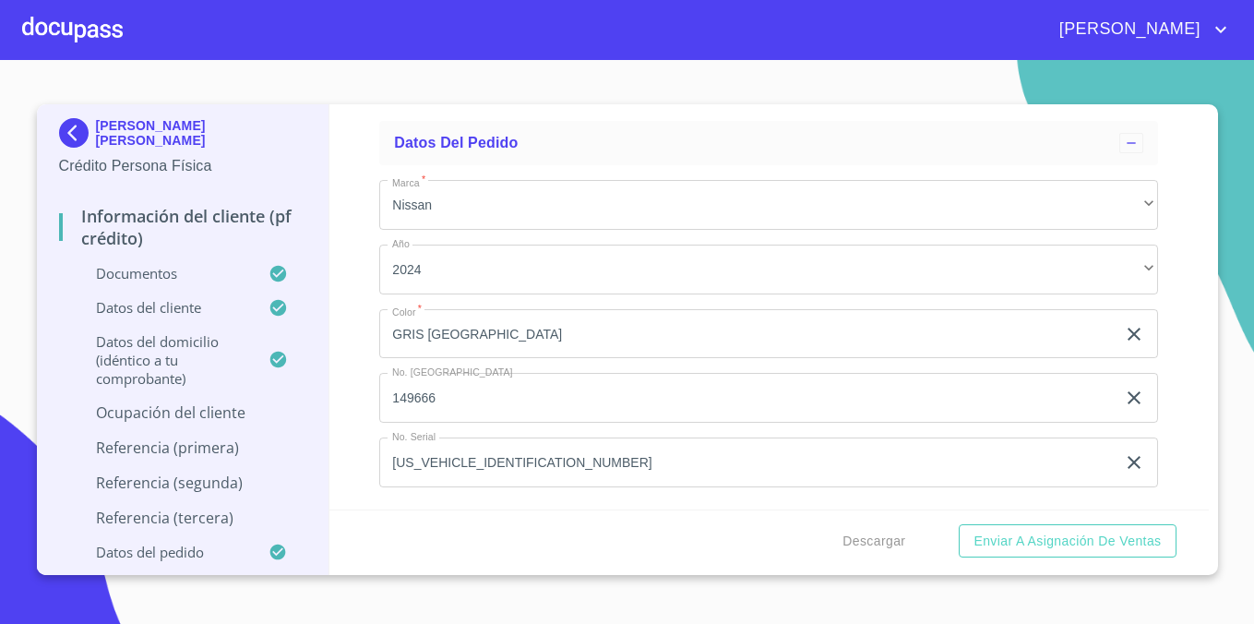
scroll to position [9363, 0]
type input "50000"
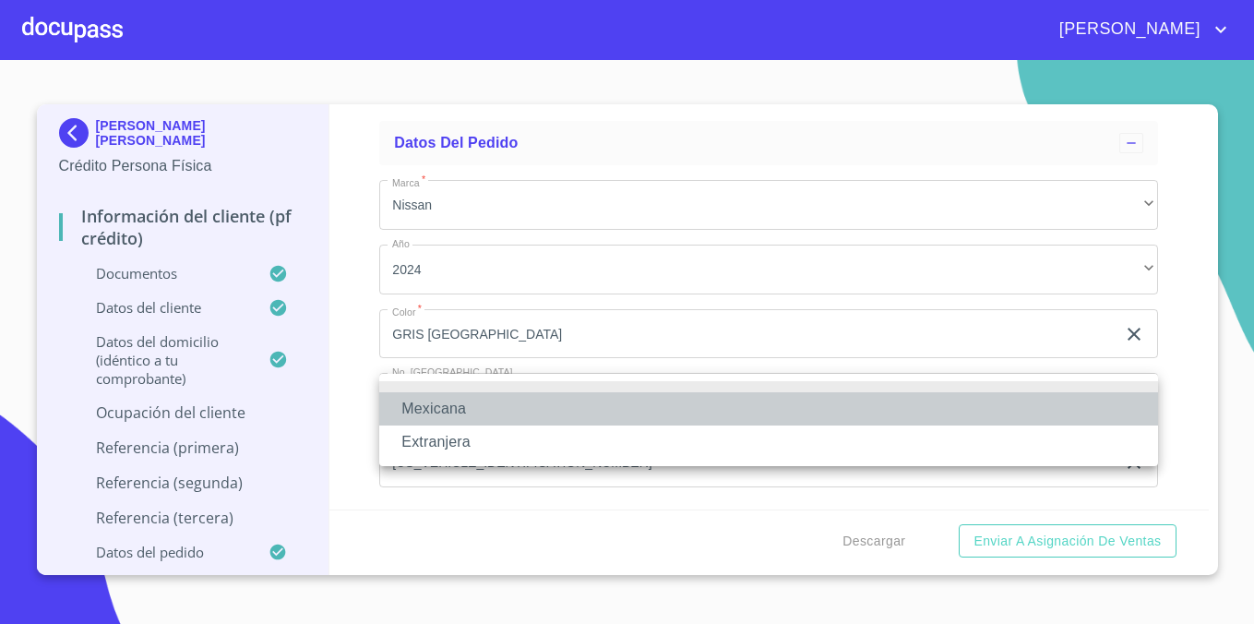
click at [552, 407] on li "Mexicana" at bounding box center [768, 408] width 779 height 33
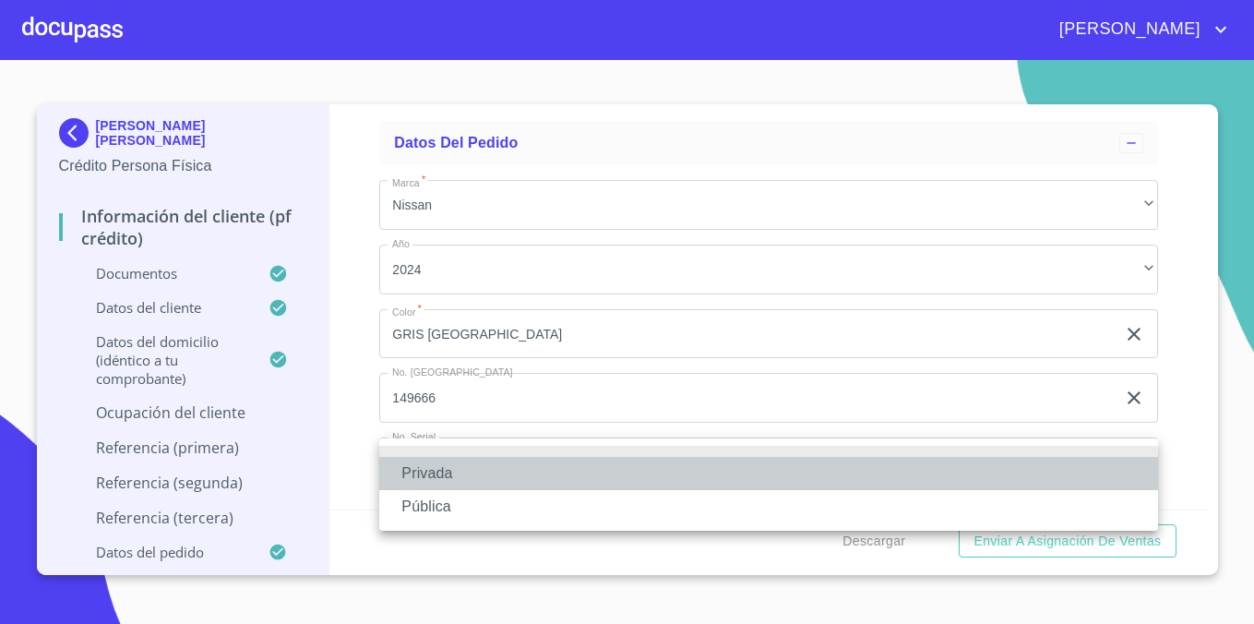
click at [525, 457] on li "Privada" at bounding box center [768, 473] width 779 height 33
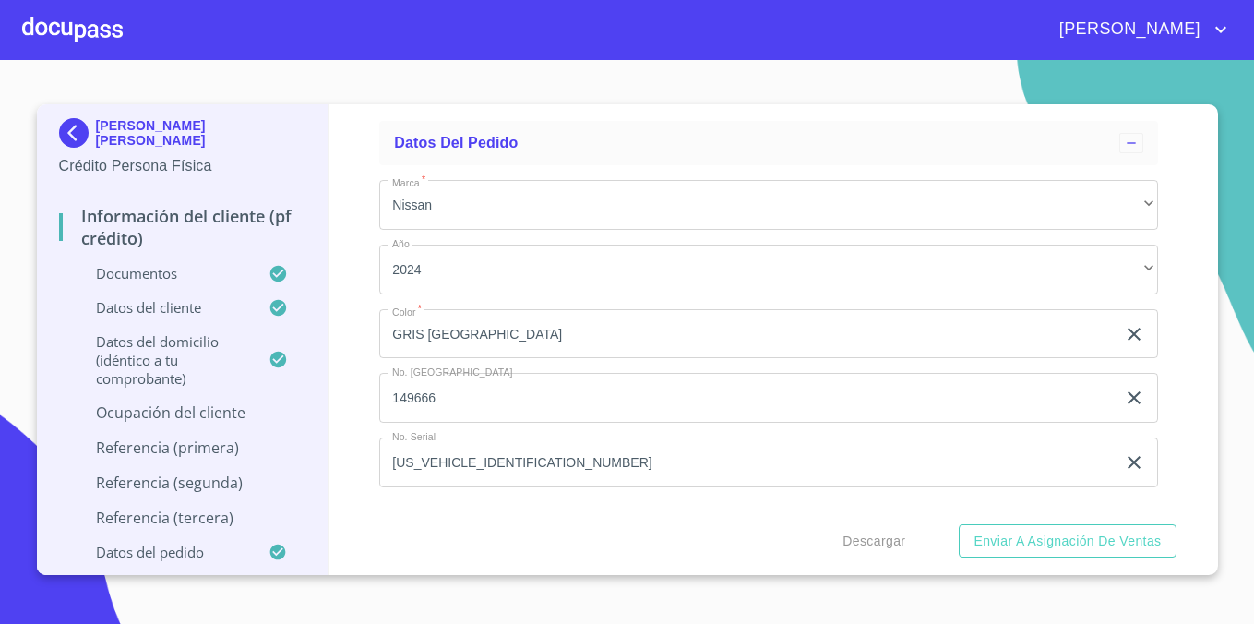
scroll to position [9665, 0]
type input "CONSTRUCCIÓN"
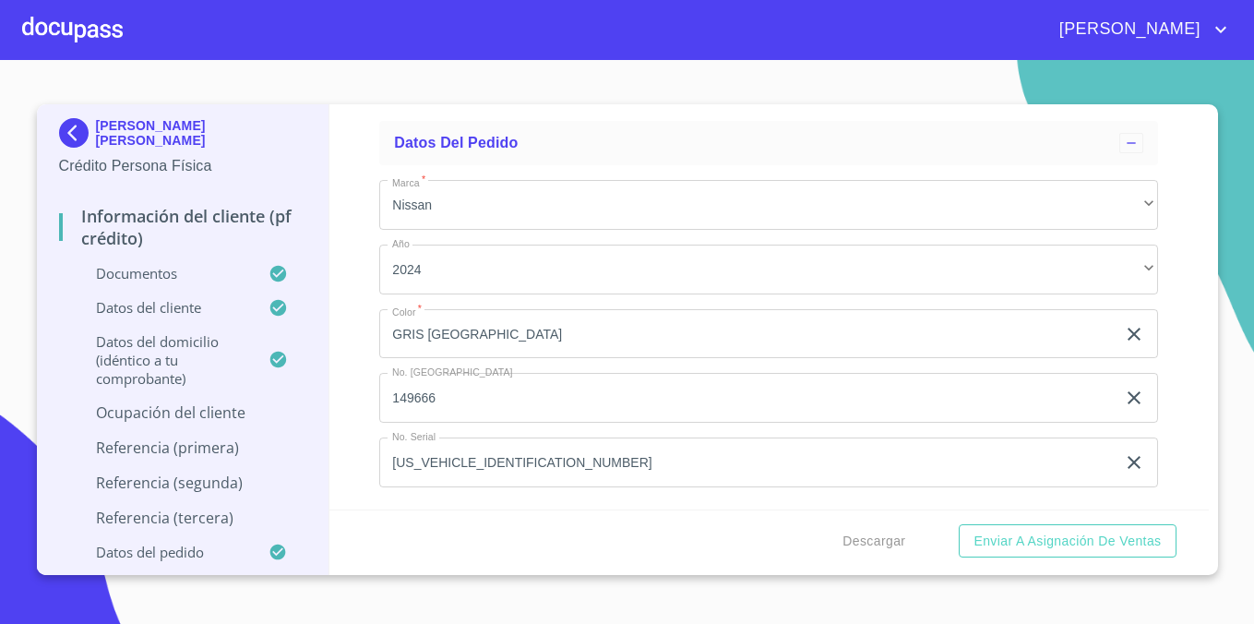
type input "[PHONE_NUMBER]"
type input "[PERSON_NAME]"
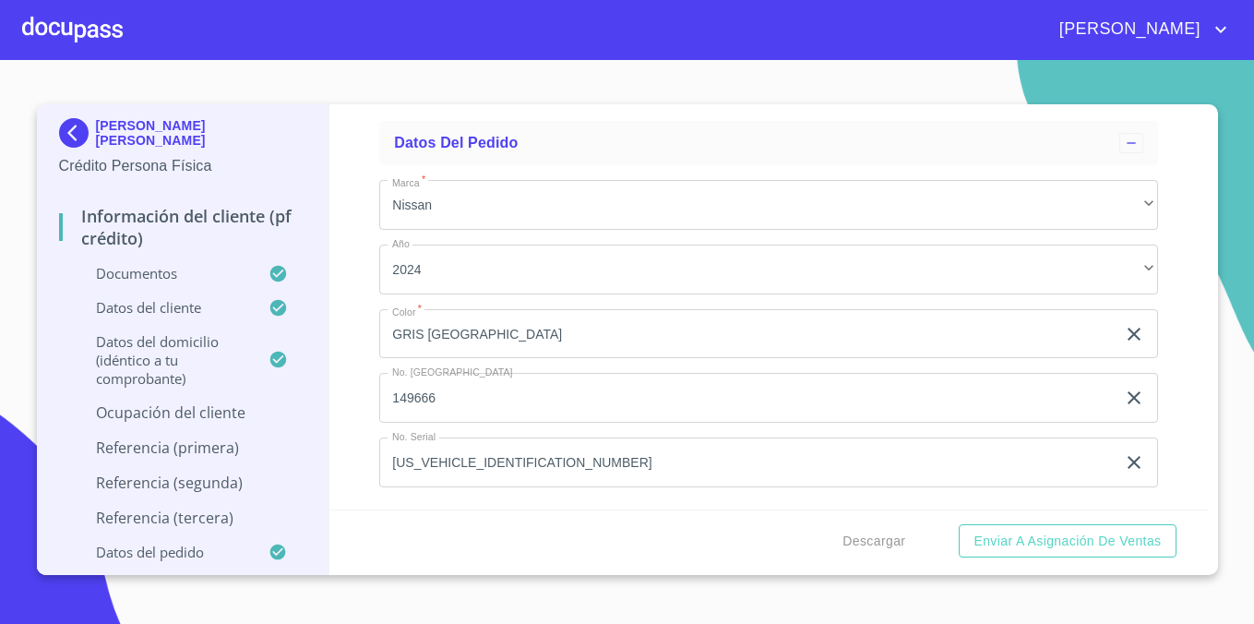
type input "3300"
type input "101"
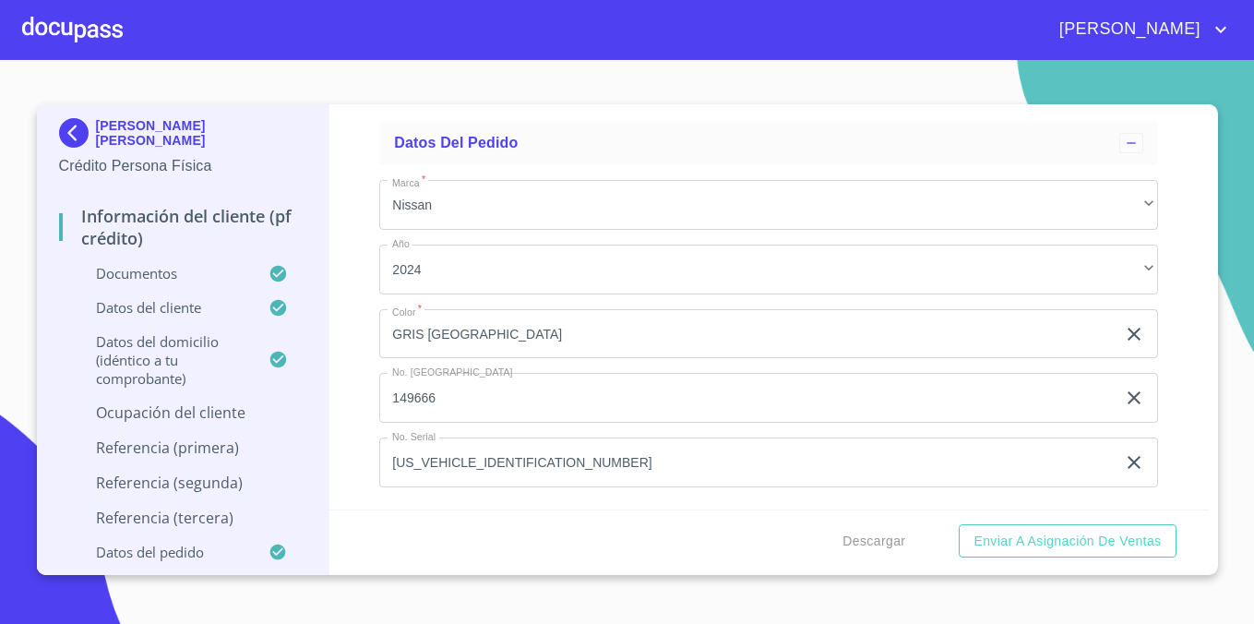
type input "L"
type input "ALAMO"
click at [373, 375] on div "Información del cliente (PF crédito) Documentos Documento de identificación.   …" at bounding box center [768, 306] width 879 height 405
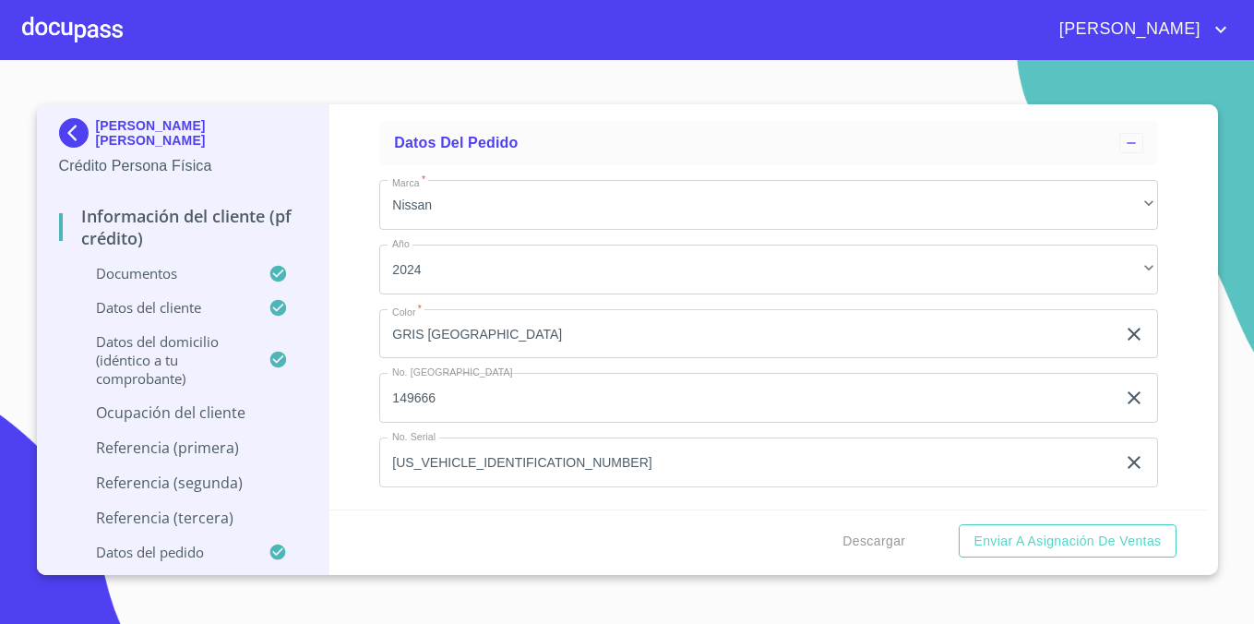
scroll to position [9978, 0]
type input "45560"
type input "SAN [PERSON_NAME] TLAQUEPAQUE"
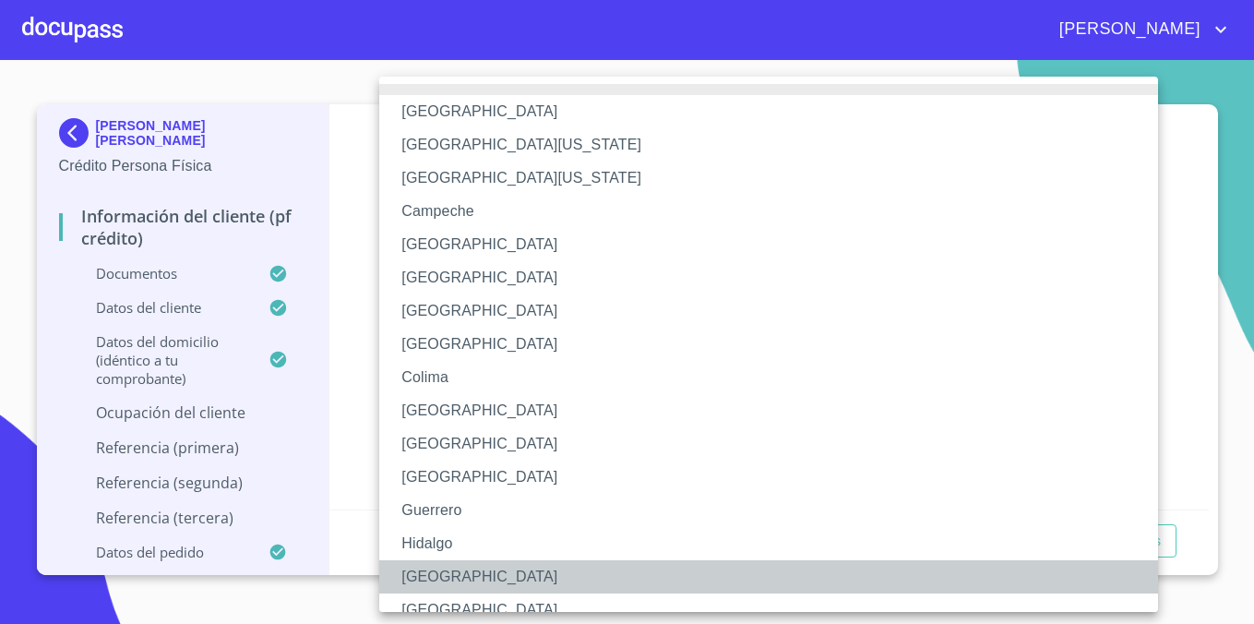
click at [435, 564] on li "[GEOGRAPHIC_DATA]" at bounding box center [768, 576] width 779 height 33
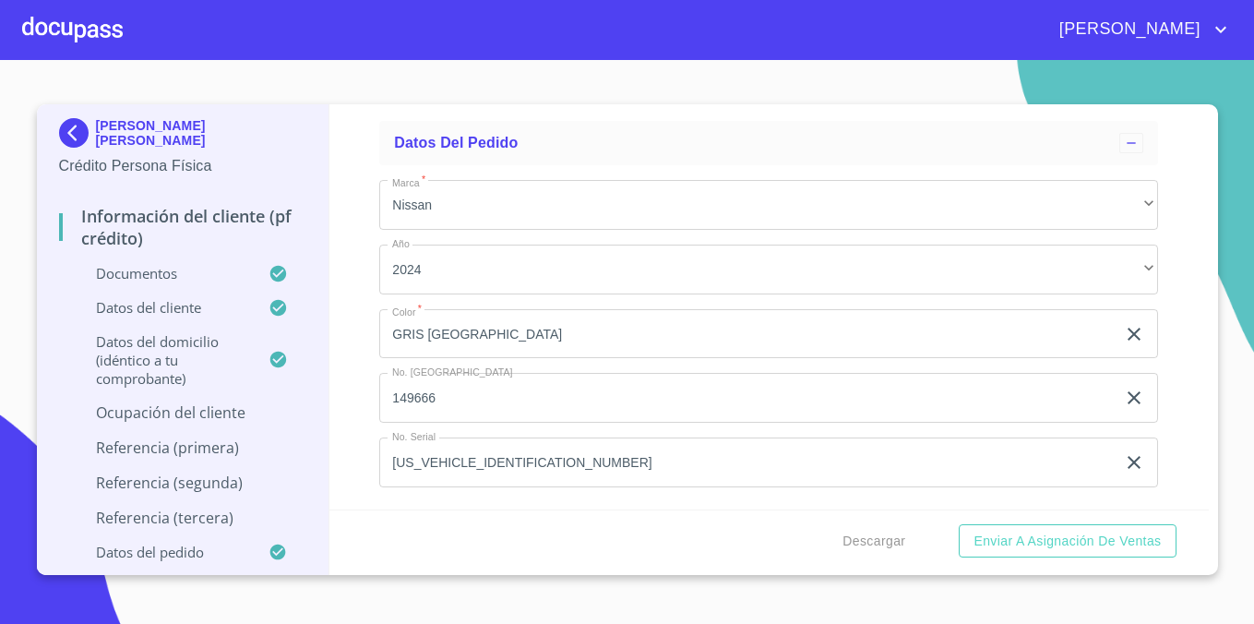
scroll to position [10164, 0]
type input "[PERSON_NAME] [PERSON_NAME]"
type input "D"
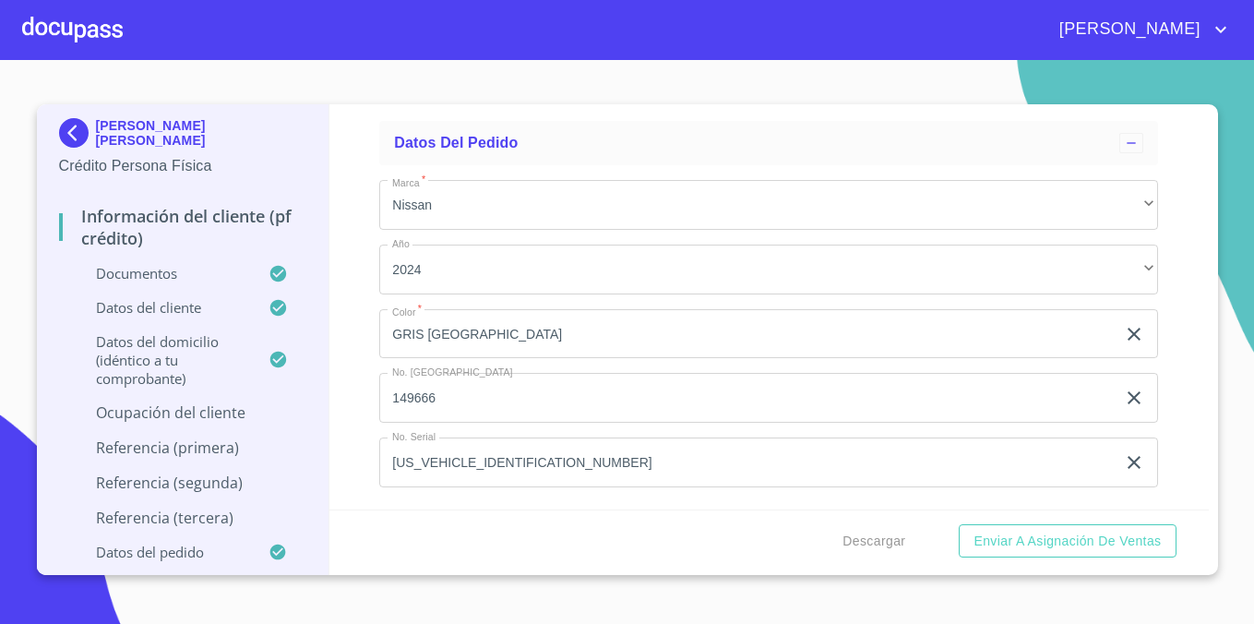
scroll to position [10299, 0]
type input "JEFE"
type input "[PHONE_NUMBER]"
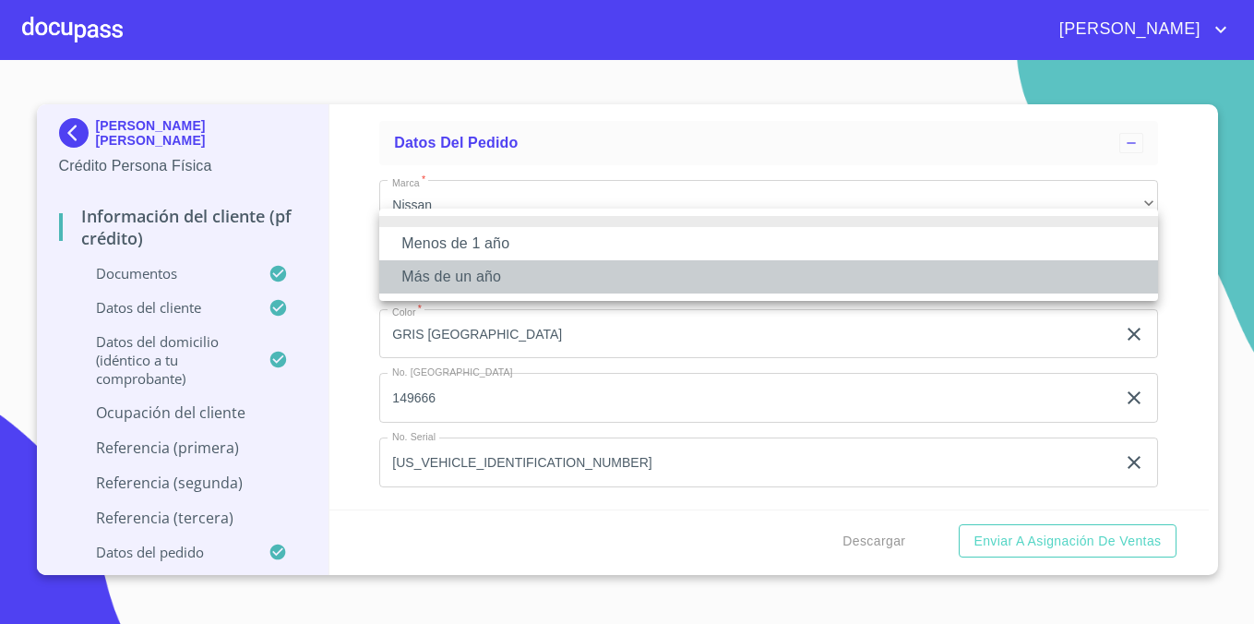
click at [545, 280] on li "Más de un año" at bounding box center [768, 276] width 779 height 33
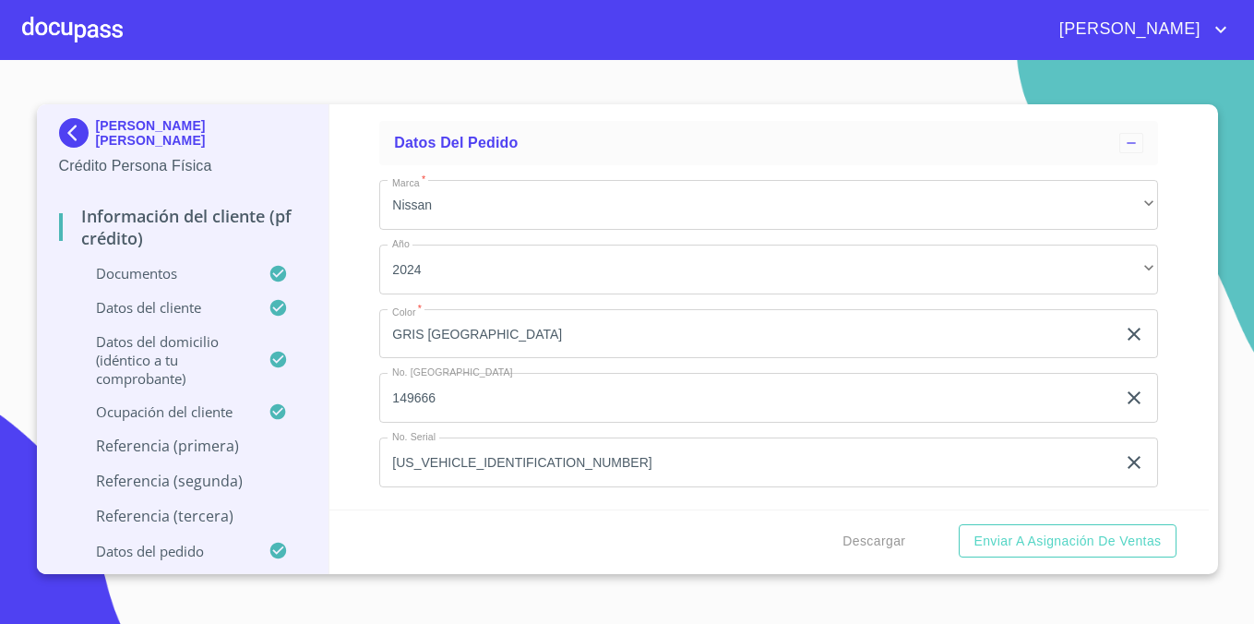
scroll to position [10642, 0]
type input "."
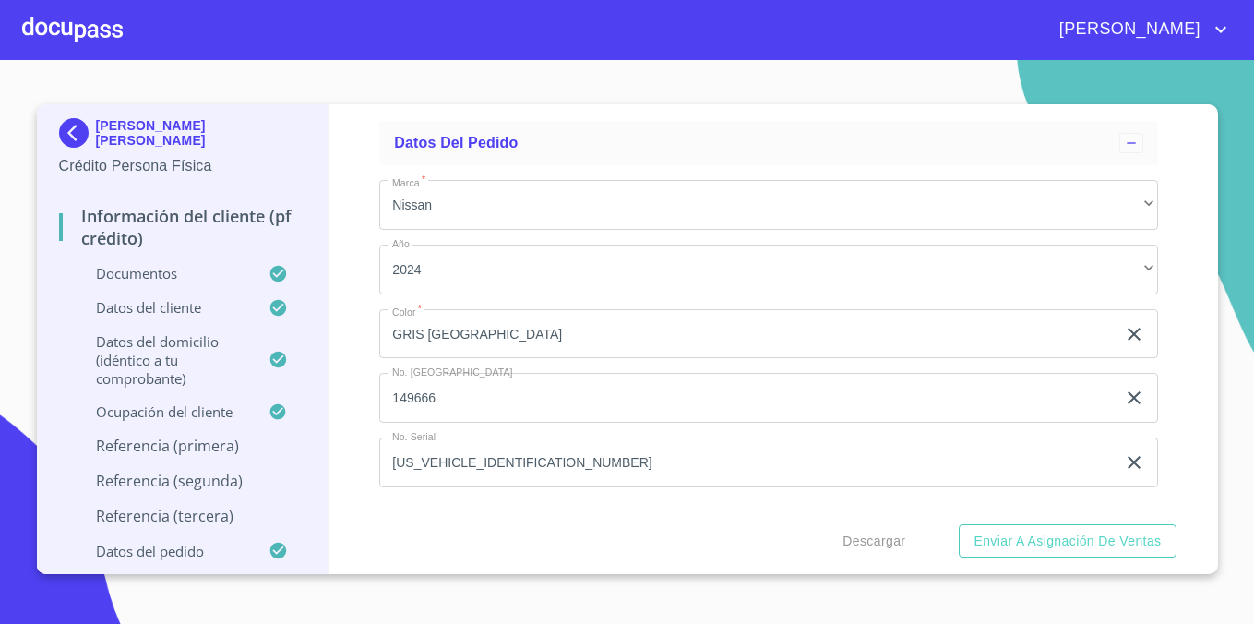
type input "."
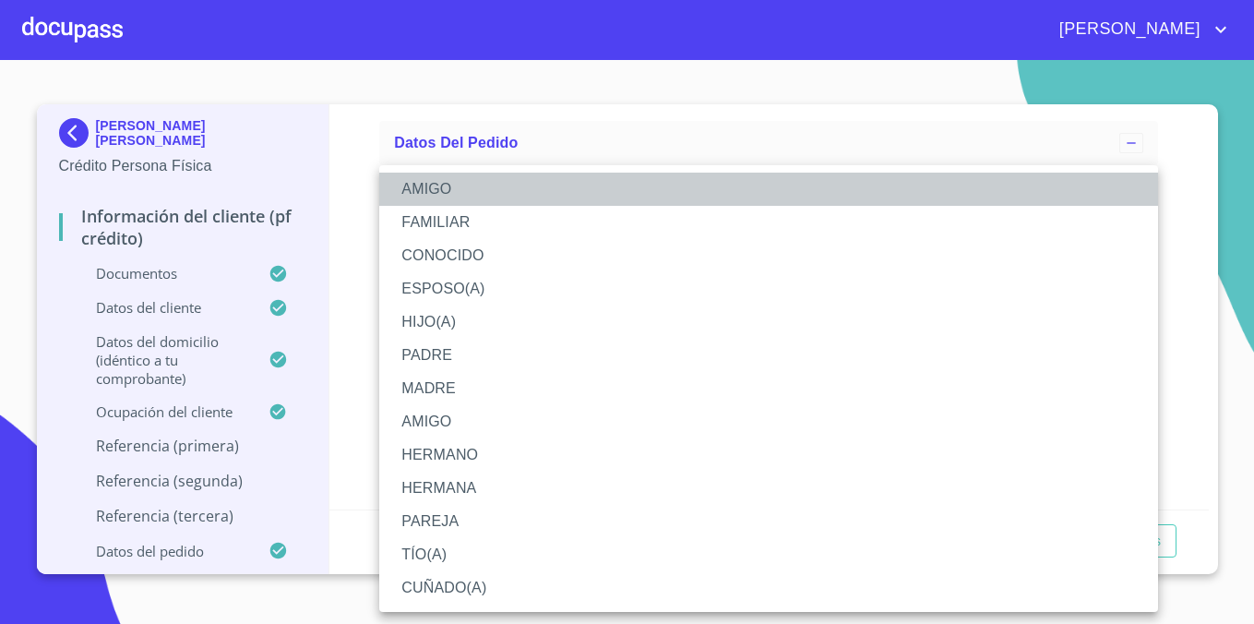
click at [482, 190] on li "AMIGO" at bounding box center [768, 189] width 779 height 33
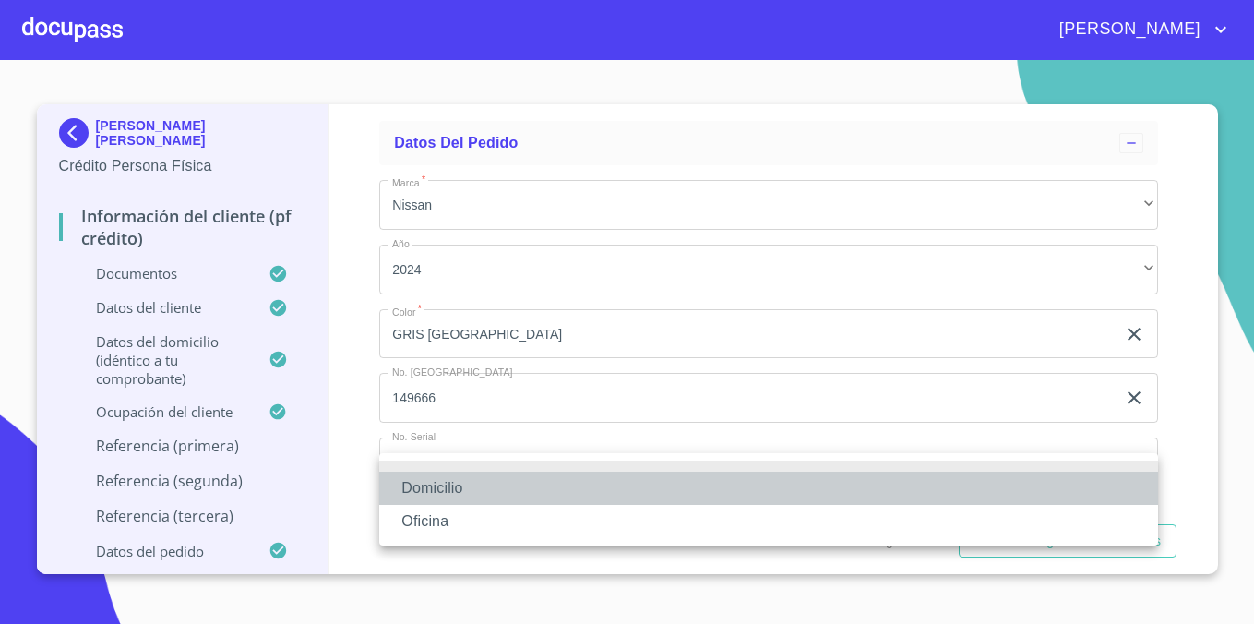
click at [460, 495] on li "Domicilio" at bounding box center [768, 487] width 779 height 33
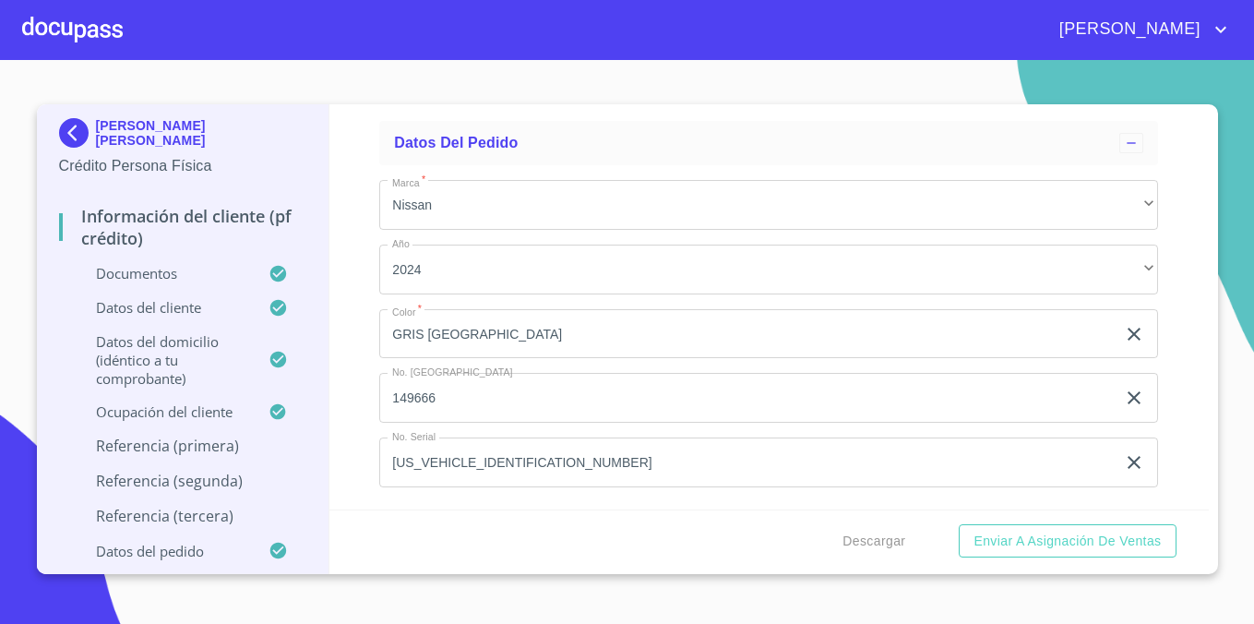
scroll to position [11016, 0]
type input "D"
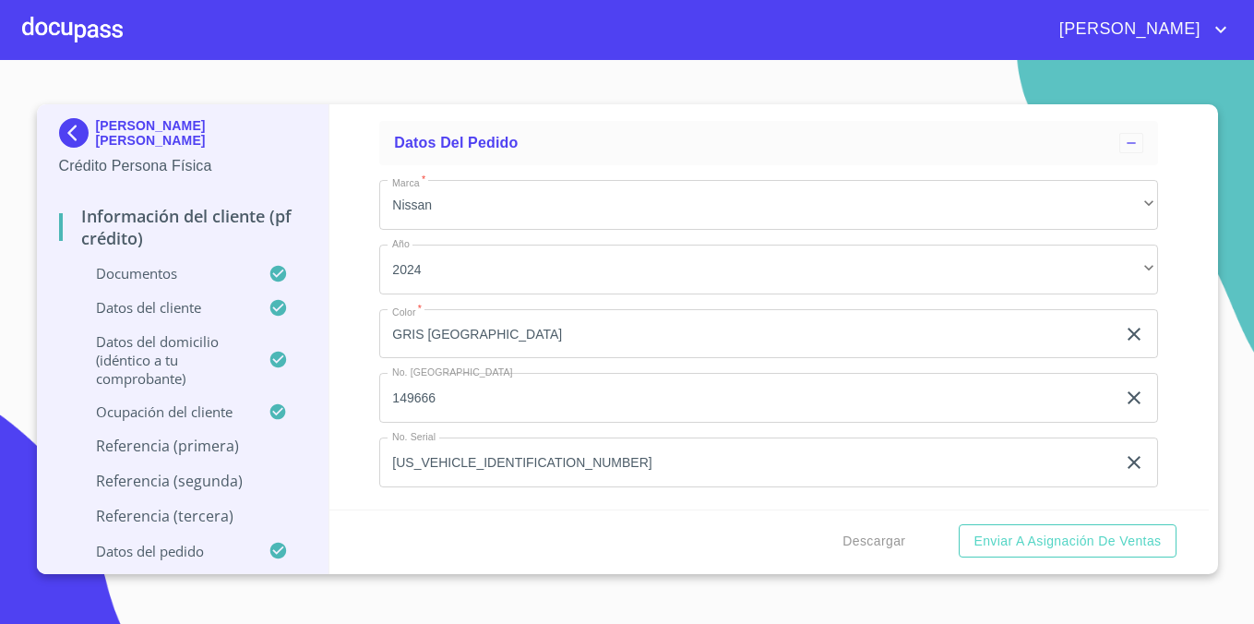
type input "."
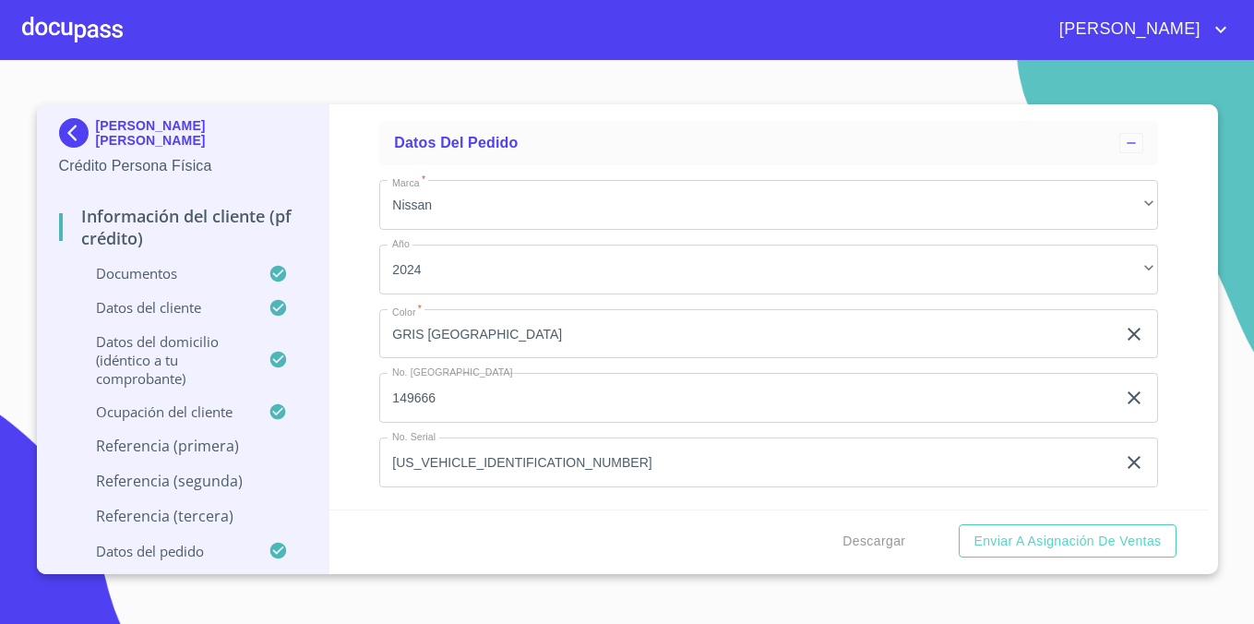
type input "."
click at [342, 345] on div "Información del cliente (PF crédito) Documentos Documento de identificación.   …" at bounding box center [768, 306] width 879 height 405
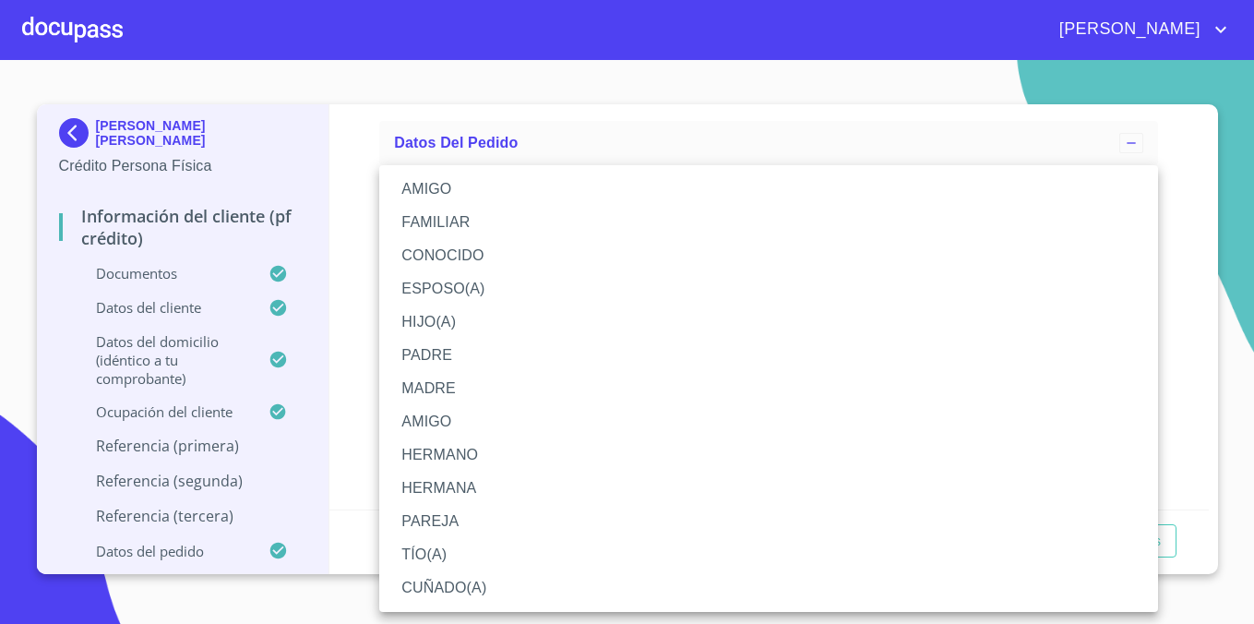
click at [471, 187] on li "AMIGO" at bounding box center [768, 189] width 779 height 33
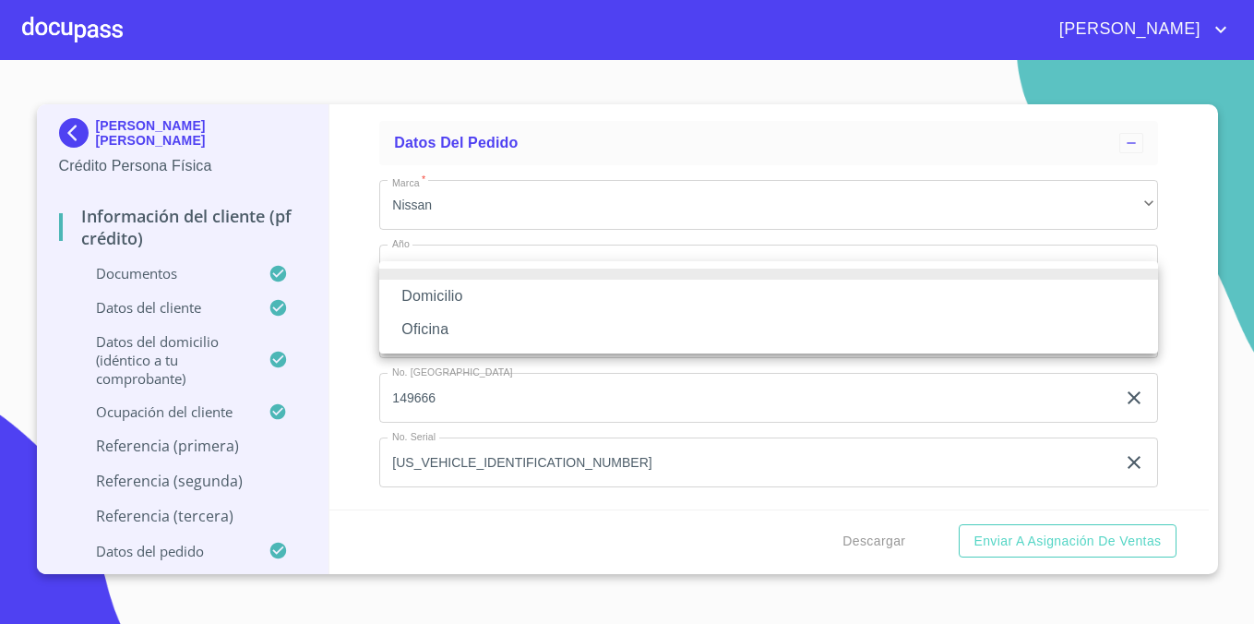
click at [483, 290] on li "Domicilio" at bounding box center [768, 296] width 779 height 33
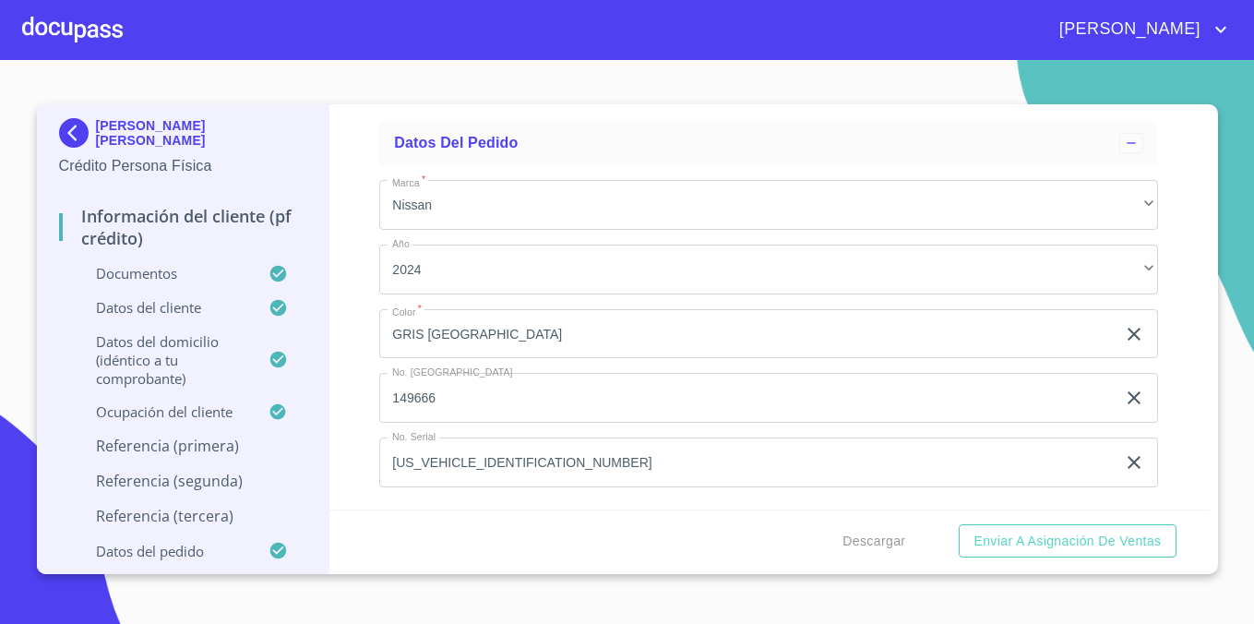
drag, startPoint x: 563, startPoint y: 284, endPoint x: 443, endPoint y: 280, distance: 120.0
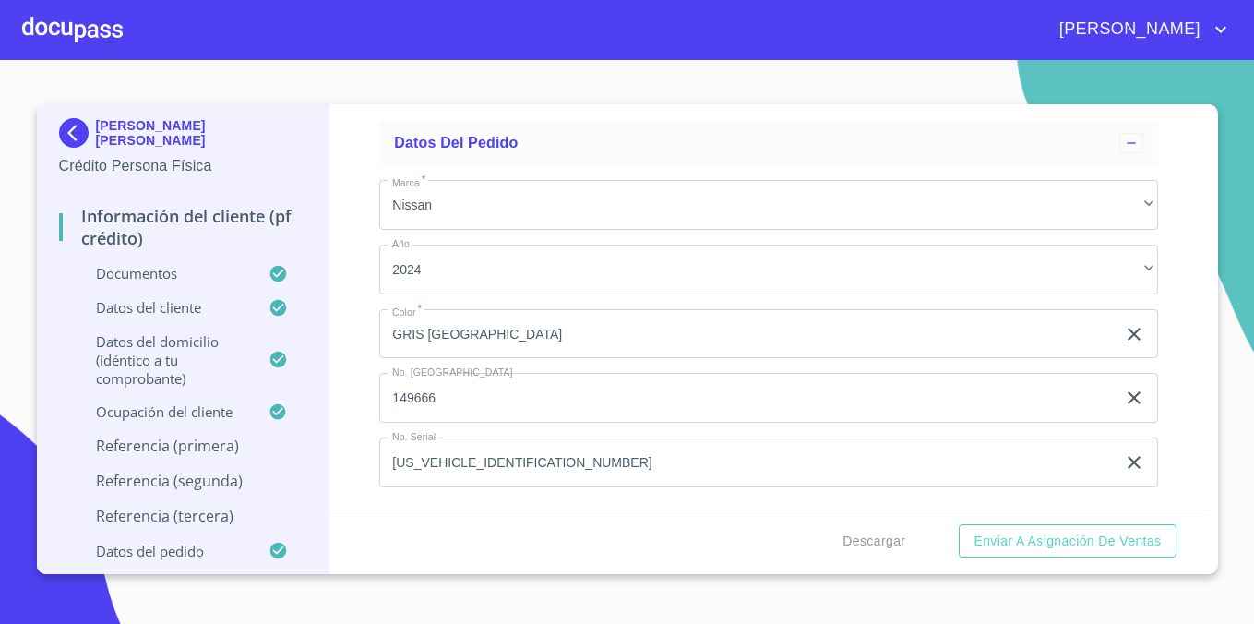
drag, startPoint x: 589, startPoint y: 283, endPoint x: 454, endPoint y: 284, distance: 134.7
click at [350, 262] on div "Información del cliente (PF crédito) Documentos Documento de identificación.   …" at bounding box center [768, 306] width 879 height 405
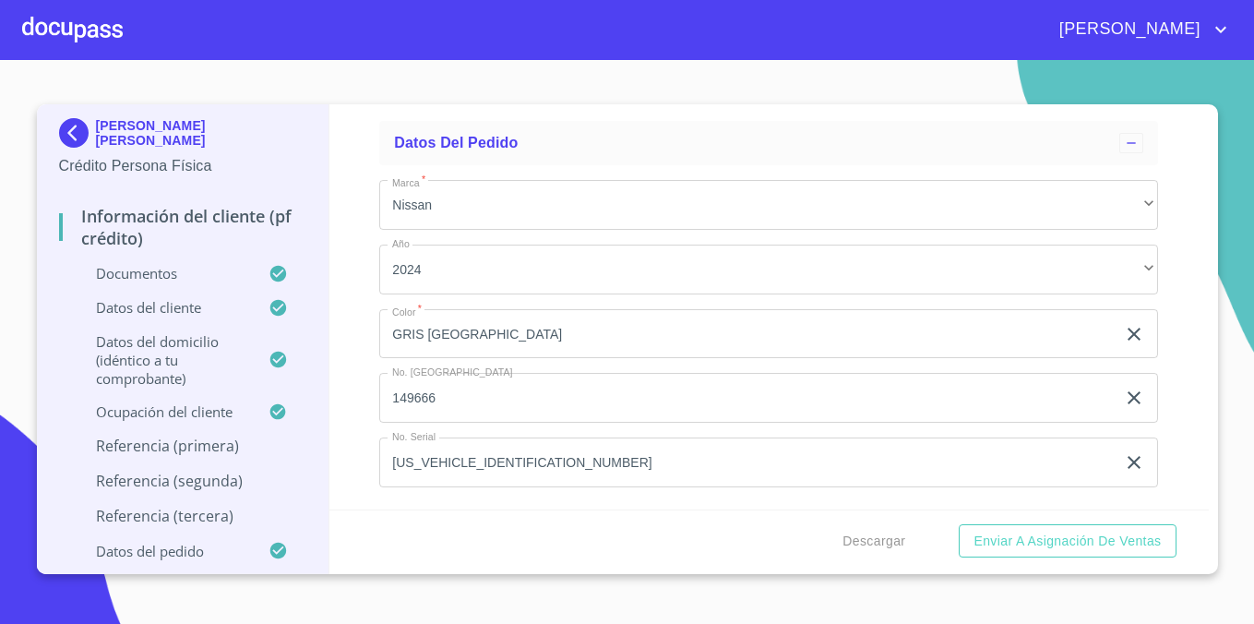
type input "3"
type input "[PHONE_NUMBER]"
click at [352, 209] on div "Información del cliente (PF crédito) Documentos Documento de identificación.   …" at bounding box center [768, 306] width 879 height 405
drag, startPoint x: 565, startPoint y: 282, endPoint x: 402, endPoint y: 283, distance: 162.4
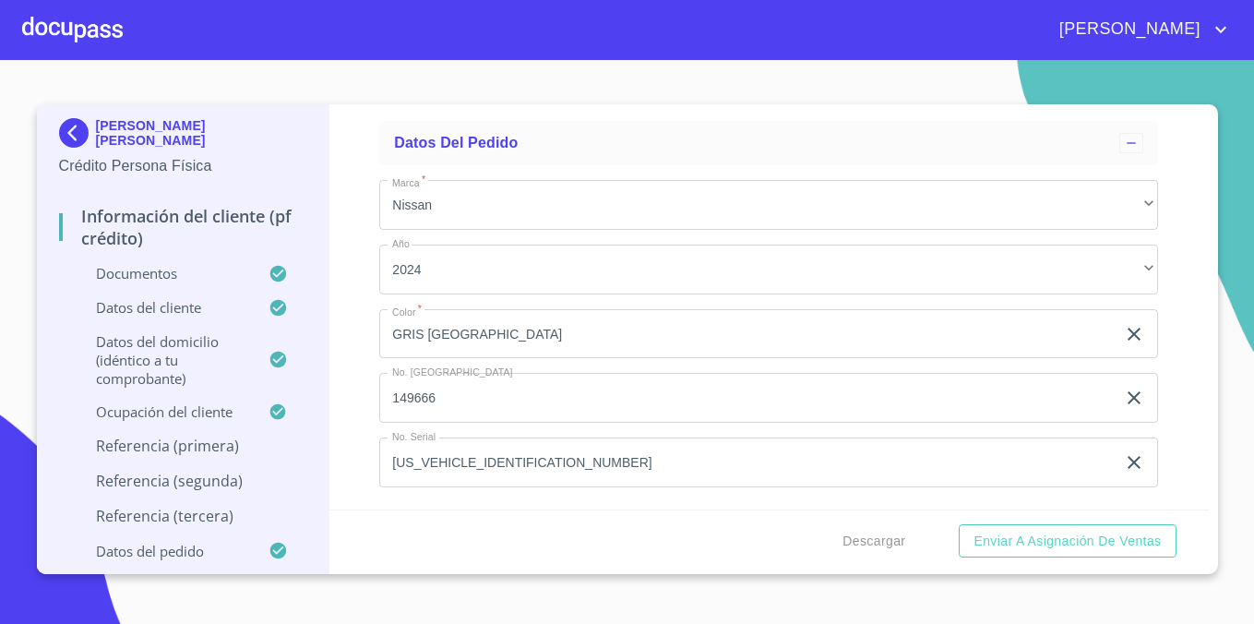
scroll to position [10737, 0]
paste input "[PHONE_NUMBER]"
type input "[PHONE_NUMBER]"
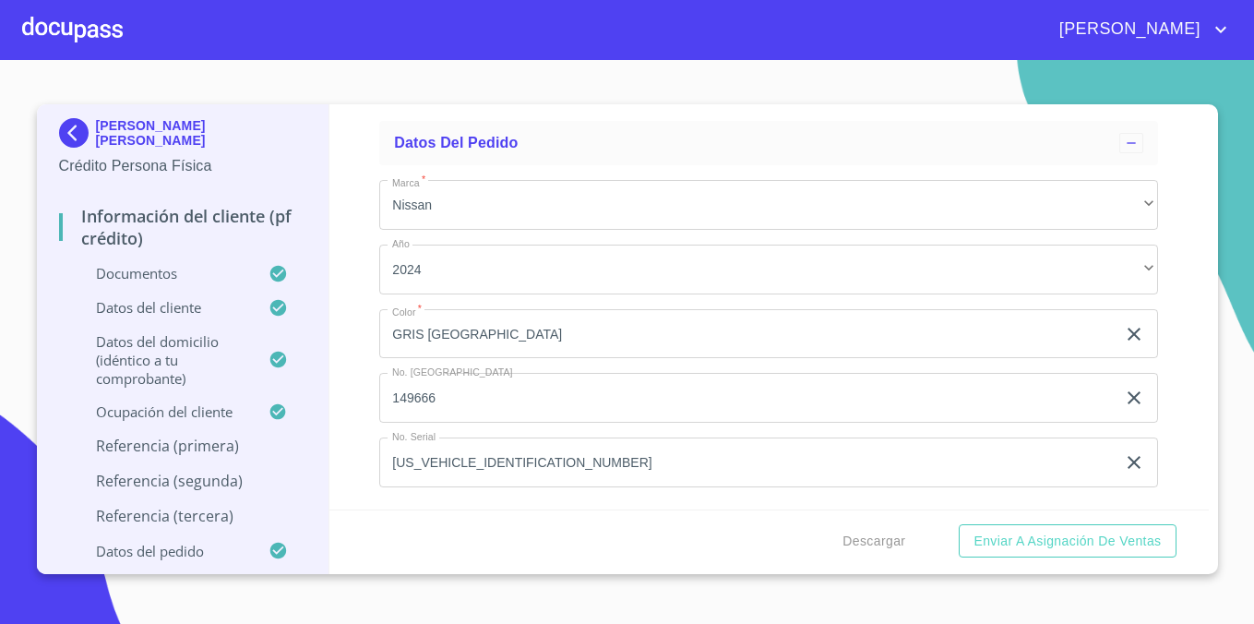
paste input "[PHONE_NUMBER]"
type input "[PHONE_NUMBER]"
click at [560, 91] on input "Documento de identificación.   *" at bounding box center [790, 67] width 734 height 50
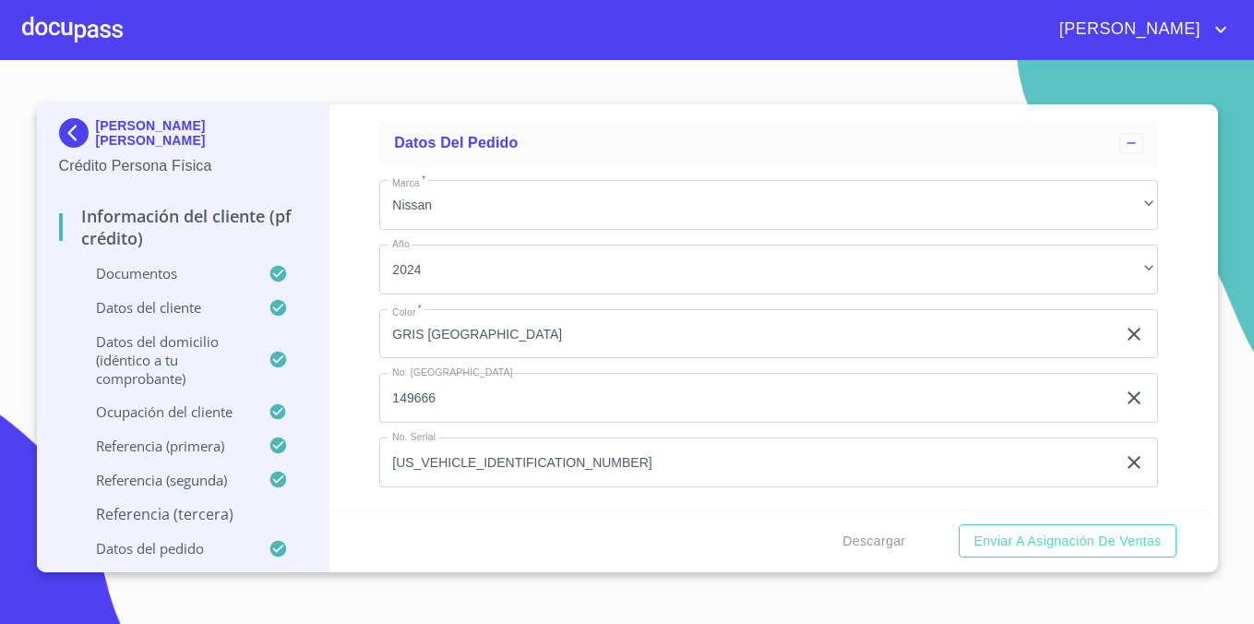
paste input "[PHONE_NUMBER]"
type input "[PHONE_NUMBER]"
type input "."
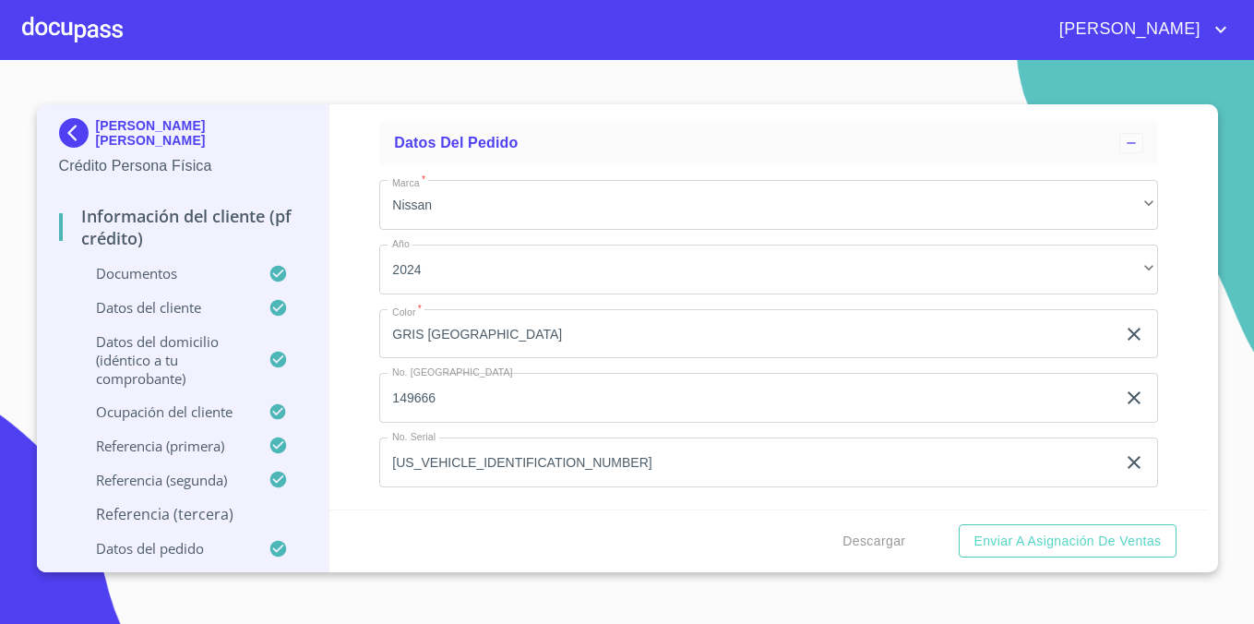
type input "."
type input "/"
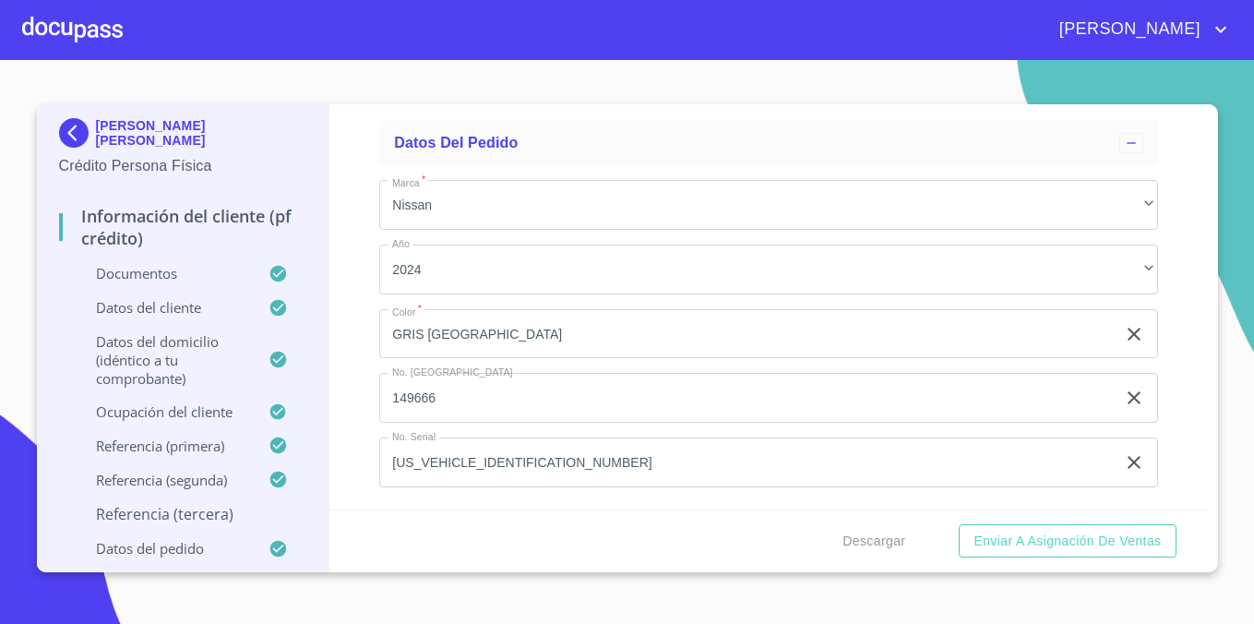
type input "."
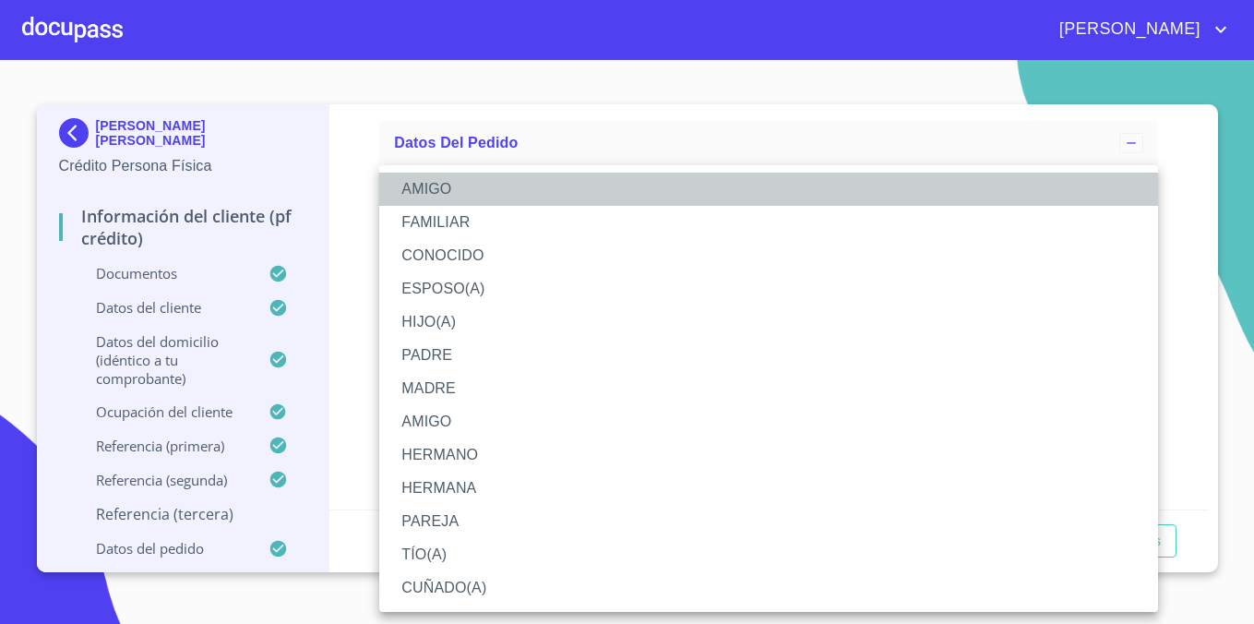
click at [483, 185] on li "AMIGO" at bounding box center [768, 189] width 779 height 33
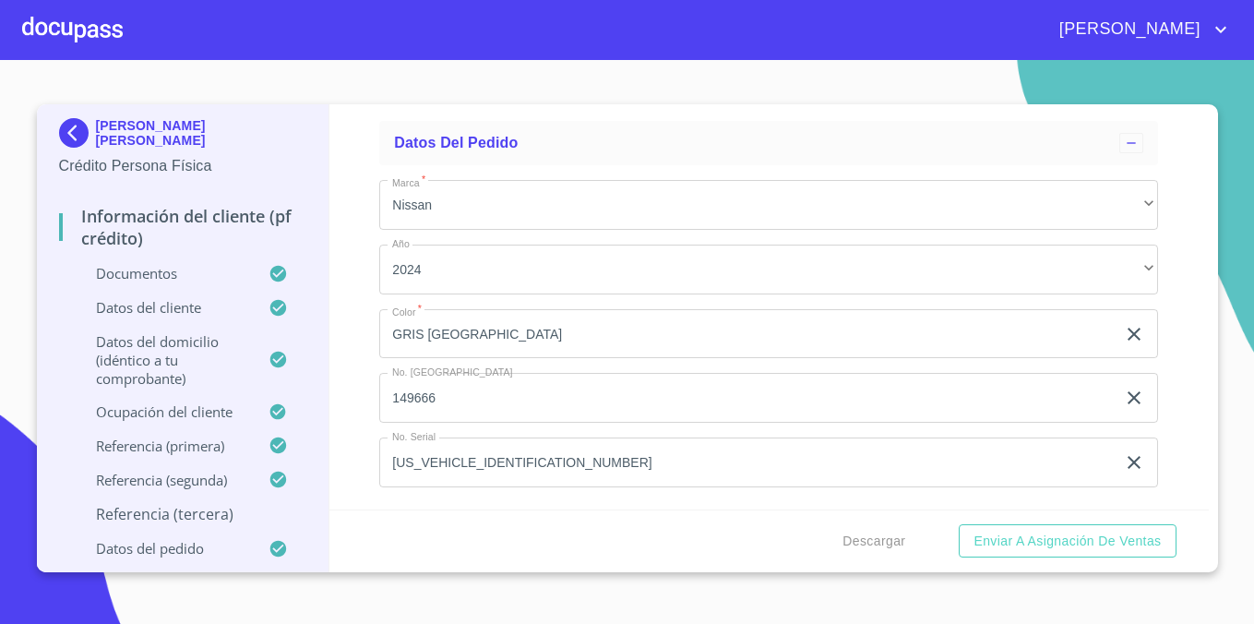
scroll to position [11617, 0]
click at [350, 324] on div "Información del cliente (PF crédito) Documentos Documento de identificación.   …" at bounding box center [768, 306] width 879 height 405
click at [455, 28] on div "​" at bounding box center [768, 3] width 779 height 50
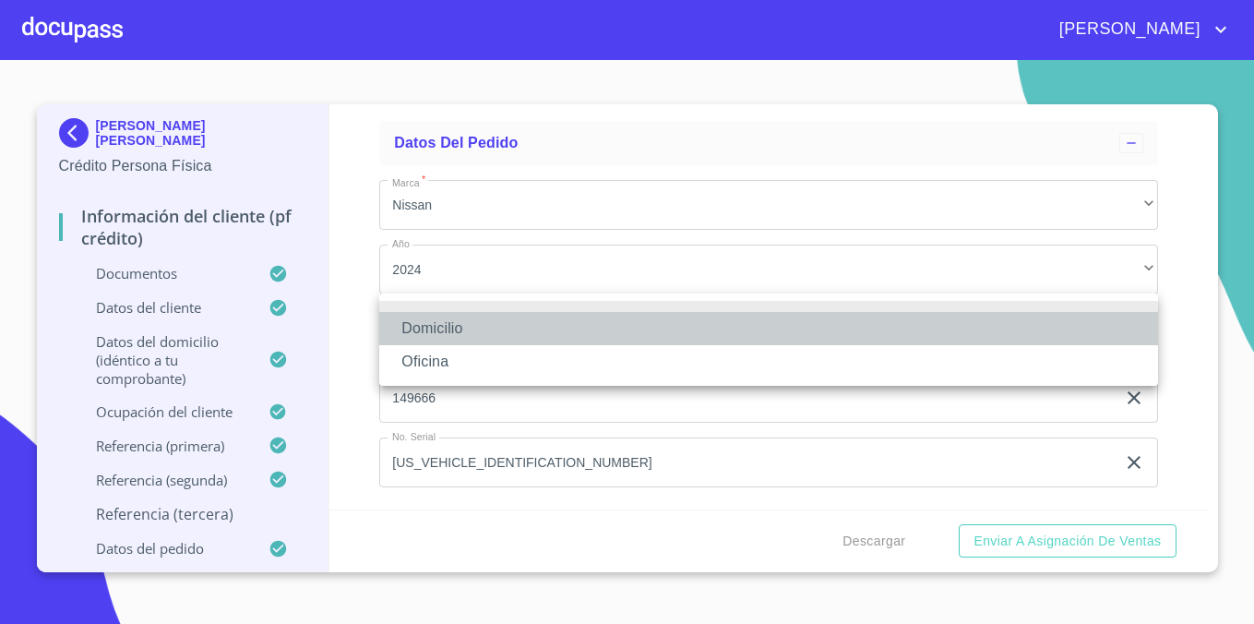
click at [463, 324] on li "Domicilio" at bounding box center [768, 328] width 779 height 33
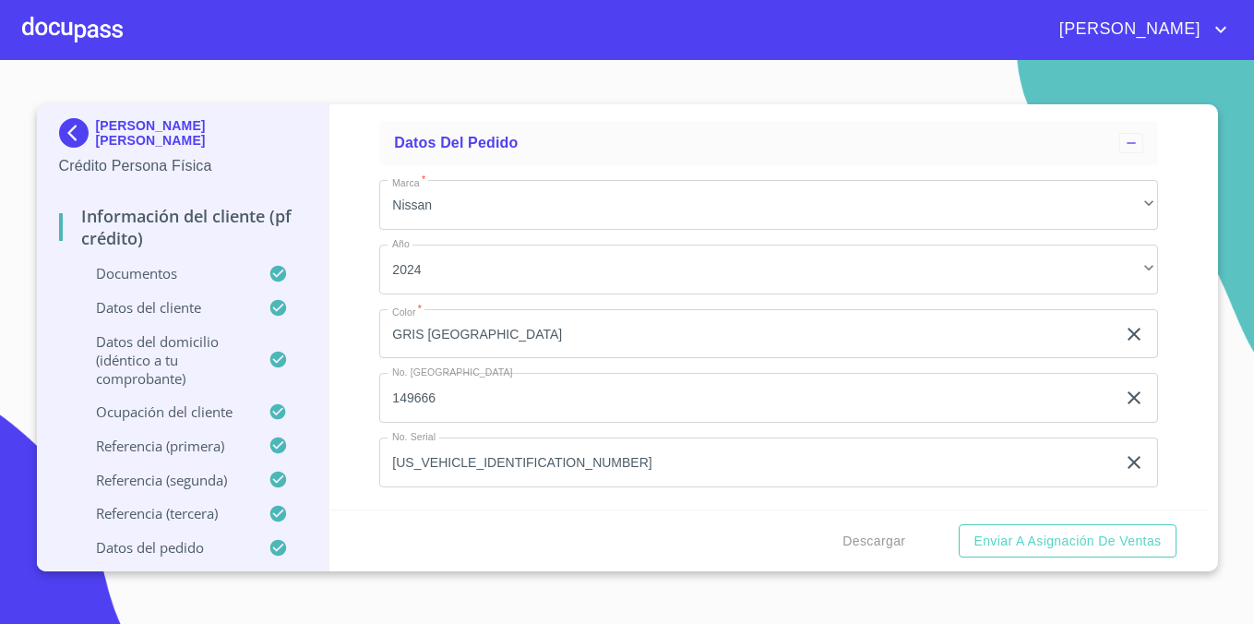
scroll to position [12163, 0]
click at [1016, 543] on span "Enviar a Asignación de Ventas" at bounding box center [1066, 541] width 187 height 23
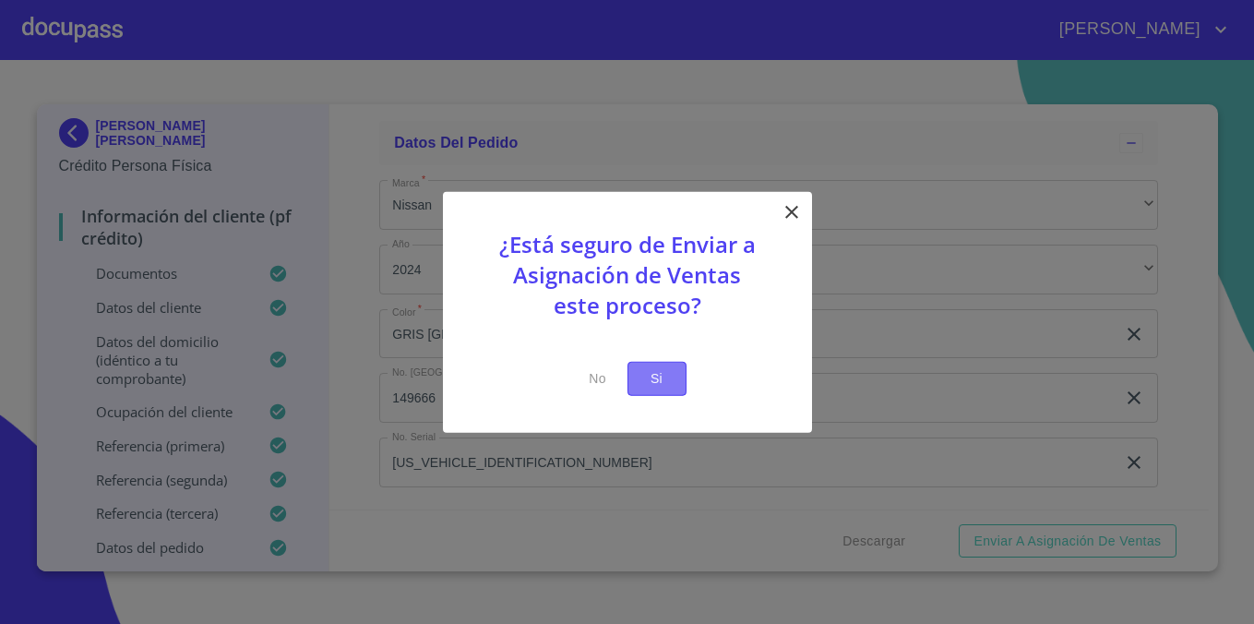
click at [661, 382] on span "Si" at bounding box center [657, 378] width 30 height 23
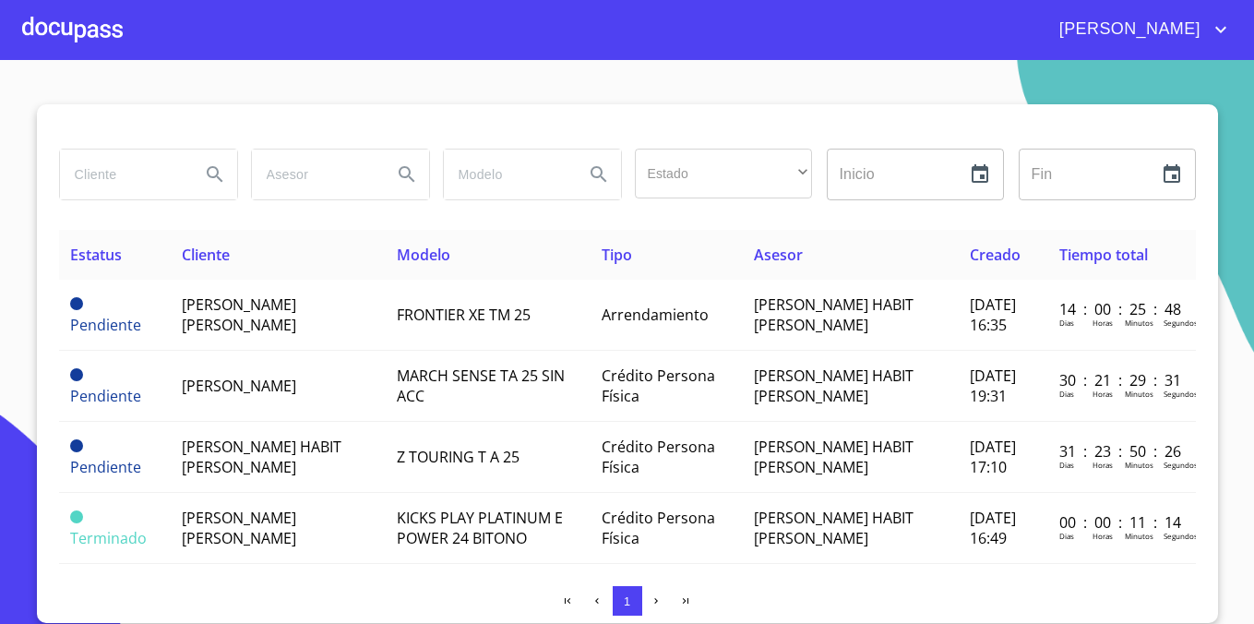
click at [81, 10] on div at bounding box center [72, 29] width 101 height 59
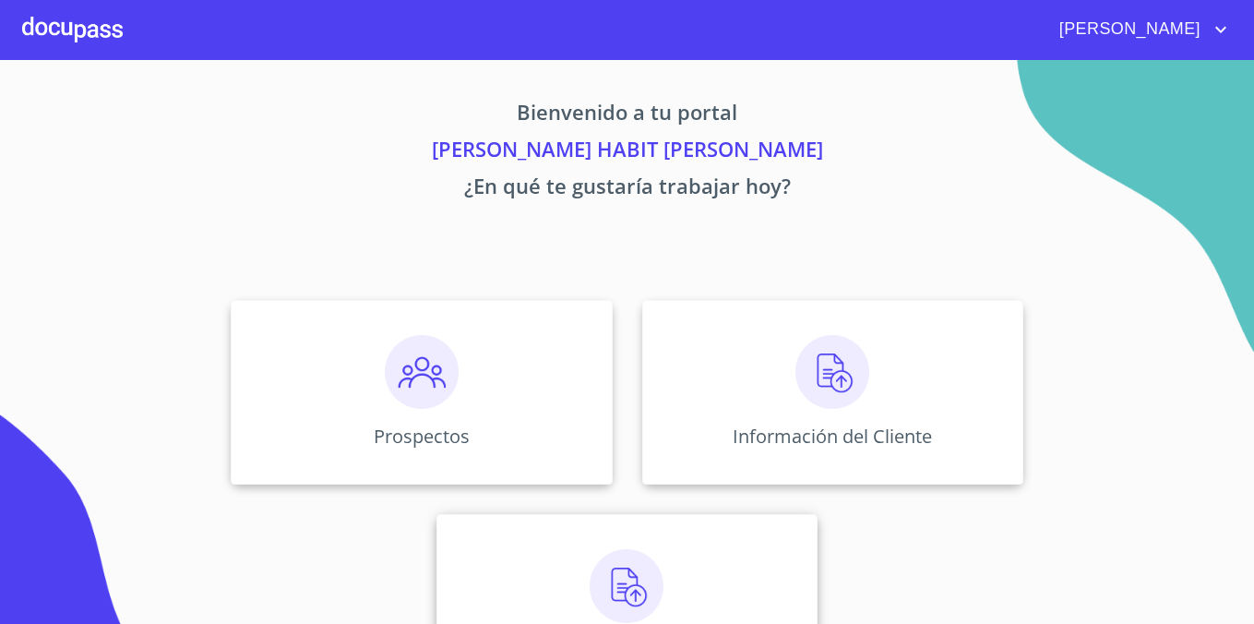
click at [621, 598] on img at bounding box center [627, 586] width 74 height 74
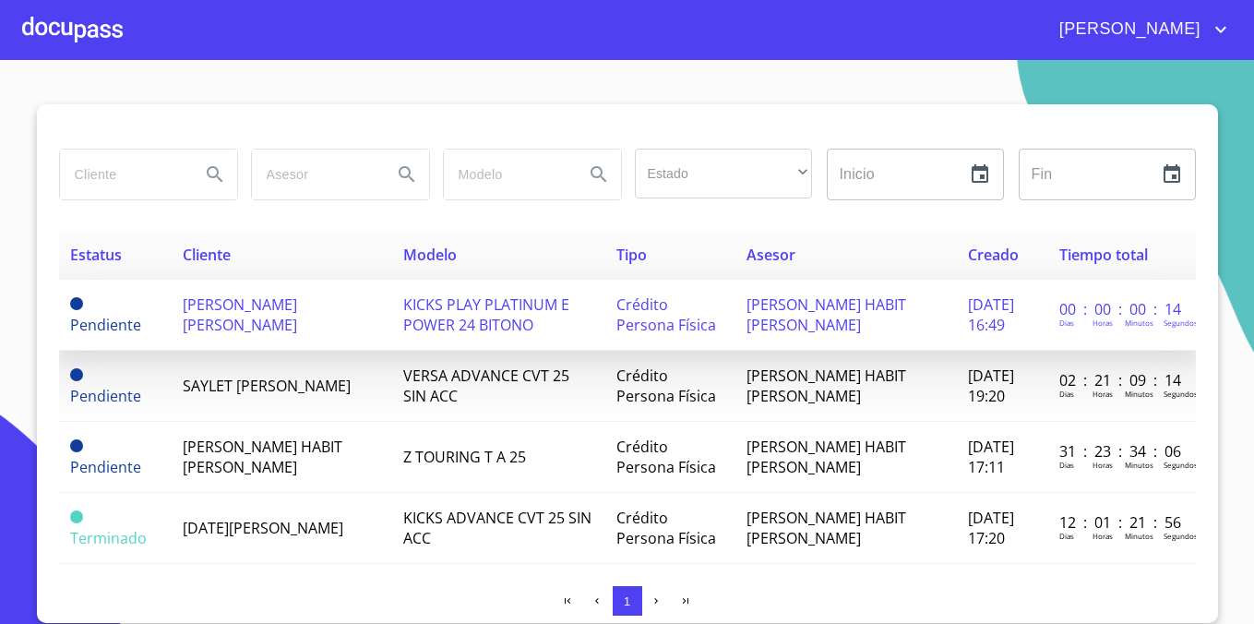
click at [509, 333] on span "KICKS PLAY PLATINUM E POWER 24 BITONO" at bounding box center [486, 314] width 166 height 41
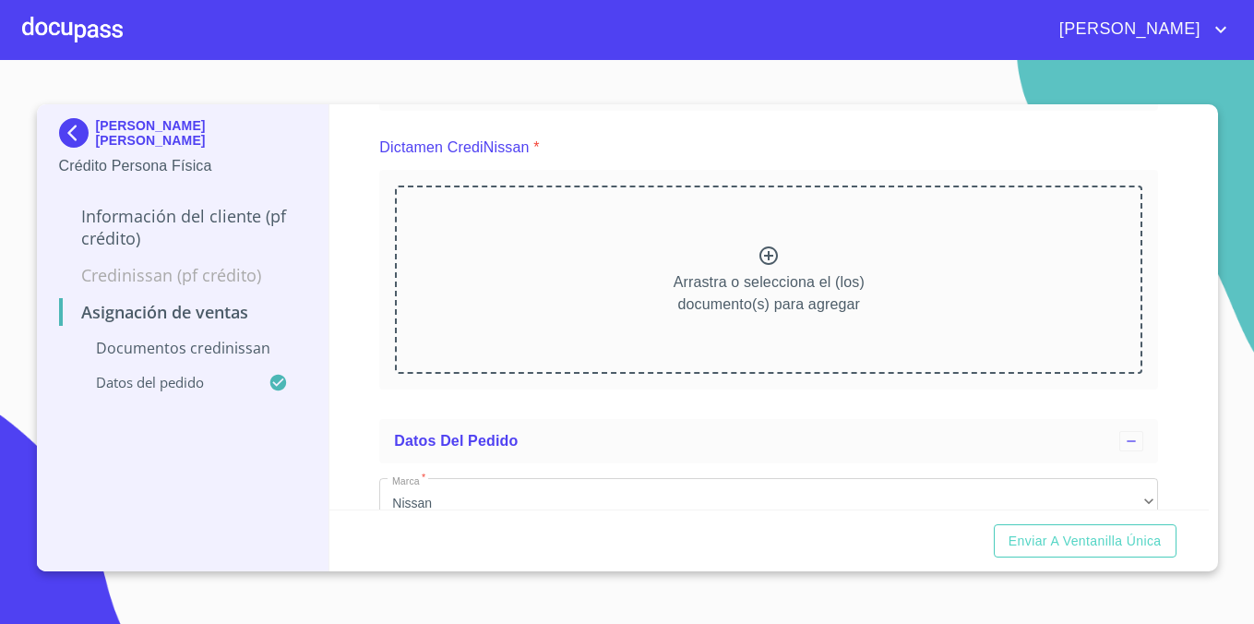
scroll to position [96, 0]
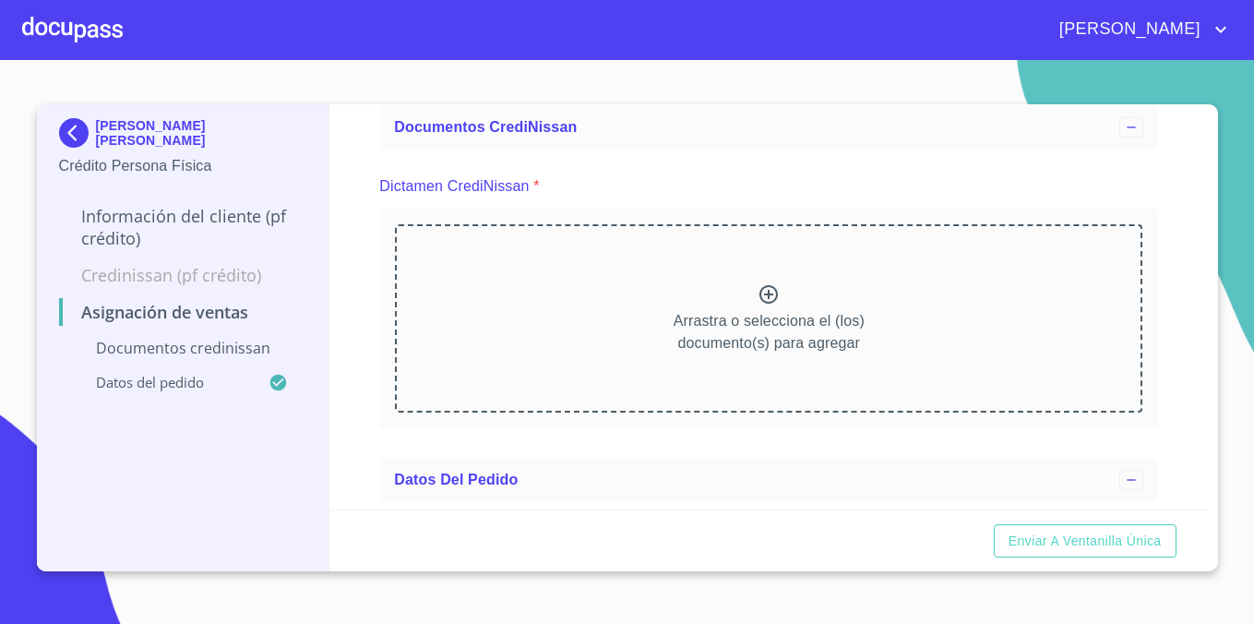
click at [766, 300] on icon at bounding box center [768, 294] width 22 height 22
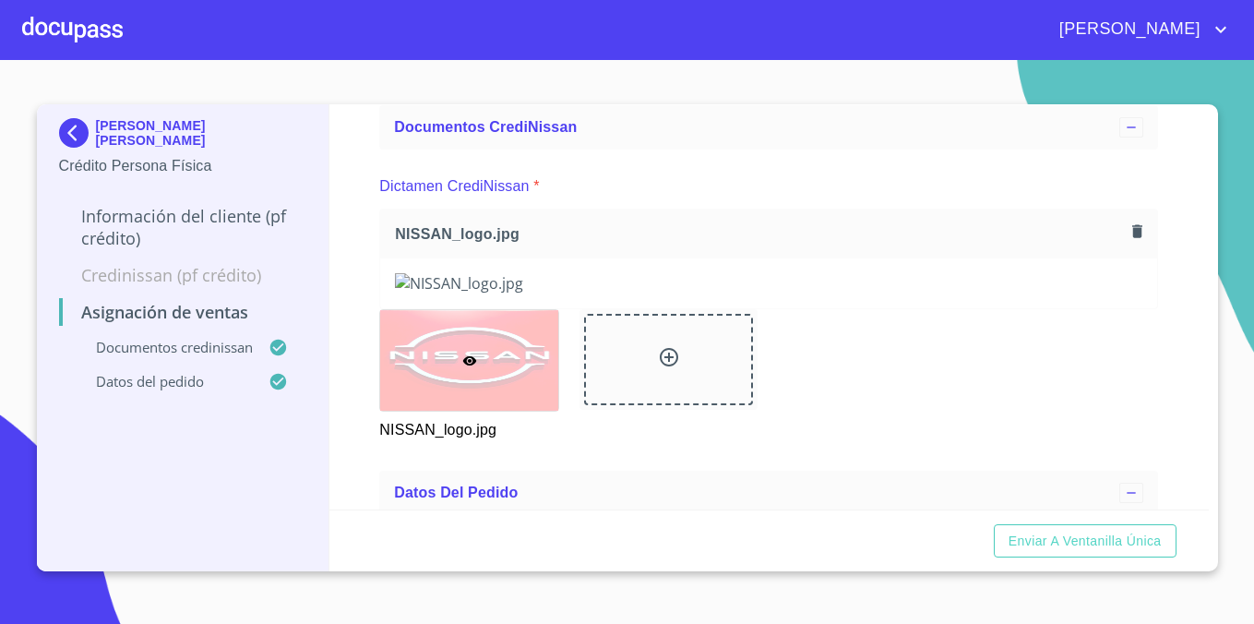
click at [1186, 317] on div "Asignación de Ventas Documentos CrediNissan Dictamen CrediNissan * NISSAN_logo.…" at bounding box center [768, 306] width 879 height 405
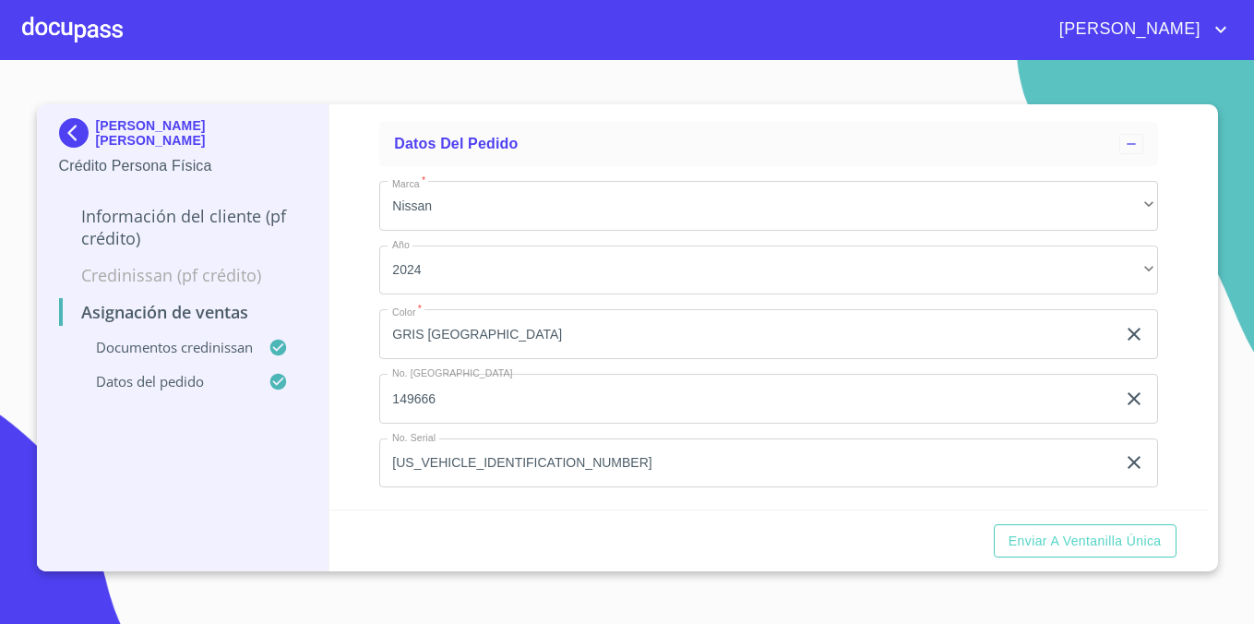
scroll to position [1425, 0]
click at [1079, 540] on span "Enviar a Ventanilla única" at bounding box center [1084, 541] width 153 height 23
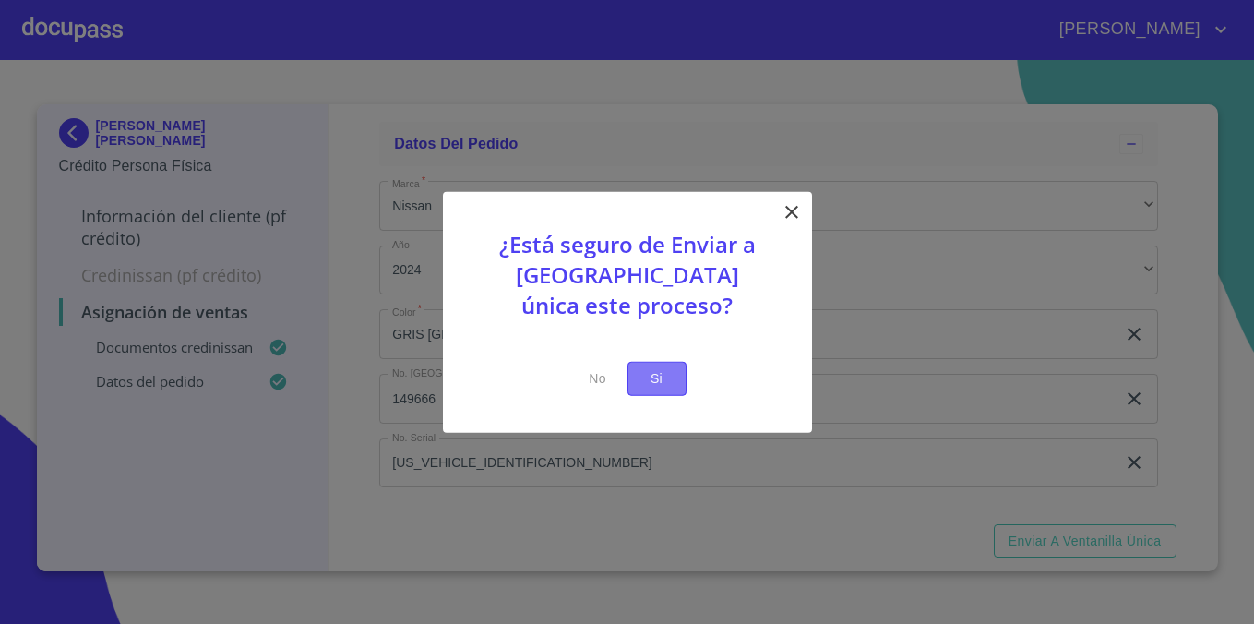
click at [667, 364] on button "Si" at bounding box center [656, 379] width 59 height 34
